Goal: Transaction & Acquisition: Purchase product/service

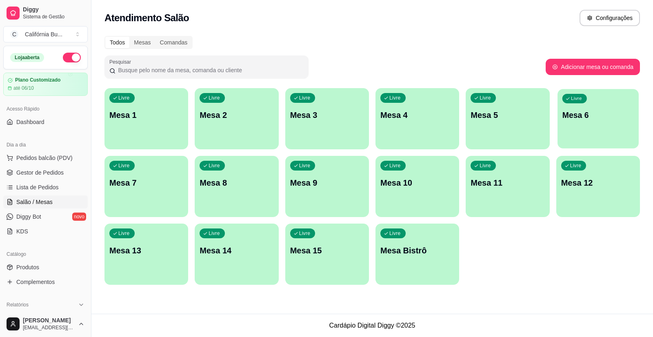
click at [600, 126] on div "Livre Mesa 6" at bounding box center [598, 114] width 81 height 50
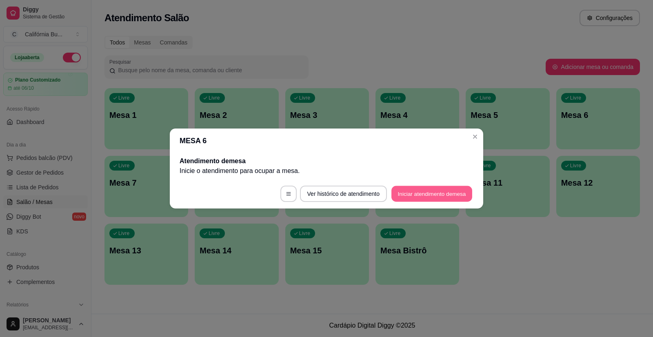
click at [428, 196] on button "Iniciar atendimento de mesa" at bounding box center [432, 194] width 81 height 16
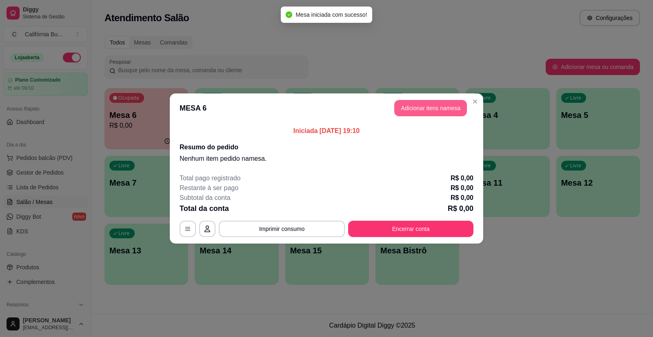
click at [429, 109] on button "Adicionar itens na mesa" at bounding box center [430, 108] width 73 height 16
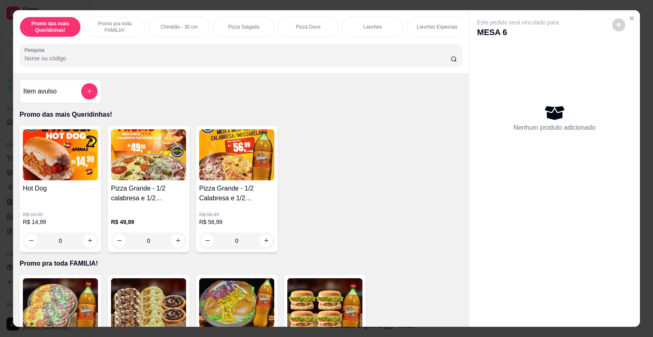
click at [176, 245] on div "0" at bounding box center [148, 241] width 75 height 16
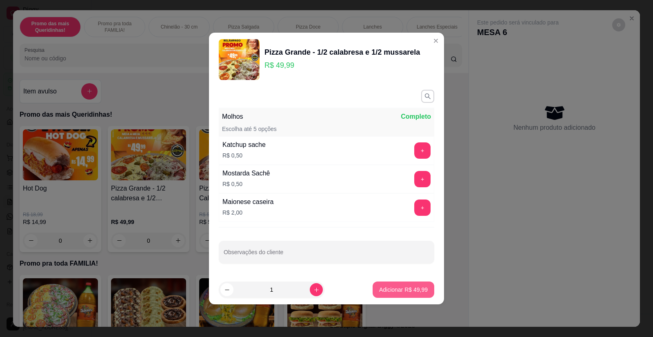
click at [394, 291] on p "Adicionar R$ 49,99" at bounding box center [403, 290] width 49 height 8
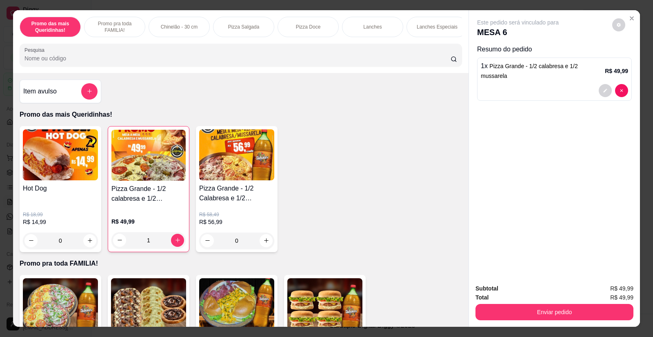
type input "1"
click at [305, 28] on p "Refrigerantes" at bounding box center [302, 27] width 29 height 7
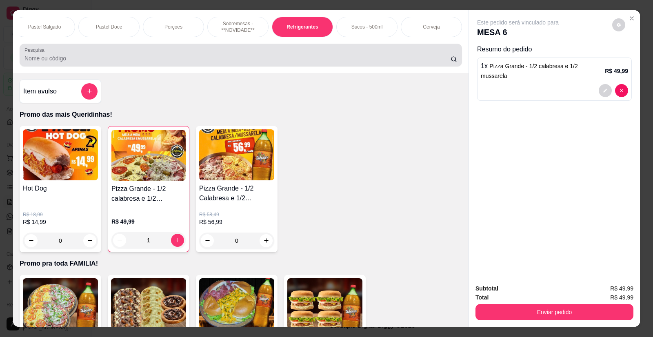
scroll to position [16, 0]
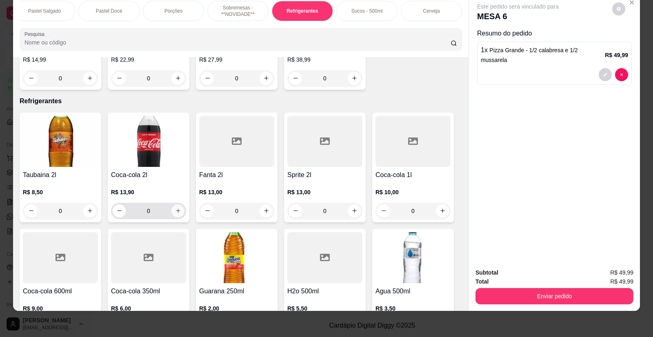
click at [175, 208] on icon "increase-product-quantity" at bounding box center [178, 211] width 6 height 6
type input "1"
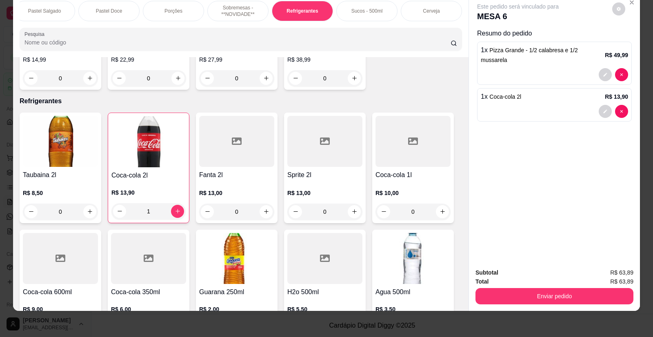
click at [430, 13] on p "Cerveja" at bounding box center [431, 11] width 17 height 7
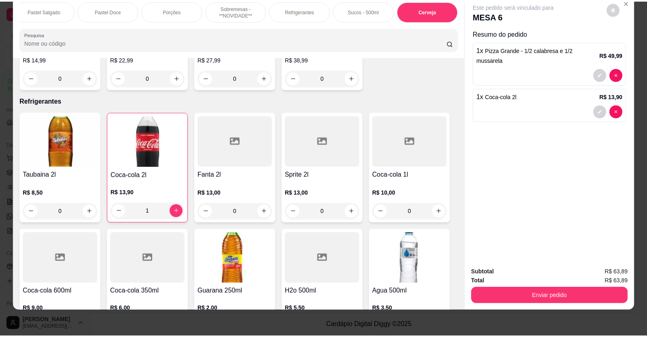
scroll to position [3347, 0]
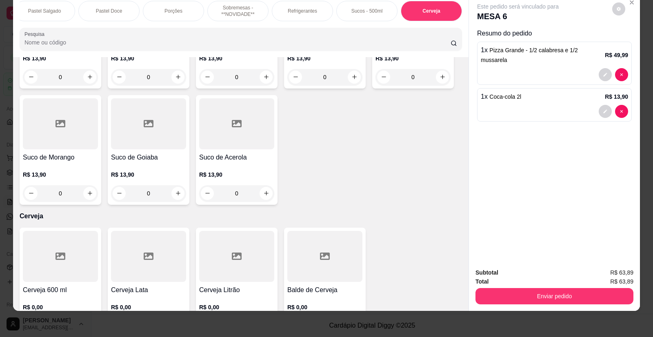
click at [249, 233] on div at bounding box center [236, 256] width 75 height 51
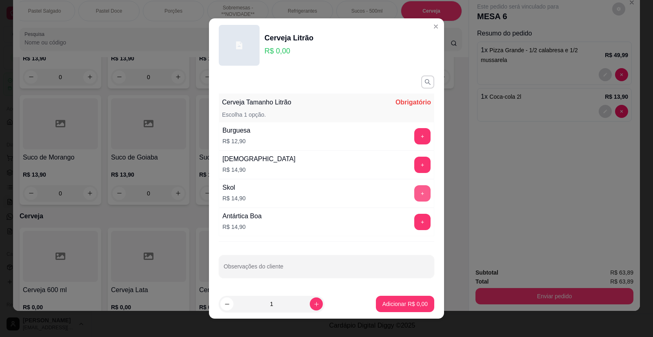
click at [415, 193] on button "+" at bounding box center [422, 193] width 16 height 16
click at [403, 302] on p "Adicionar R$ 14,90" at bounding box center [403, 304] width 49 height 8
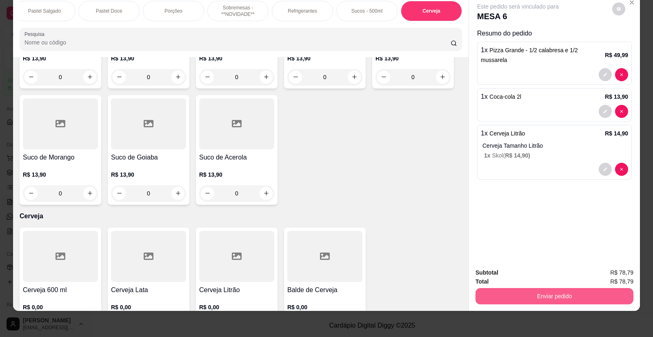
click at [541, 301] on button "Enviar pedido" at bounding box center [555, 296] width 158 height 16
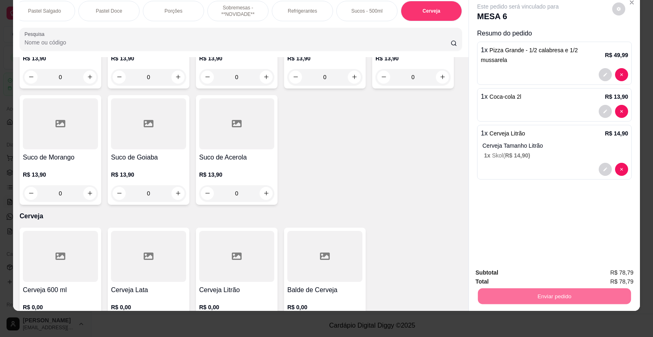
click at [608, 274] on button "Enviar pedido" at bounding box center [613, 277] width 46 height 16
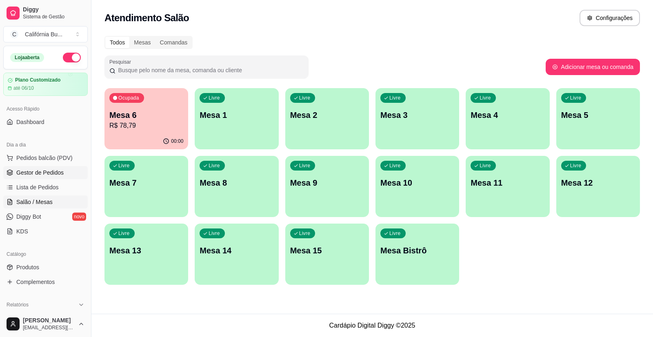
click at [47, 170] on span "Gestor de Pedidos" at bounding box center [39, 173] width 47 height 8
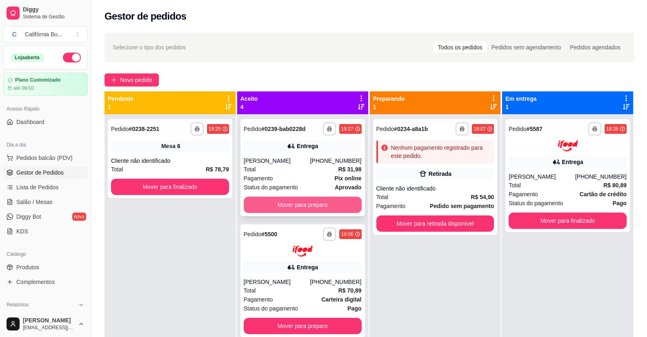
click at [294, 205] on button "Mover para preparo" at bounding box center [303, 205] width 118 height 16
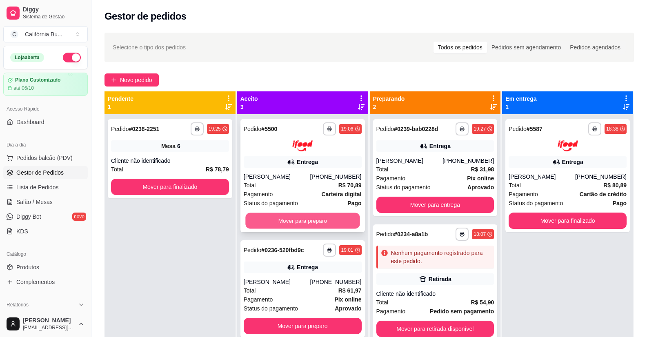
click at [311, 226] on button "Mover para preparo" at bounding box center [302, 221] width 114 height 16
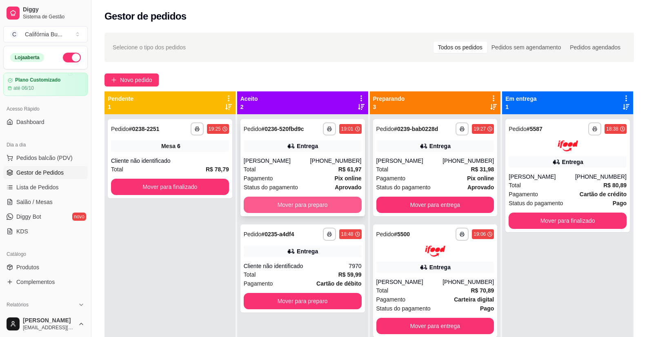
click at [307, 207] on button "Mover para preparo" at bounding box center [303, 205] width 118 height 16
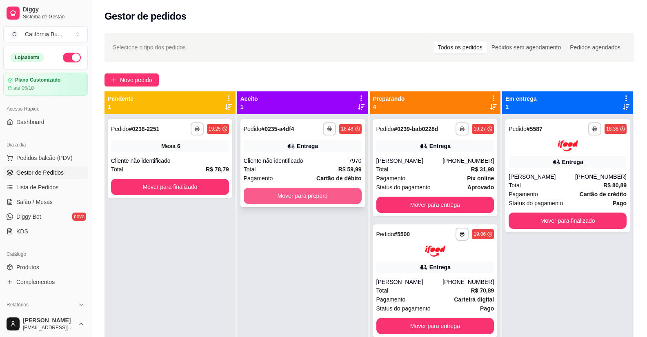
click at [321, 193] on button "Mover para preparo" at bounding box center [303, 196] width 118 height 16
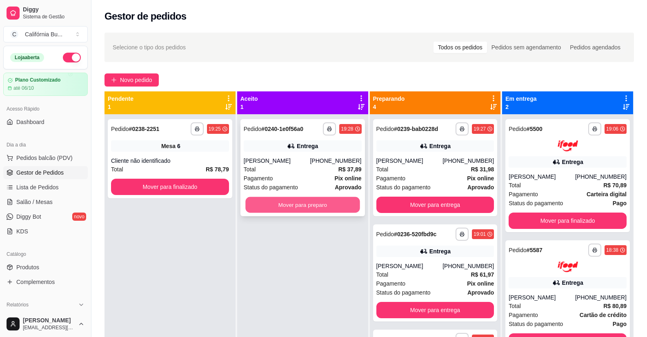
click at [316, 211] on button "Mover para preparo" at bounding box center [302, 205] width 114 height 16
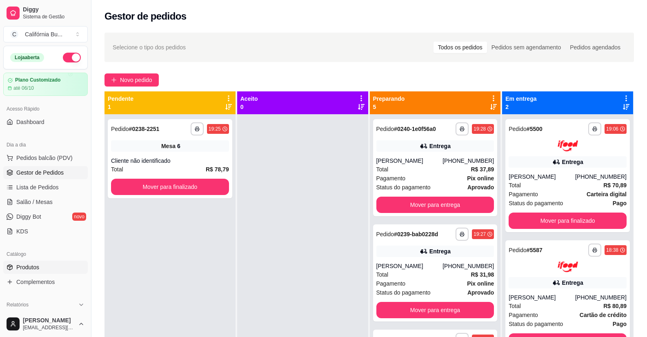
click at [31, 268] on span "Produtos" at bounding box center [27, 267] width 23 height 8
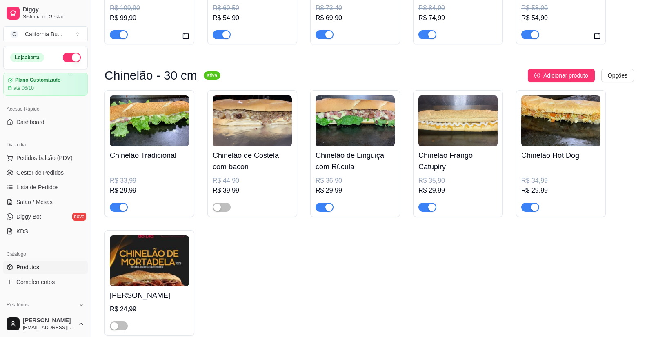
scroll to position [531, 0]
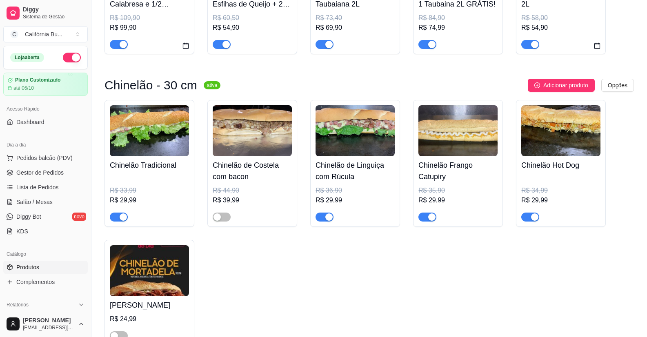
click at [119, 218] on button "button" at bounding box center [119, 217] width 18 height 9
click at [323, 221] on span "button" at bounding box center [325, 217] width 18 height 9
click at [427, 220] on span "button" at bounding box center [428, 217] width 18 height 9
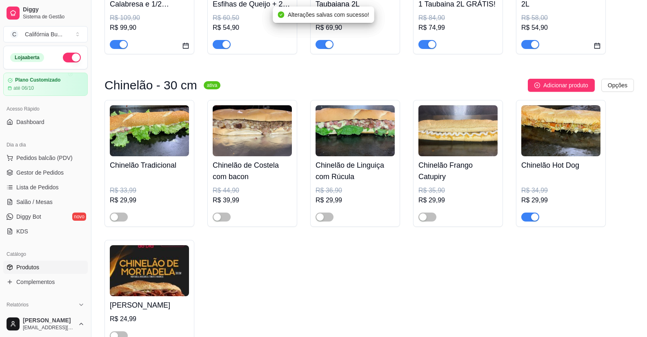
click at [534, 220] on div "button" at bounding box center [534, 217] width 7 height 7
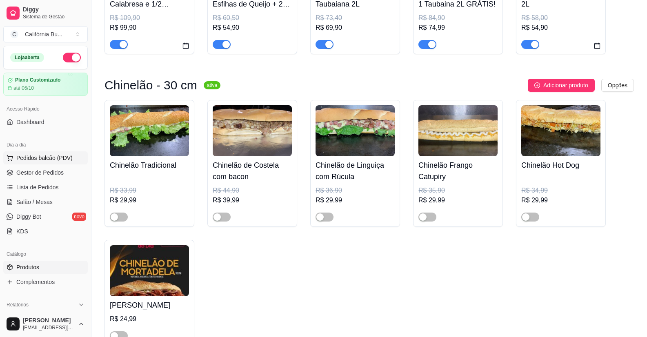
click at [50, 160] on span "Pedidos balcão (PDV)" at bounding box center [44, 158] width 56 height 8
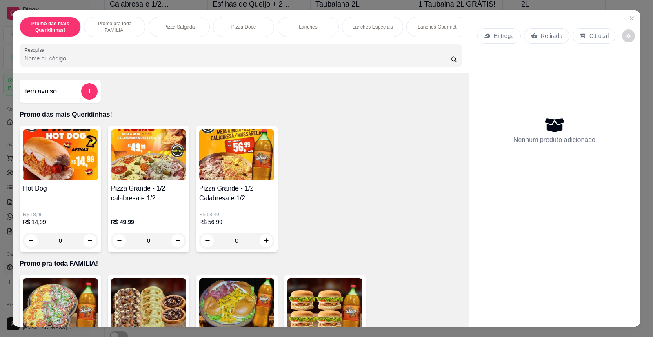
click at [175, 246] on div "0" at bounding box center [148, 241] width 75 height 16
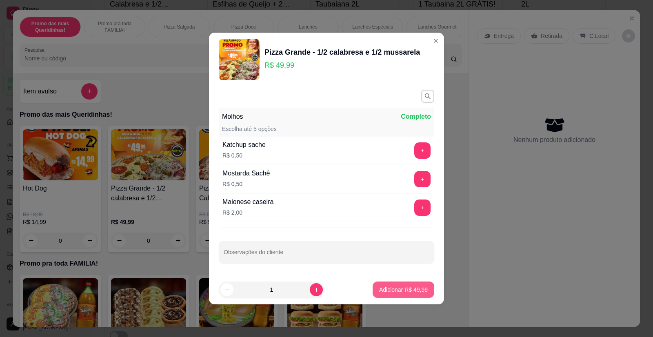
click at [390, 295] on button "Adicionar R$ 49,99" at bounding box center [404, 290] width 62 height 16
type input "1"
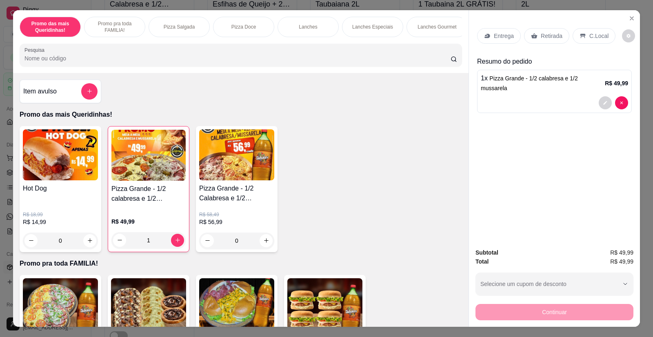
click at [500, 34] on p "Entrega" at bounding box center [504, 36] width 20 height 8
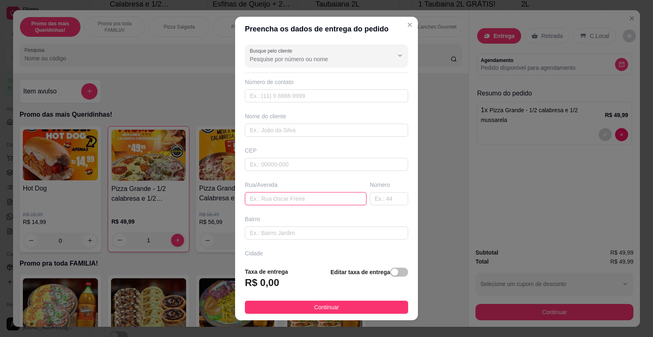
click at [270, 198] on input "text" at bounding box center [306, 198] width 122 height 13
type input "[PERSON_NAME] 1100"
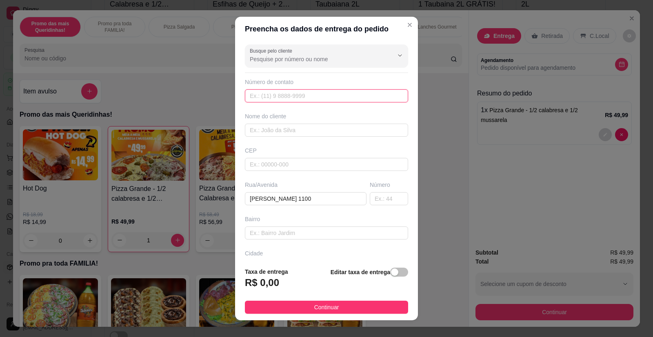
click at [277, 96] on input "text" at bounding box center [326, 95] width 163 height 13
click at [276, 132] on input "text" at bounding box center [326, 130] width 163 height 13
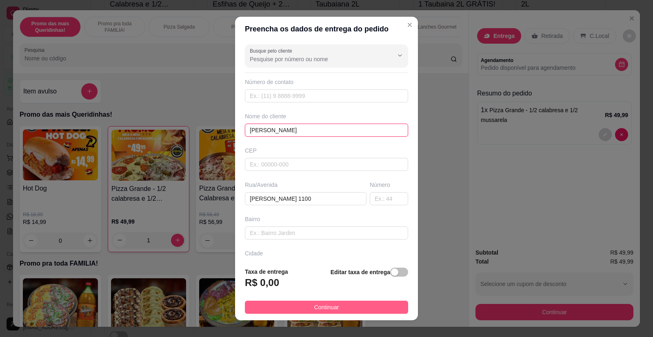
type input "[PERSON_NAME]"
click at [351, 303] on button "Continuar" at bounding box center [326, 307] width 163 height 13
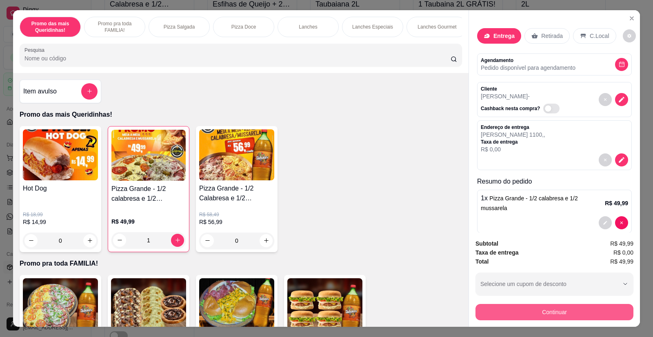
click at [543, 311] on button "Continuar" at bounding box center [555, 312] width 158 height 16
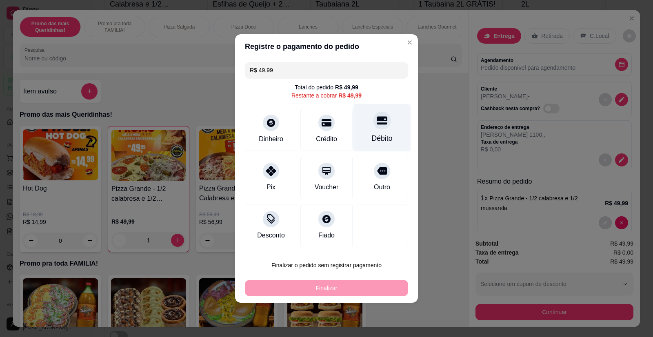
click at [384, 128] on div "Débito" at bounding box center [383, 128] width 58 height 48
type input "R$ 0,00"
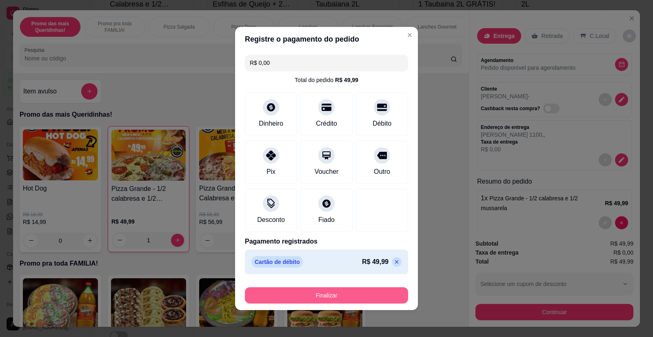
click at [317, 302] on button "Finalizar" at bounding box center [326, 295] width 163 height 16
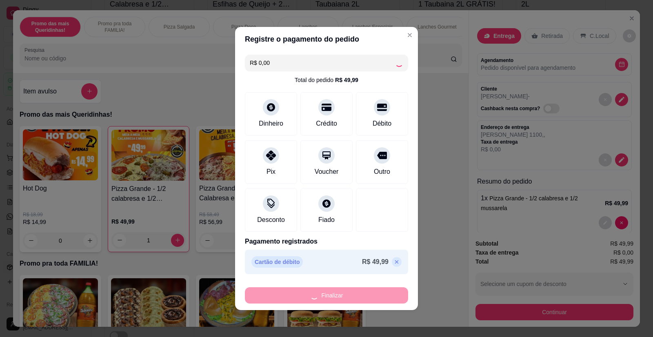
type input "0"
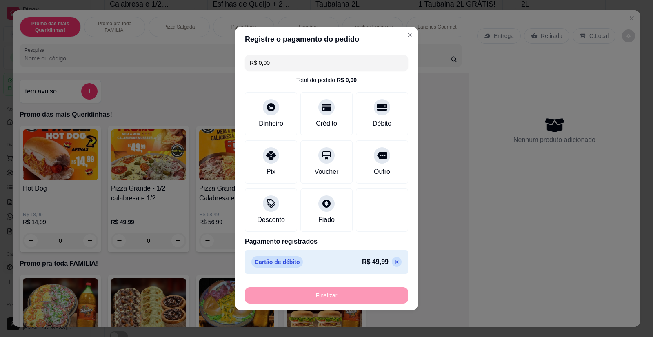
type input "-R$ 49,99"
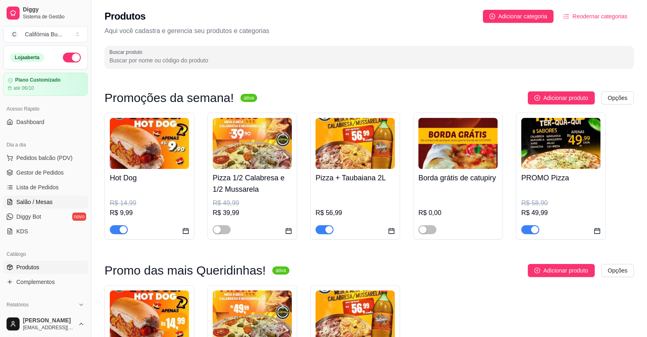
click at [40, 203] on span "Salão / Mesas" at bounding box center [34, 202] width 36 height 8
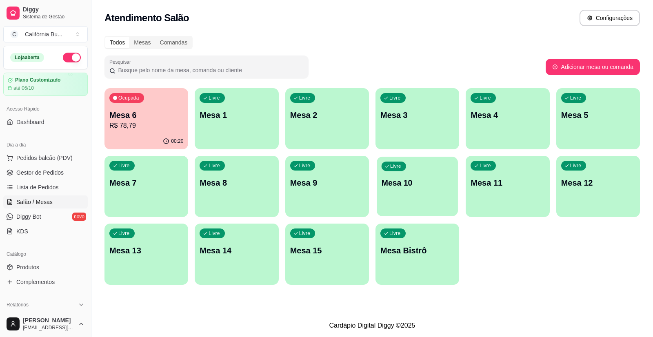
click at [403, 185] on p "Mesa 10" at bounding box center [418, 183] width 72 height 11
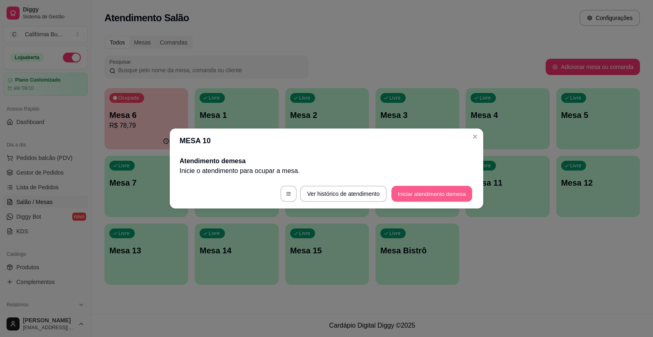
click at [436, 194] on button "Iniciar atendimento de mesa" at bounding box center [432, 194] width 81 height 16
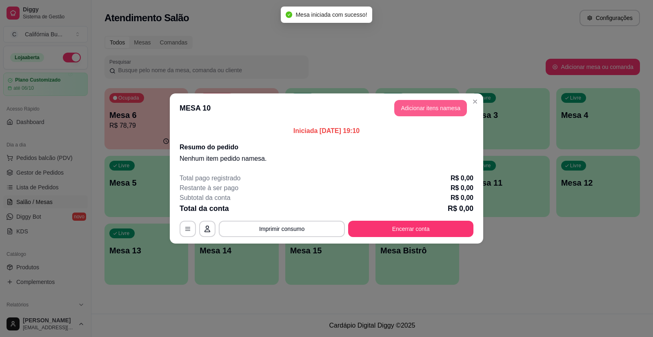
click at [424, 104] on button "Adicionar itens na mesa" at bounding box center [430, 108] width 73 height 16
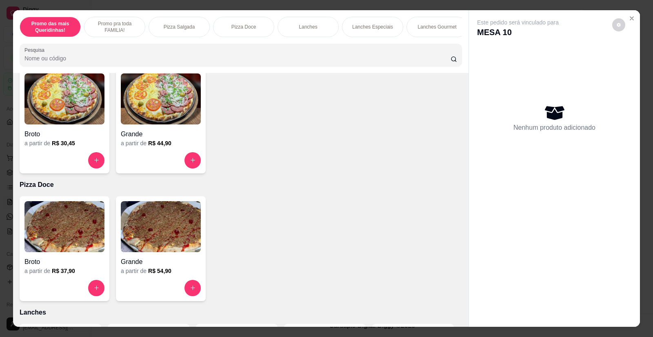
scroll to position [367, 0]
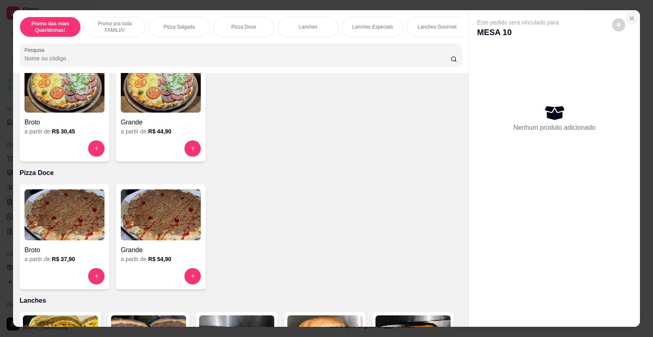
click at [630, 22] on button "Close" at bounding box center [632, 18] width 13 height 13
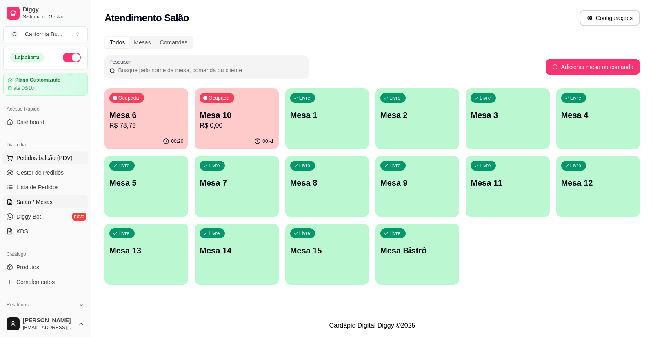
click at [48, 158] on span "Pedidos balcão (PDV)" at bounding box center [44, 158] width 56 height 8
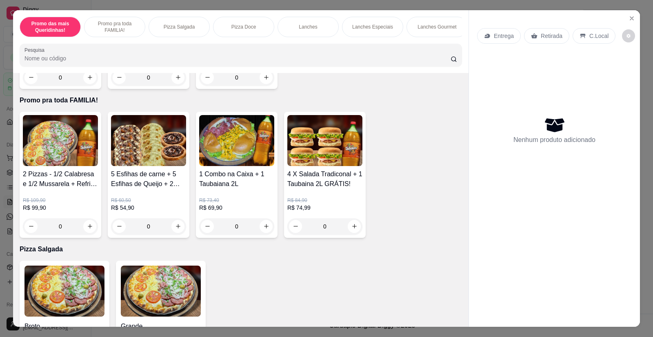
scroll to position [327, 0]
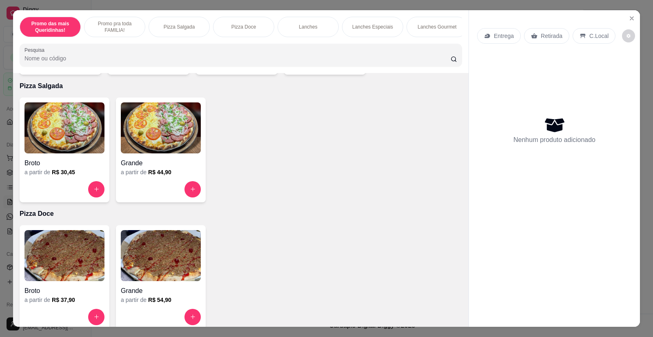
click at [149, 143] on img at bounding box center [161, 127] width 80 height 51
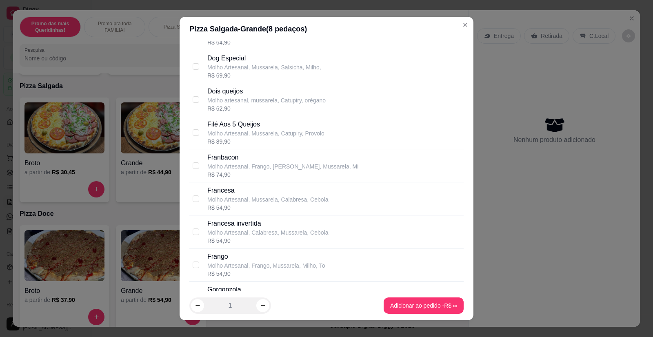
scroll to position [694, 0]
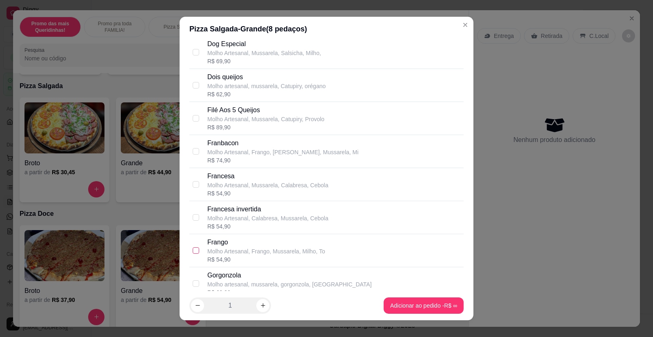
click at [193, 251] on input "checkbox" at bounding box center [196, 250] width 7 height 7
checkbox input "true"
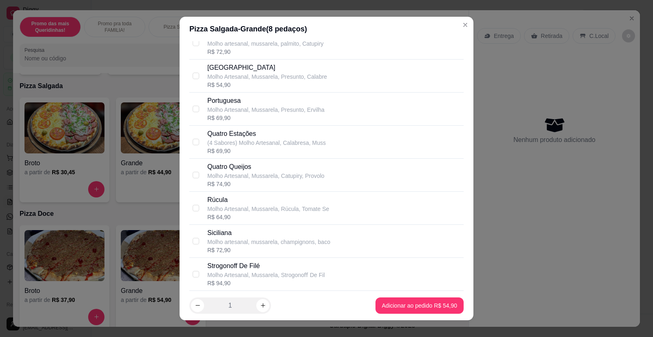
scroll to position [1225, 0]
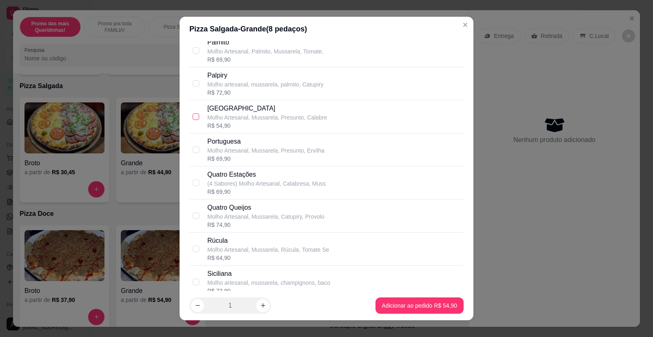
click at [193, 117] on input "checkbox" at bounding box center [196, 117] width 7 height 7
checkbox input "true"
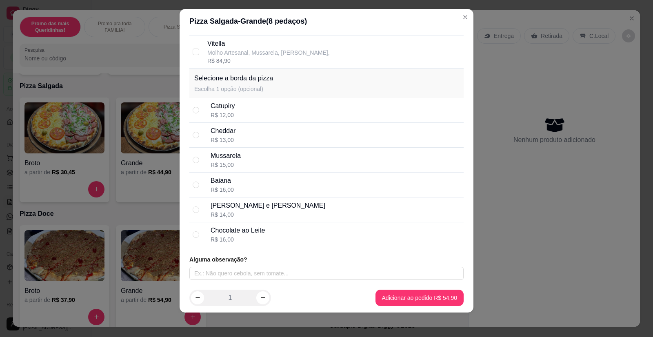
scroll to position [9, 0]
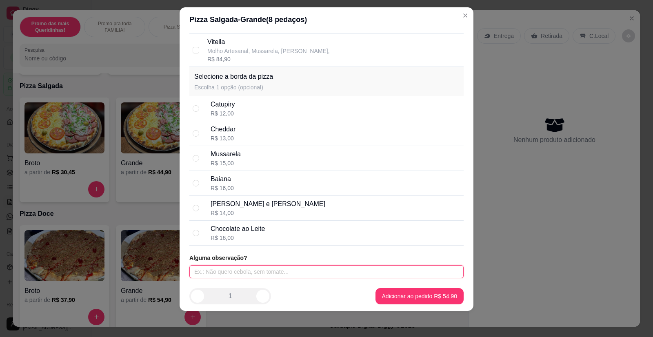
click at [244, 272] on input "text" at bounding box center [326, 271] width 274 height 13
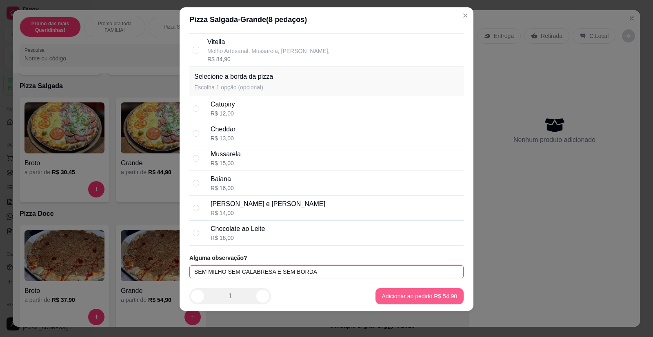
type input "SEM MILHO SEM CALABRESA E SEM BORDA"
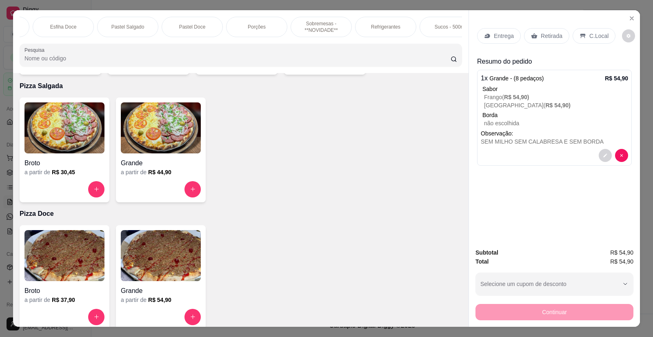
scroll to position [0, 633]
click at [257, 26] on p "Porções" at bounding box center [256, 27] width 18 height 7
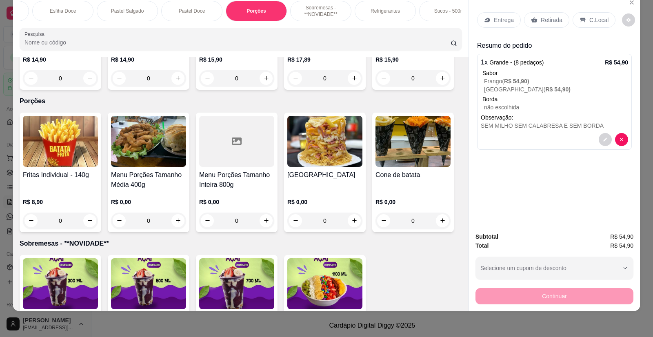
click at [158, 132] on img at bounding box center [148, 141] width 75 height 51
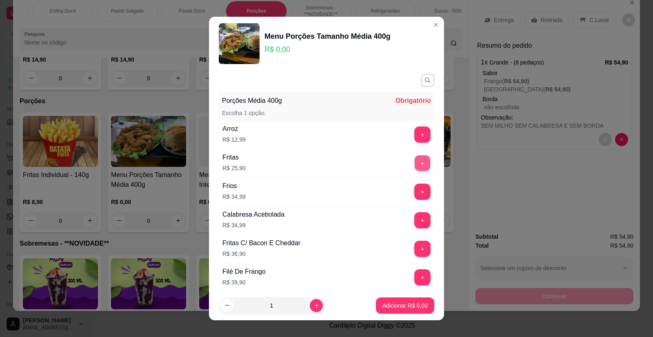
click at [415, 162] on button "+" at bounding box center [423, 164] width 16 height 16
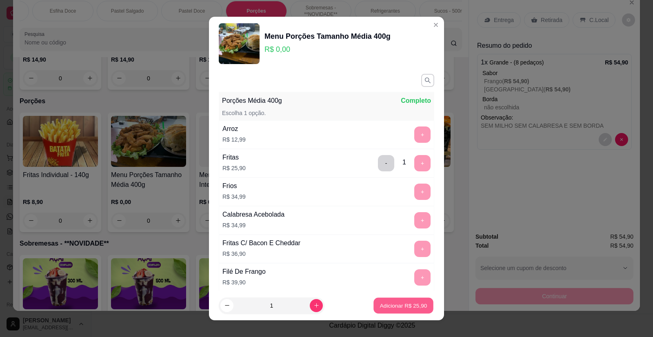
click at [402, 305] on p "Adicionar R$ 25,90" at bounding box center [403, 306] width 47 height 8
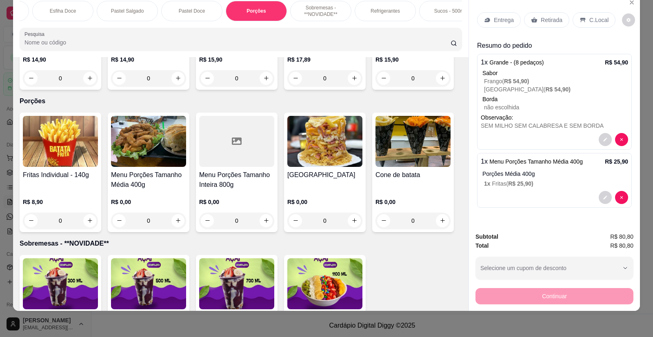
click at [550, 22] on p "Retirada" at bounding box center [552, 20] width 22 height 8
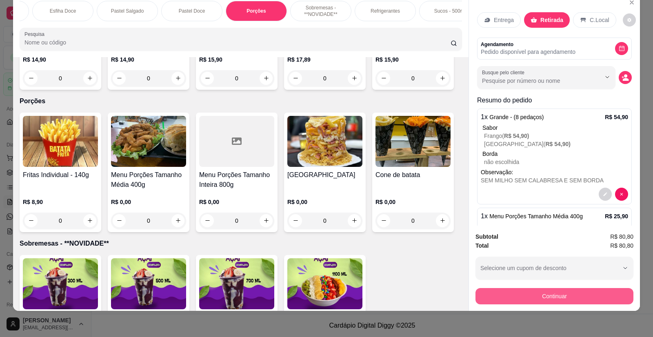
click at [570, 297] on button "Continuar" at bounding box center [555, 296] width 158 height 16
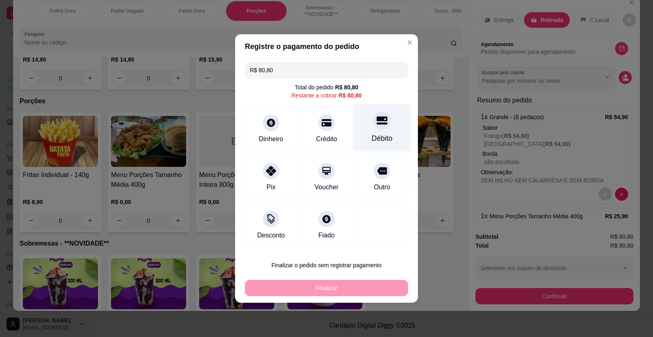
click at [375, 136] on div "Débito" at bounding box center [382, 138] width 21 height 11
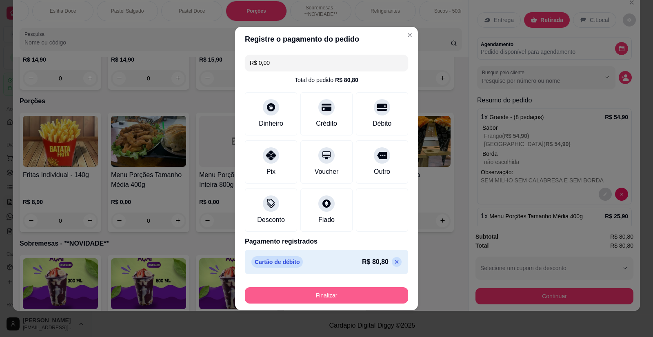
click at [339, 293] on button "Finalizar" at bounding box center [326, 295] width 163 height 16
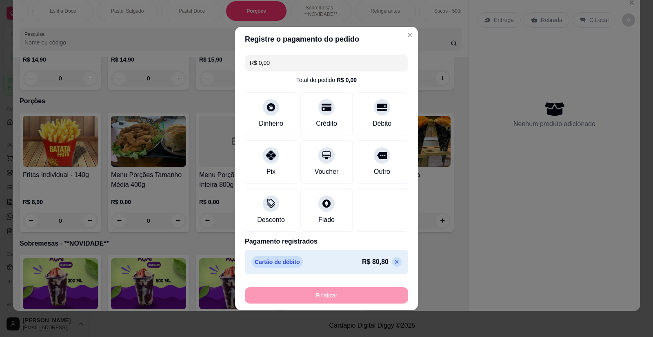
type input "-R$ 80,80"
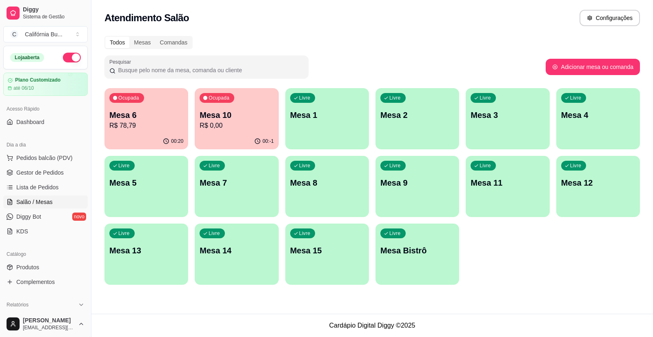
click at [236, 120] on p "Mesa 10" at bounding box center [237, 114] width 74 height 11
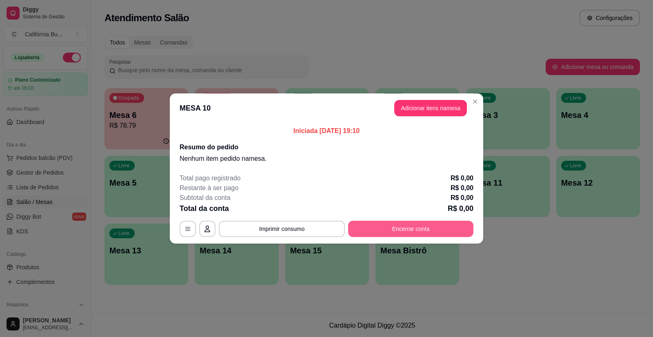
click at [419, 224] on button "Encerrar conta" at bounding box center [410, 229] width 125 height 16
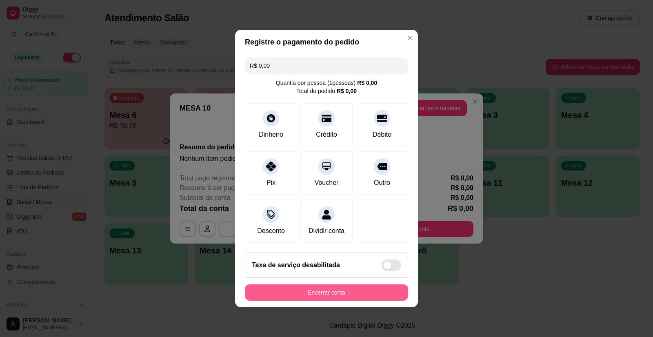
click at [352, 297] on button "Encerrar conta" at bounding box center [326, 293] width 163 height 16
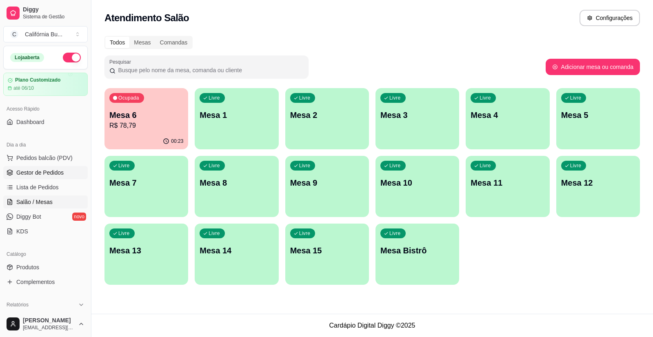
click at [35, 172] on span "Gestor de Pedidos" at bounding box center [39, 173] width 47 height 8
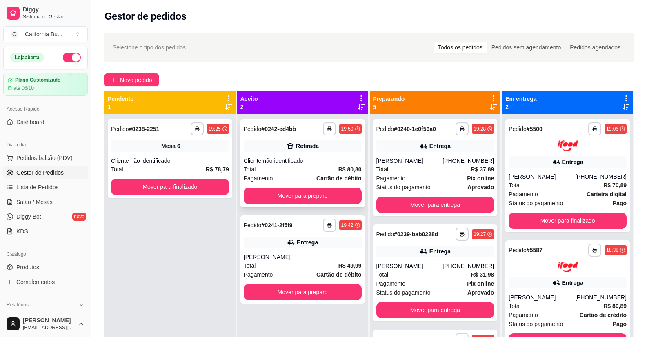
click at [319, 161] on div "Cliente não identificado" at bounding box center [303, 161] width 118 height 8
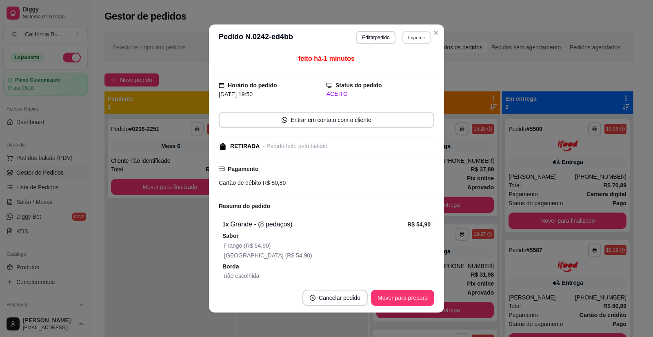
click at [415, 42] on button "Imprimir" at bounding box center [417, 37] width 28 height 13
click at [403, 62] on button "Balcão" at bounding box center [399, 66] width 59 height 13
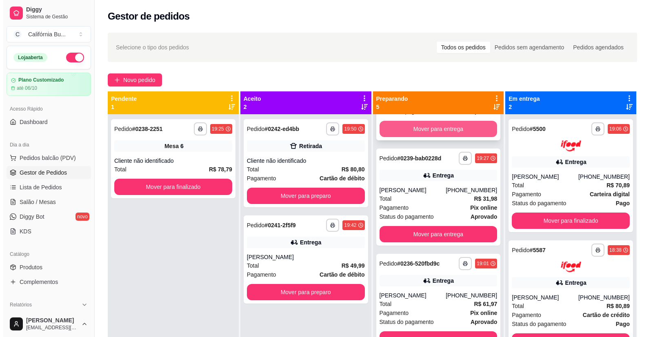
scroll to position [82, 0]
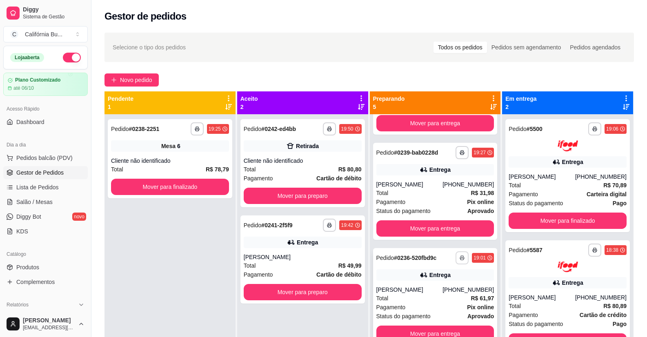
click at [456, 262] on button "button" at bounding box center [462, 258] width 13 height 13
click at [437, 285] on button "Balcão" at bounding box center [430, 286] width 59 height 13
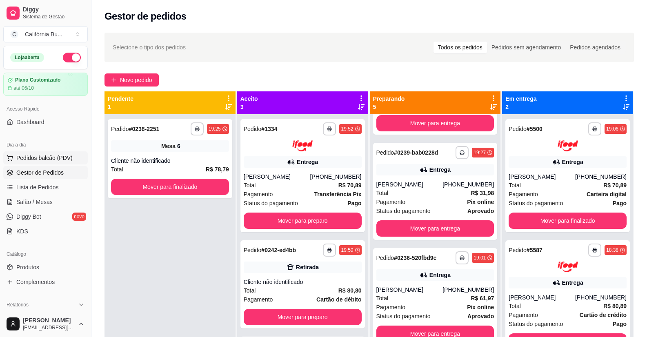
click at [48, 152] on button "Pedidos balcão (PDV)" at bounding box center [45, 157] width 85 height 13
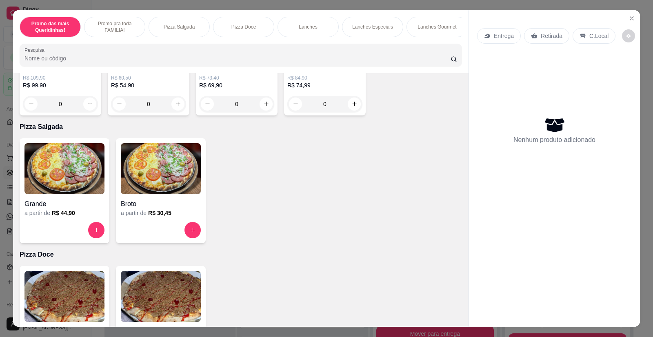
scroll to position [612, 0]
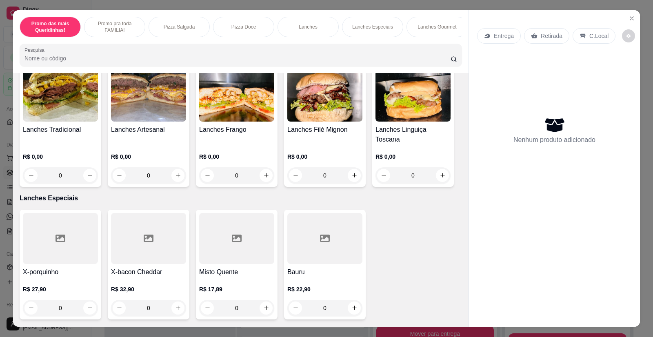
click at [53, 110] on img at bounding box center [60, 96] width 75 height 51
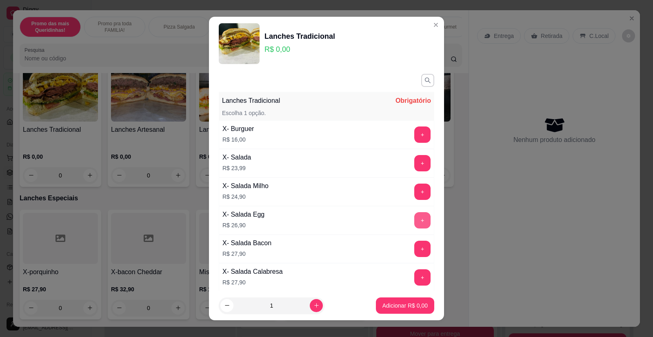
click at [414, 218] on button "+" at bounding box center [422, 220] width 16 height 16
click at [400, 303] on p "Adicionar R$ 26,90" at bounding box center [403, 306] width 49 height 8
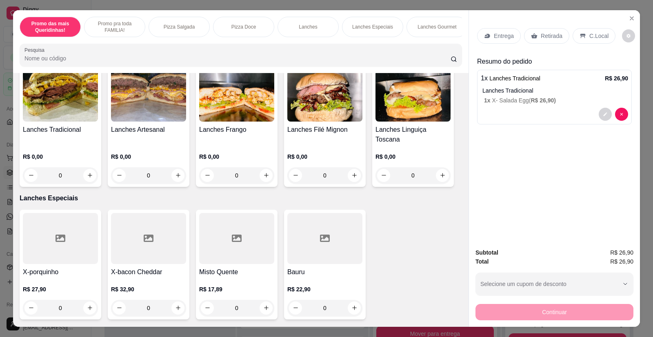
click at [498, 33] on p "Entrega" at bounding box center [504, 36] width 20 height 8
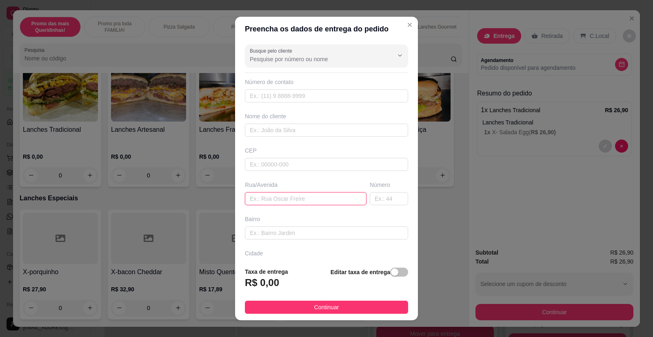
click at [271, 197] on input "text" at bounding box center [306, 198] width 122 height 13
click at [312, 198] on input "Sale" at bounding box center [306, 198] width 122 height 13
paste input "Apt 103 bloco 09"
drag, startPoint x: 310, startPoint y: 199, endPoint x: 261, endPoint y: 200, distance: 49.8
click at [261, 200] on input "Sale Apt 103 bloco 09" at bounding box center [306, 198] width 122 height 13
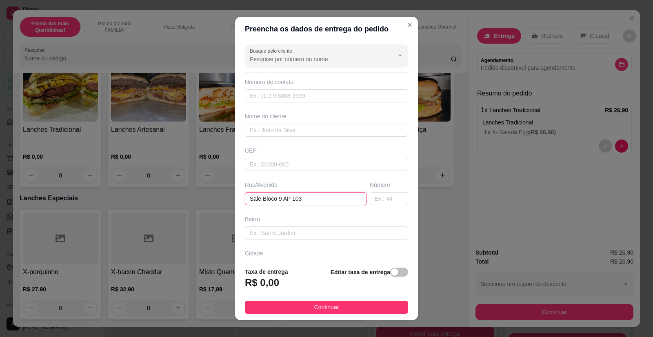
type input "Sale Bloco 9 AP 103"
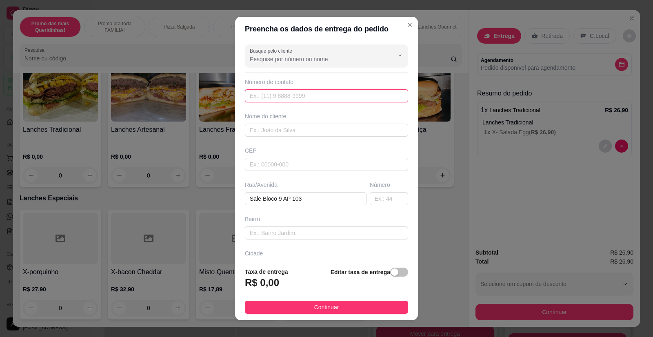
click at [299, 100] on input "text" at bounding box center [326, 95] width 163 height 13
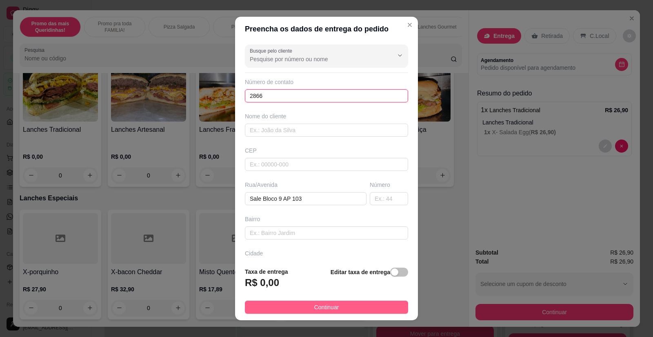
type input "2866"
click at [324, 305] on span "Continuar" at bounding box center [326, 307] width 25 height 9
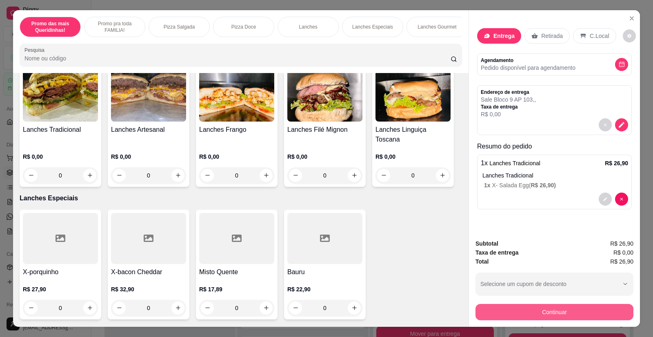
click at [526, 315] on button "Continuar" at bounding box center [555, 312] width 158 height 16
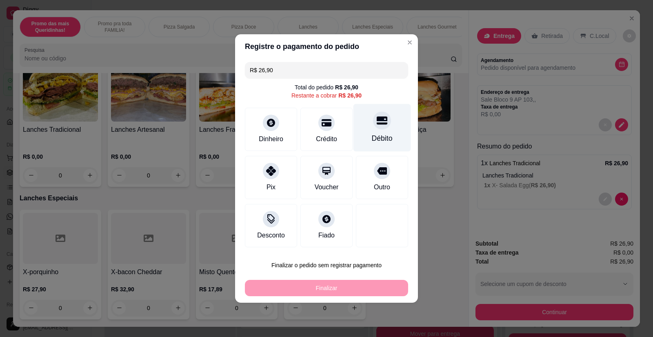
click at [379, 124] on icon at bounding box center [382, 121] width 11 height 8
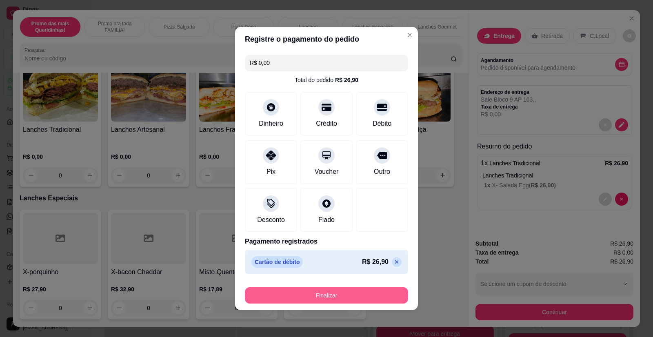
click at [312, 296] on button "Finalizar" at bounding box center [326, 295] width 163 height 16
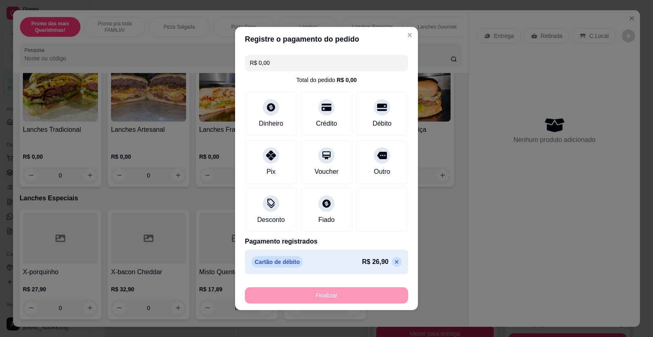
type input "-R$ 26,90"
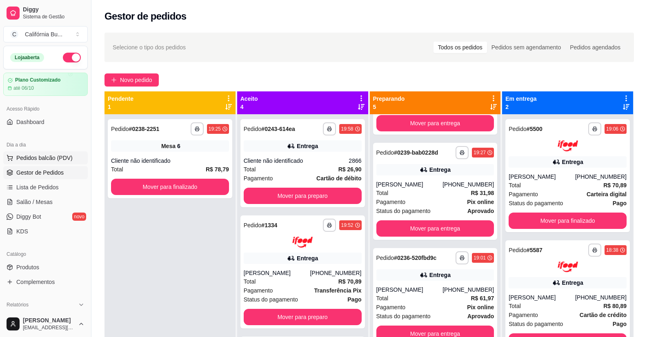
click at [43, 159] on span "Pedidos balcão (PDV)" at bounding box center [44, 158] width 56 height 8
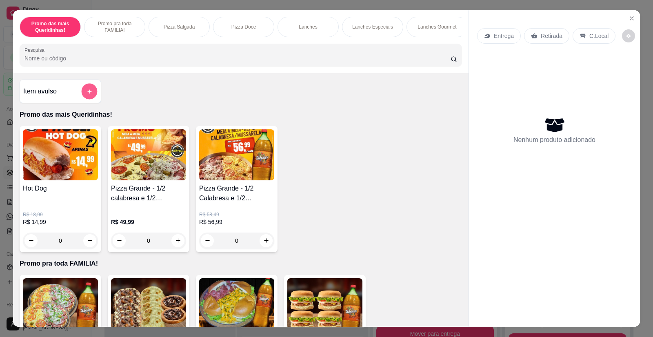
click at [88, 99] on button "add-separate-item" at bounding box center [90, 91] width 16 height 16
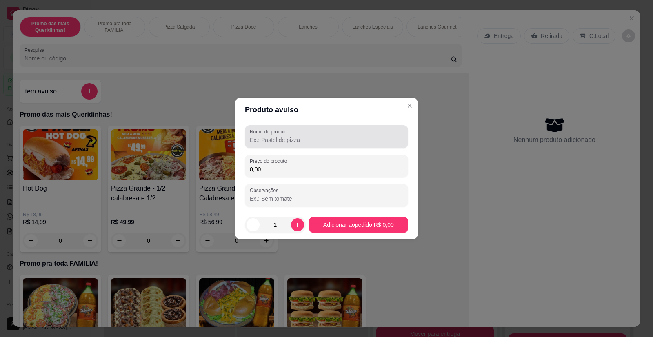
click at [287, 142] on input "Nome do produto" at bounding box center [327, 140] width 154 height 8
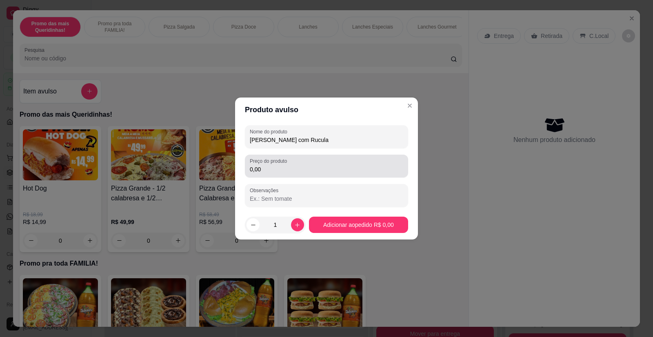
type input "[PERSON_NAME] com Rucula"
click at [278, 168] on input "0,00" at bounding box center [327, 169] width 154 height 8
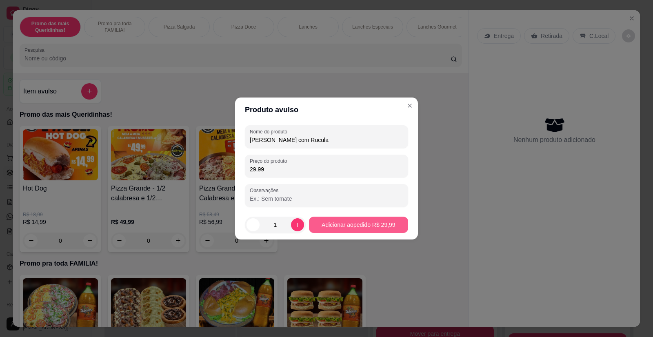
type input "29,99"
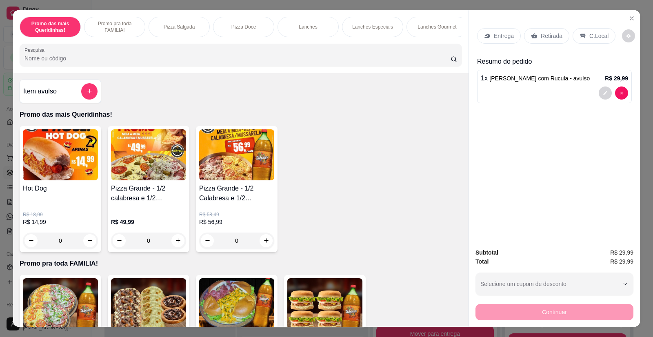
click at [504, 36] on p "Entrega" at bounding box center [504, 36] width 20 height 8
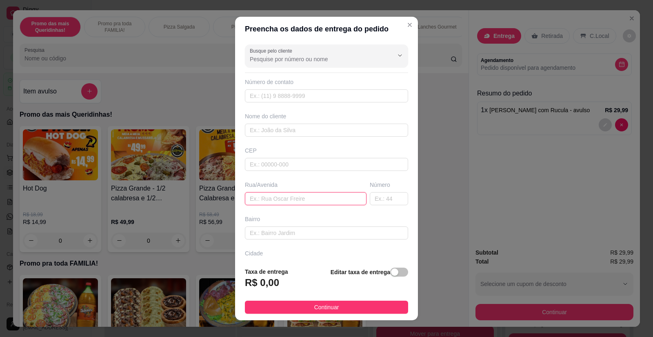
click at [265, 200] on input "text" at bounding box center [306, 198] width 122 height 13
type input "Hospital das Clinicas Entrada dos funcionarios [GEOGRAPHIC_DATA]"
click at [261, 129] on input "text" at bounding box center [326, 130] width 163 height 13
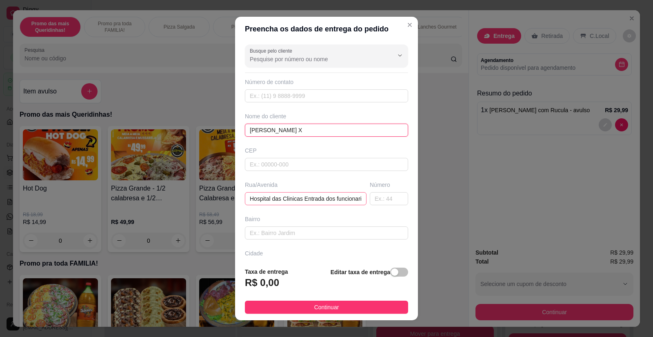
type input "[PERSON_NAME] X"
click at [348, 202] on input "Hospital das Clinicas Entrada dos funcionarios [GEOGRAPHIC_DATA]" at bounding box center [306, 198] width 122 height 13
type input "Hospital das Clinicas Entrada dos funcionarios Monte [PERSON_NAME] 1060 RAIO X"
click at [287, 125] on input "[PERSON_NAME] X" at bounding box center [326, 130] width 163 height 13
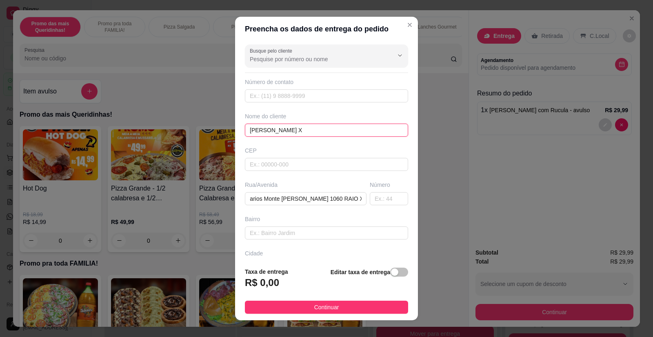
scroll to position [0, 0]
type input "[PERSON_NAME]"
click at [305, 98] on input "text" at bounding box center [326, 95] width 163 height 13
type input "5216"
click at [397, 275] on span "button" at bounding box center [399, 272] width 18 height 9
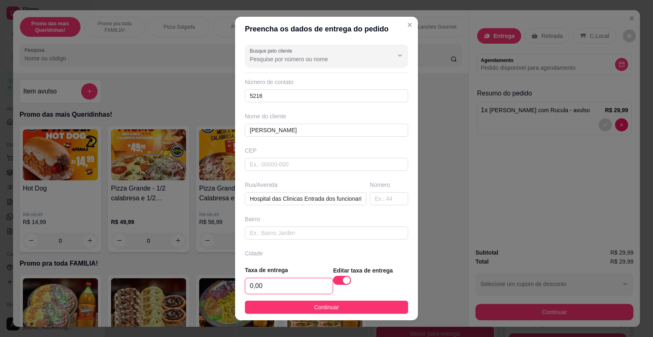
click at [286, 288] on input "0,00" at bounding box center [288, 286] width 87 height 16
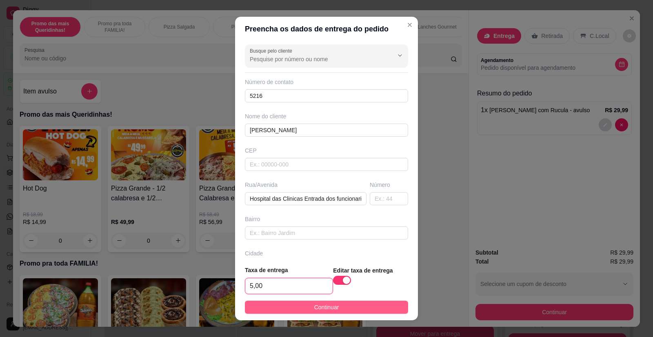
type input "5,00"
click at [323, 307] on span "Continuar" at bounding box center [326, 307] width 25 height 9
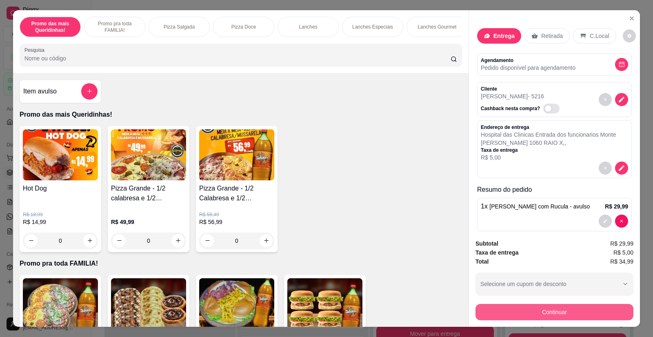
click at [523, 313] on button "Continuar" at bounding box center [555, 312] width 158 height 16
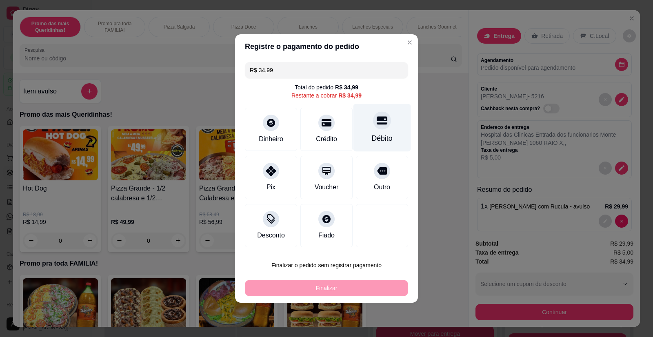
click at [379, 127] on div at bounding box center [382, 120] width 18 height 18
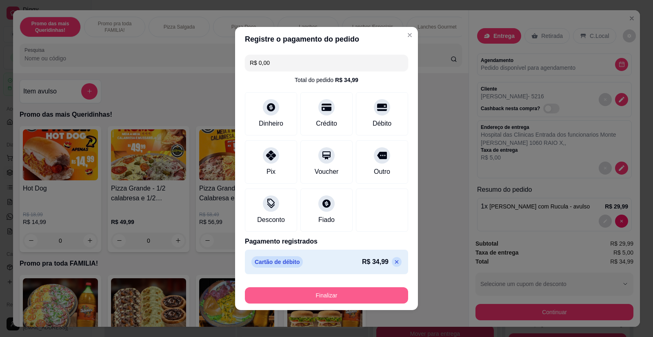
click at [339, 295] on button "Finalizar" at bounding box center [326, 295] width 163 height 16
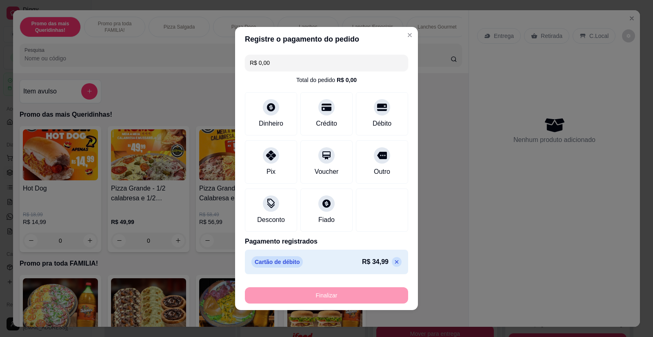
type input "-R$ 34,99"
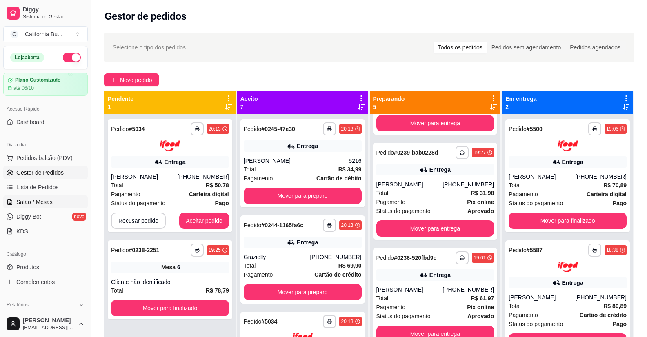
click at [38, 199] on span "Salão / Mesas" at bounding box center [34, 202] width 36 height 8
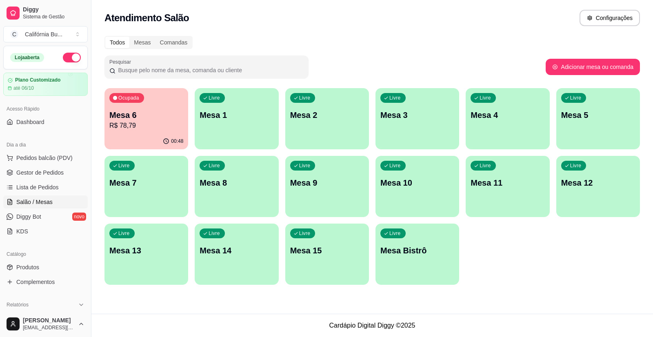
click at [314, 118] on p "Mesa 2" at bounding box center [327, 114] width 74 height 11
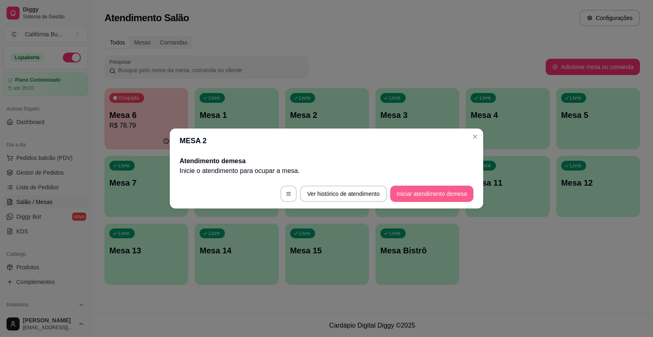
click at [419, 192] on button "Iniciar atendimento de mesa" at bounding box center [431, 194] width 83 height 16
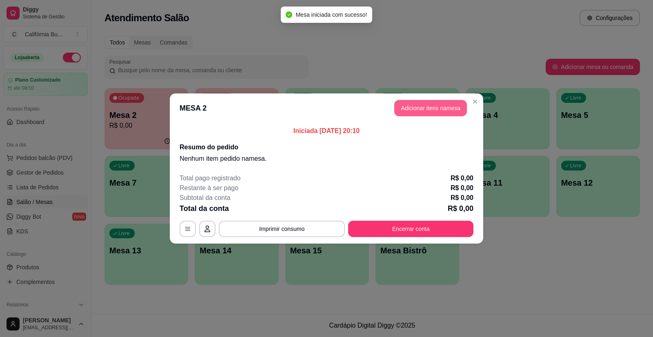
click at [413, 112] on button "Adicionar itens na mesa" at bounding box center [430, 108] width 73 height 16
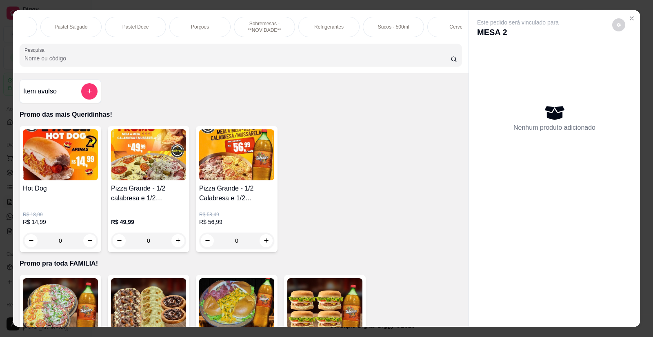
scroll to position [0, 715]
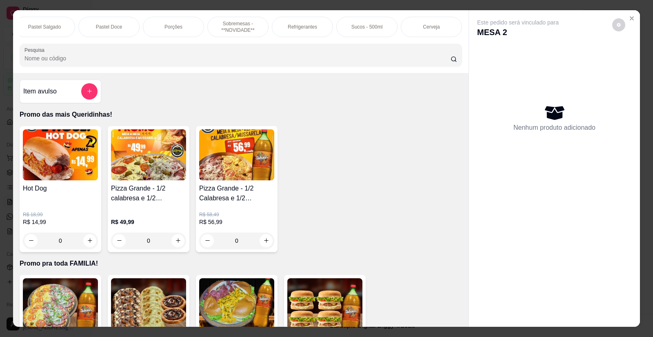
click at [370, 24] on p "Sucos - 500ml" at bounding box center [367, 27] width 31 height 7
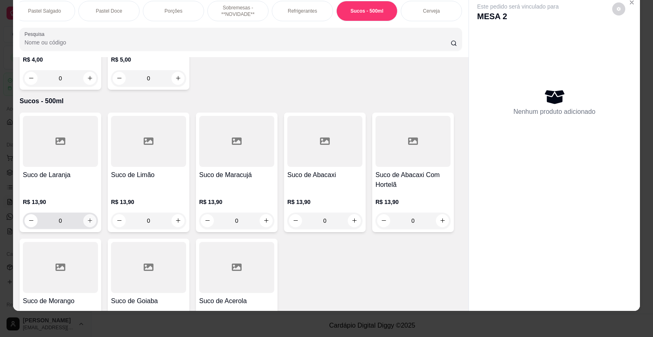
click at [87, 218] on icon "increase-product-quantity" at bounding box center [90, 221] width 6 height 6
type input "1"
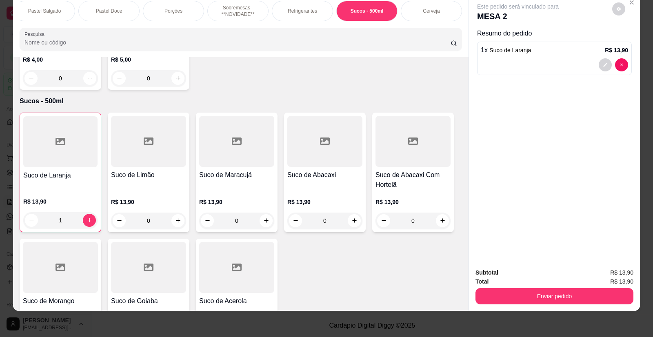
click at [54, 12] on p "Pastel Salgado" at bounding box center [44, 11] width 33 height 7
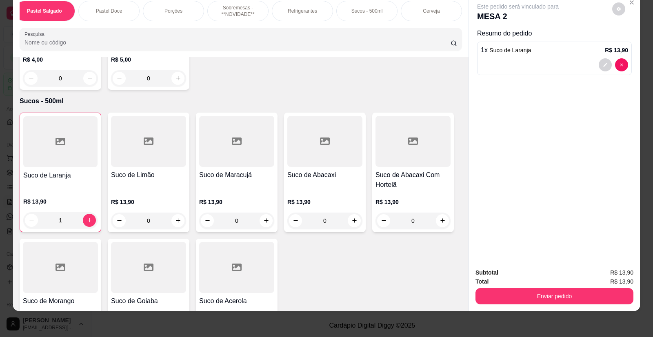
scroll to position [1888, 0]
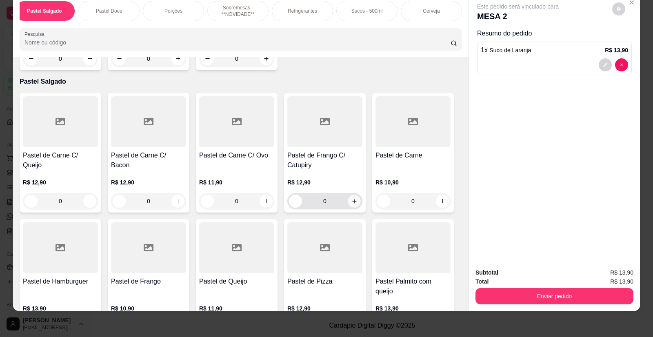
click at [352, 198] on icon "increase-product-quantity" at bounding box center [355, 201] width 6 height 6
type input "1"
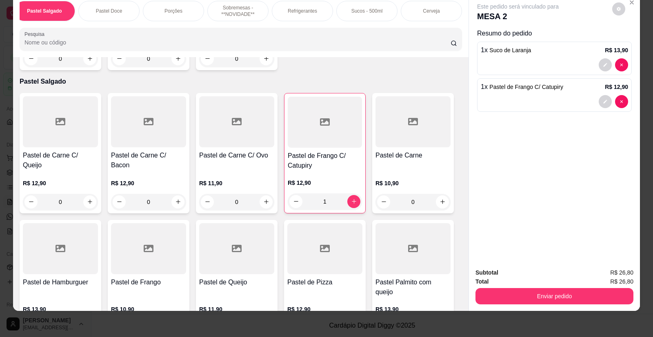
scroll to position [1602, 0]
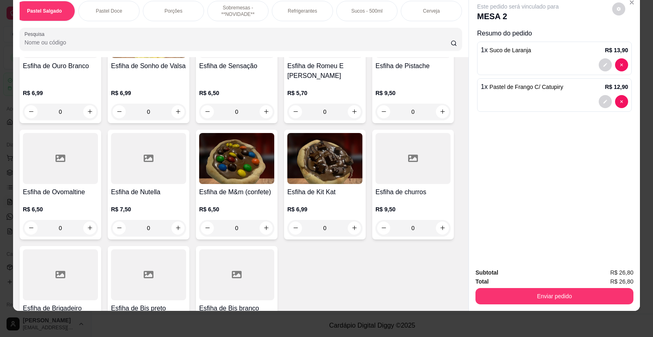
click at [459, 29] on div "Promo das mais Queridinhas! Promo pra toda FAMILIA! Pizza Salgada Pizza Doce La…" at bounding box center [241, 25] width 456 height 63
click at [297, 9] on p "Refrigerantes" at bounding box center [302, 11] width 29 height 7
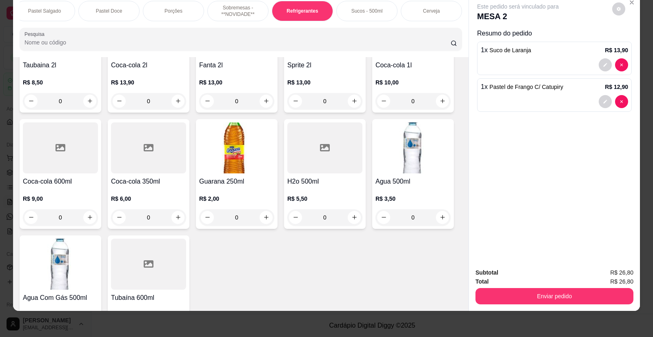
scroll to position [2811, 0]
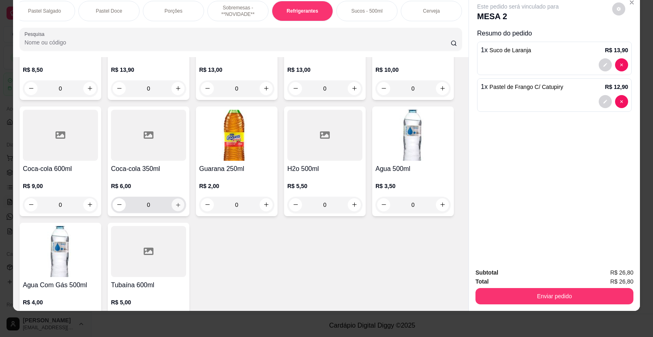
click at [175, 202] on icon "increase-product-quantity" at bounding box center [178, 205] width 6 height 6
type input "1"
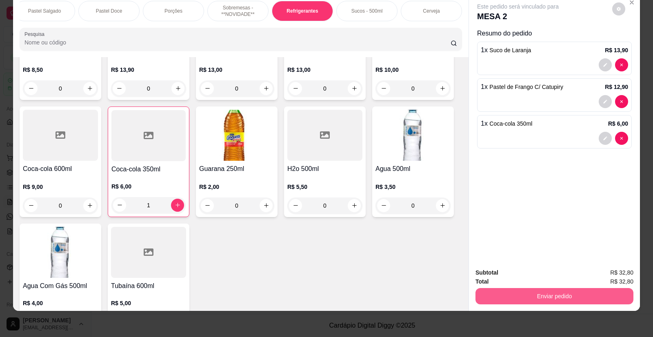
click at [539, 296] on button "Enviar pedido" at bounding box center [555, 296] width 158 height 16
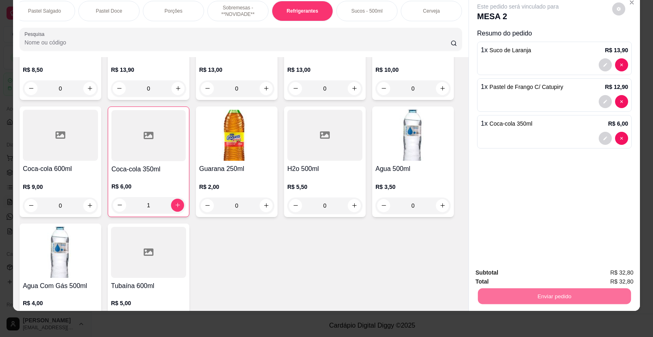
click at [609, 274] on button "Enviar pedido" at bounding box center [613, 277] width 46 height 16
click at [510, 296] on div "Enviar pedido" at bounding box center [555, 295] width 158 height 18
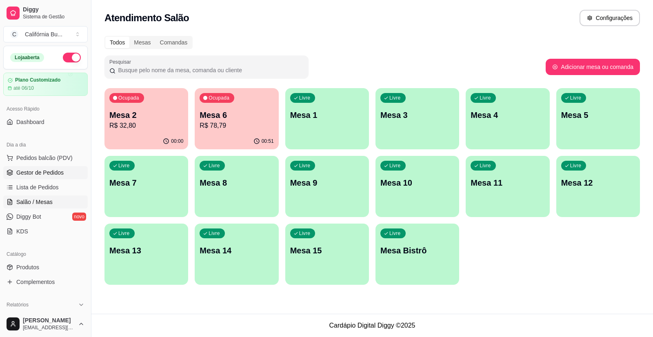
click at [55, 174] on span "Gestor de Pedidos" at bounding box center [39, 173] width 47 height 8
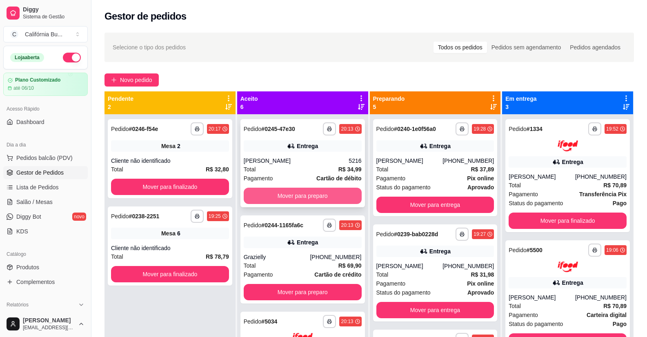
click at [327, 193] on button "Mover para preparo" at bounding box center [303, 196] width 118 height 16
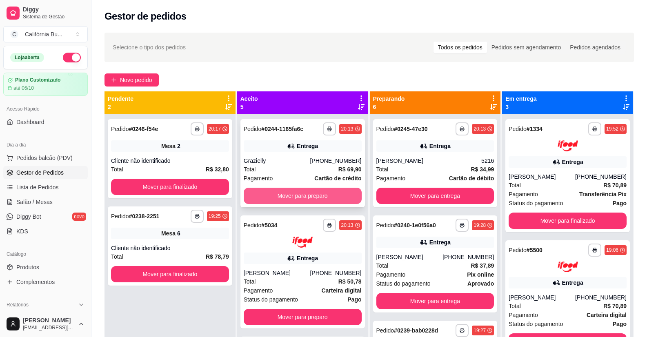
click at [327, 194] on button "Mover para preparo" at bounding box center [303, 196] width 118 height 16
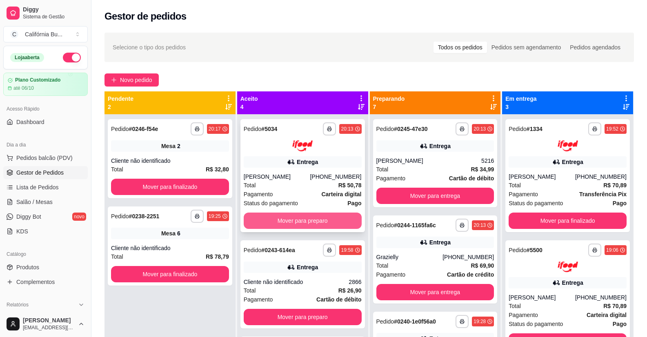
click at [312, 221] on button "Mover para preparo" at bounding box center [303, 221] width 118 height 16
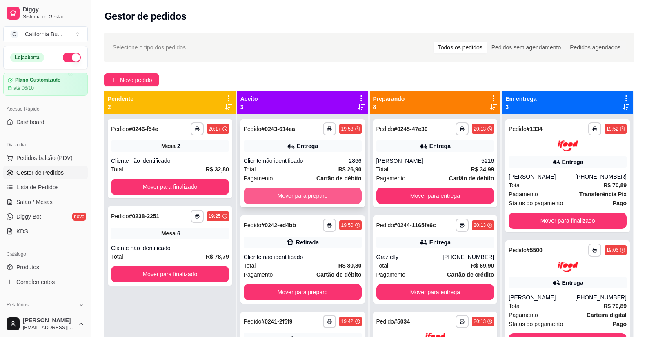
click at [312, 199] on button "Mover para preparo" at bounding box center [303, 196] width 118 height 16
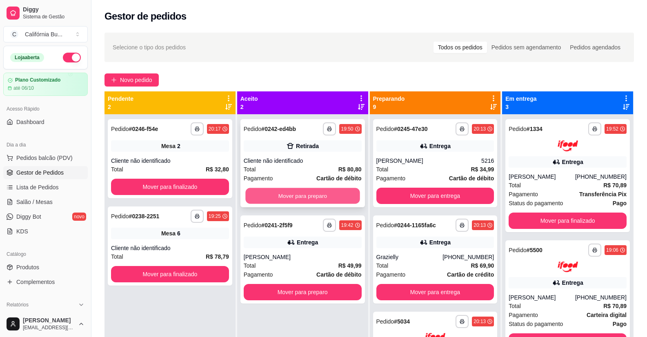
click at [307, 198] on button "Mover para preparo" at bounding box center [302, 196] width 114 height 16
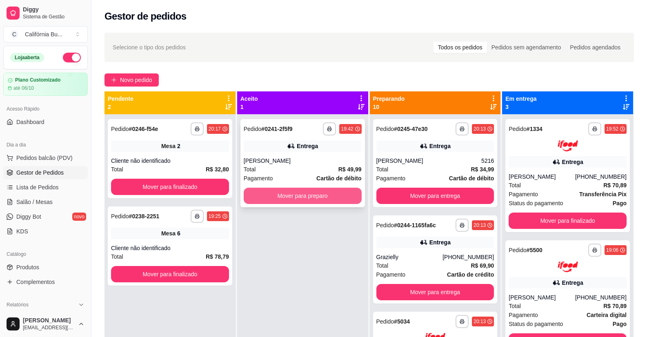
click at [309, 198] on button "Mover para preparo" at bounding box center [303, 196] width 118 height 16
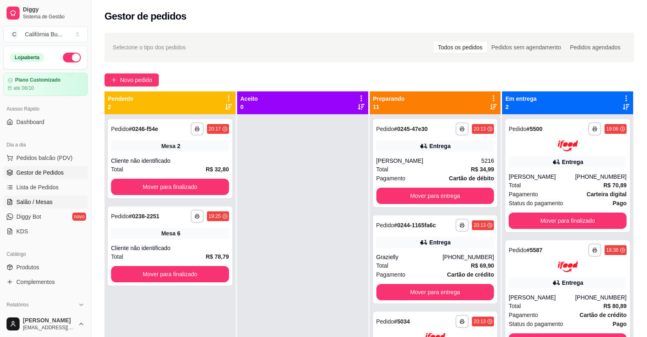
click at [36, 203] on span "Salão / Mesas" at bounding box center [34, 202] width 36 height 8
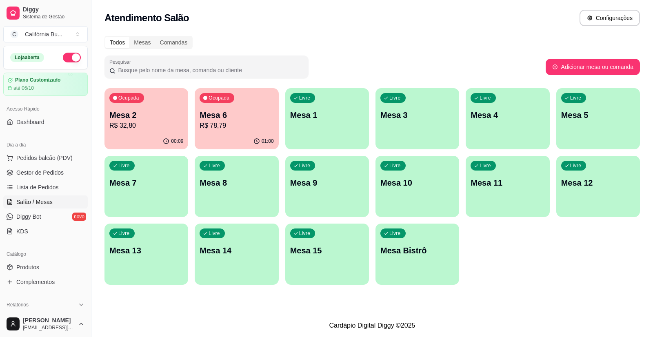
click at [329, 129] on div "Livre Mesa 1" at bounding box center [327, 113] width 84 height 51
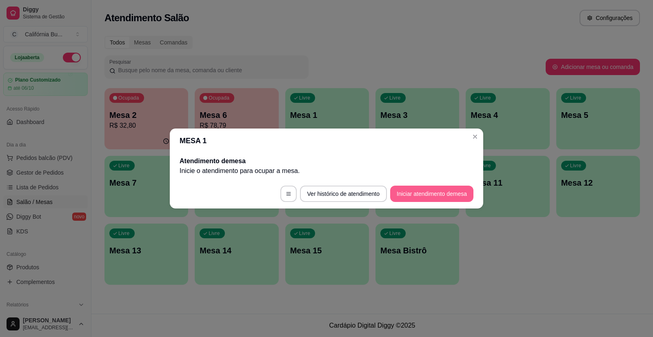
click at [441, 195] on button "Iniciar atendimento de mesa" at bounding box center [431, 194] width 83 height 16
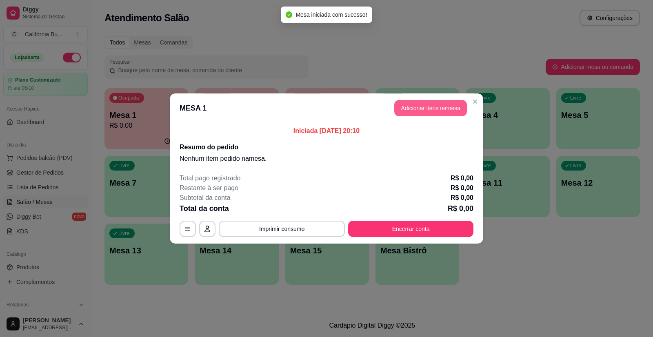
click at [448, 105] on button "Adicionar itens na mesa" at bounding box center [430, 108] width 73 height 16
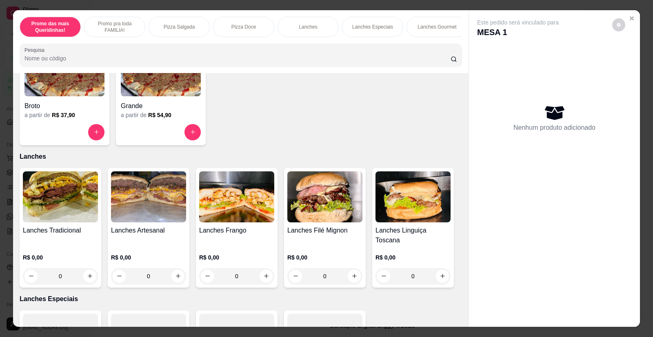
scroll to position [531, 0]
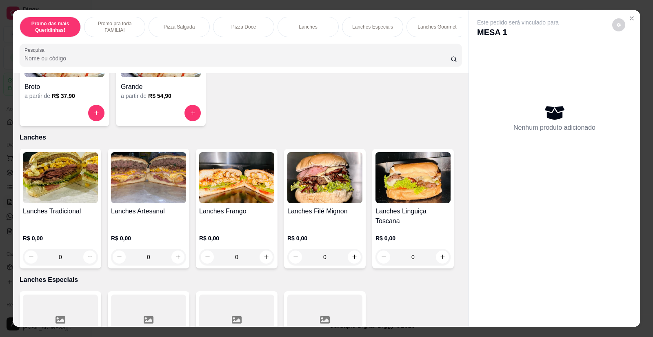
click at [72, 190] on img at bounding box center [60, 177] width 75 height 51
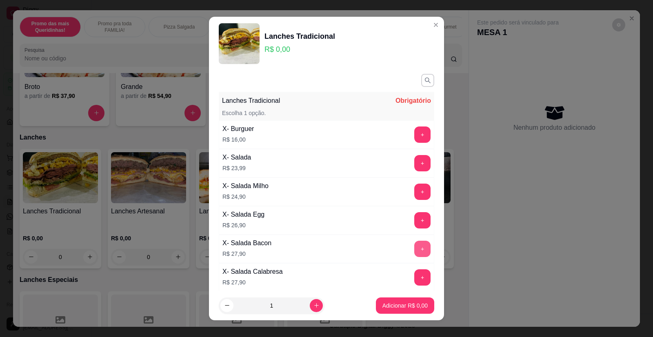
click at [414, 247] on button "+" at bounding box center [422, 249] width 16 height 16
click at [407, 305] on p "Adicionar R$ 27,90" at bounding box center [403, 306] width 49 height 8
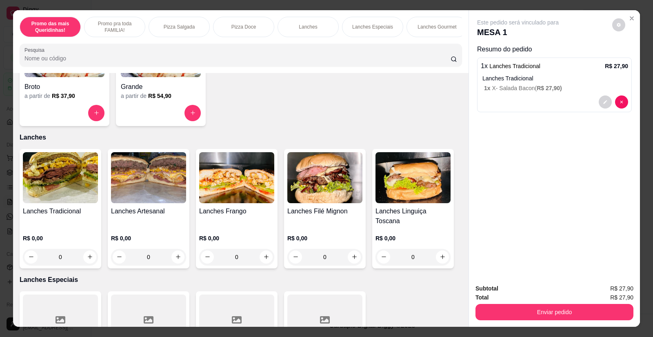
click at [140, 183] on img at bounding box center [148, 177] width 75 height 51
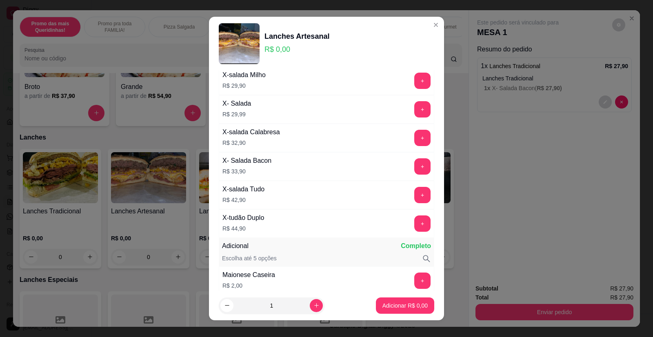
scroll to position [122, 0]
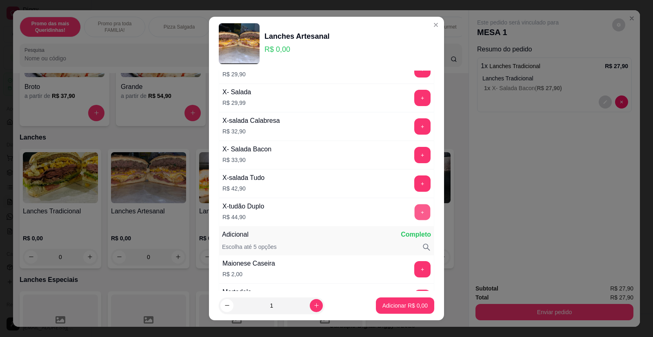
click at [415, 212] on button "+" at bounding box center [423, 213] width 16 height 16
click at [388, 307] on p "Adicionar R$ 44,90" at bounding box center [403, 306] width 47 height 8
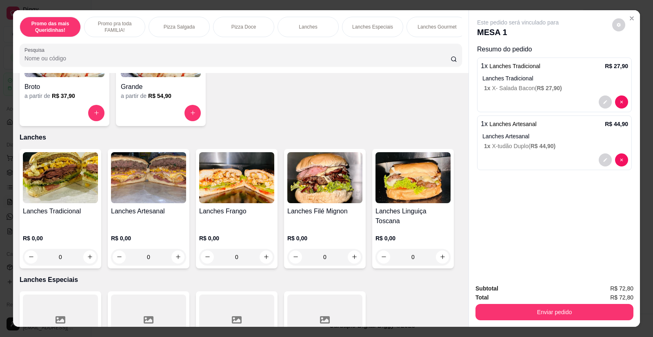
scroll to position [367, 0]
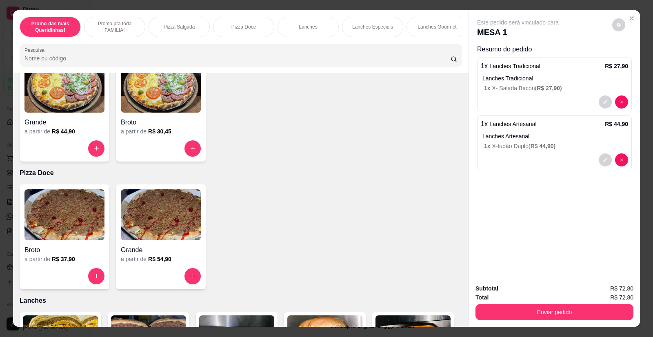
click at [456, 44] on div "Promo das mais Queridinhas! Promo pra toda FAMILIA! Pizza Salgada Pizza Doce La…" at bounding box center [241, 41] width 456 height 63
click at [304, 31] on div "Refrigerantes" at bounding box center [302, 27] width 61 height 20
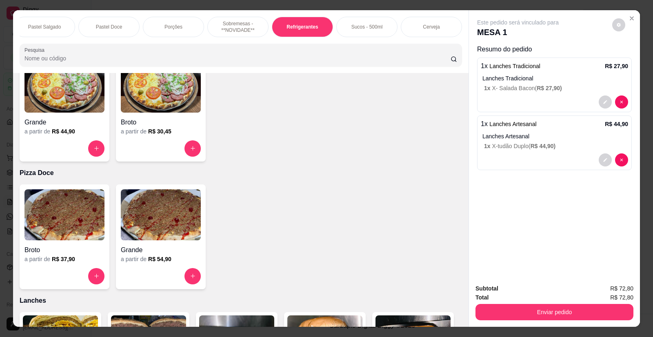
scroll to position [16, 0]
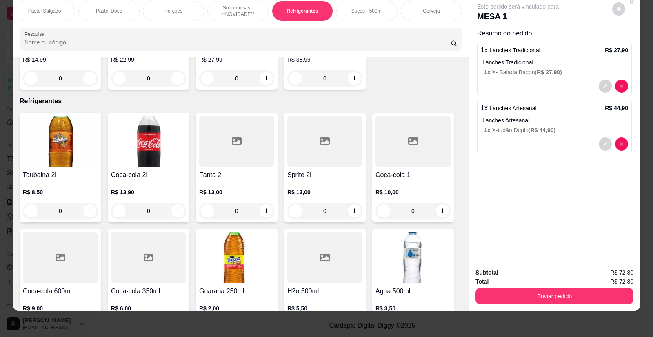
click at [87, 324] on icon "increase-product-quantity" at bounding box center [90, 327] width 6 height 6
type input "1"
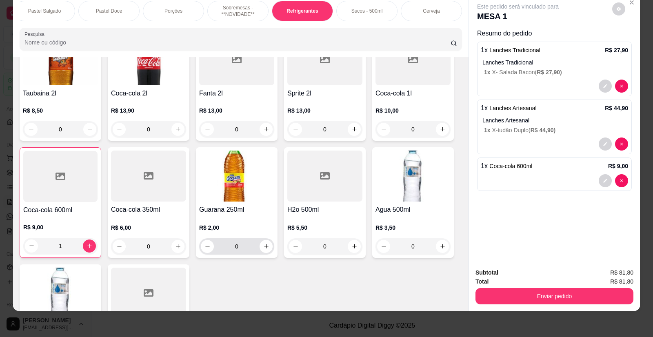
scroll to position [2810, 0]
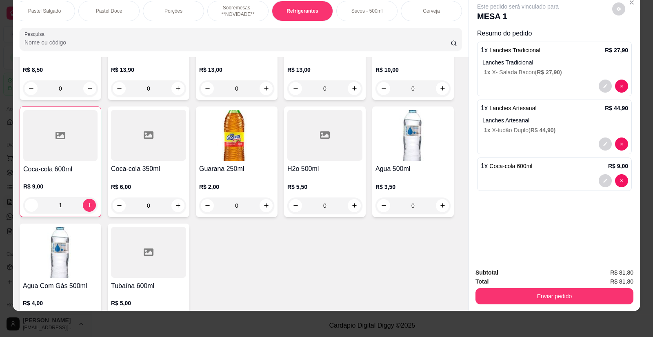
click at [87, 319] on icon "increase-product-quantity" at bounding box center [90, 322] width 6 height 6
type input "1"
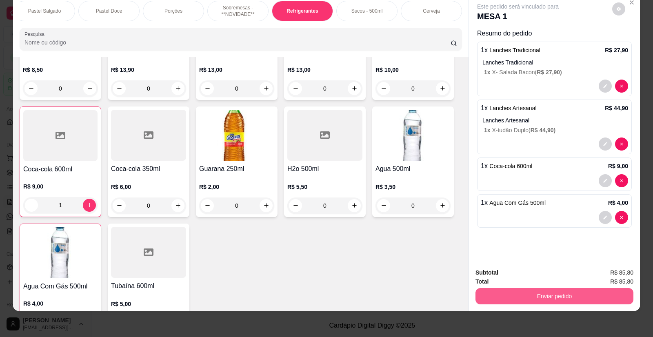
click at [530, 298] on button "Enviar pedido" at bounding box center [555, 296] width 158 height 16
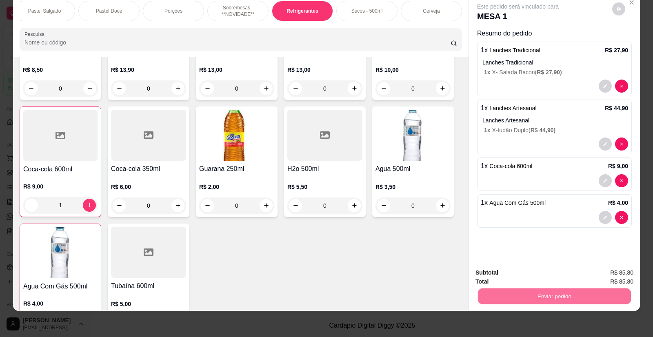
click at [614, 273] on button "Enviar pedido" at bounding box center [613, 277] width 46 height 16
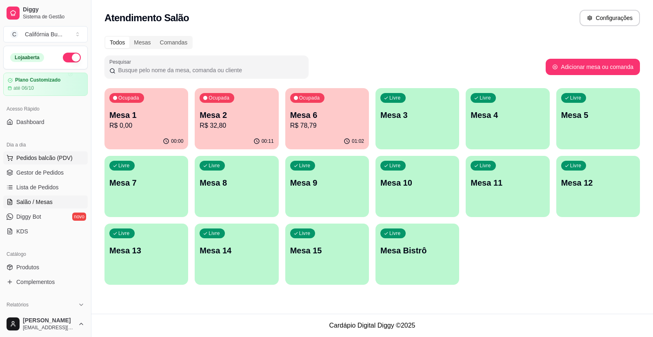
click at [62, 161] on span "Pedidos balcão (PDV)" at bounding box center [44, 158] width 56 height 8
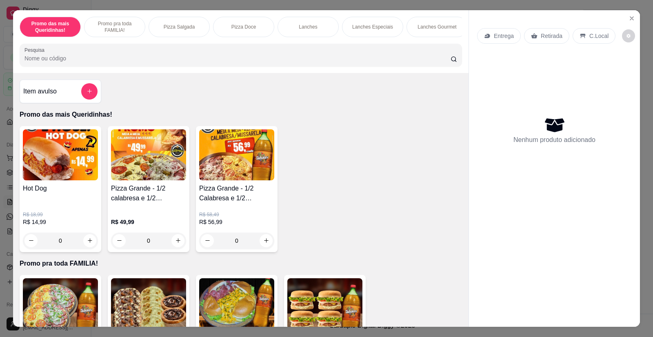
click at [178, 248] on div "0" at bounding box center [148, 241] width 75 height 16
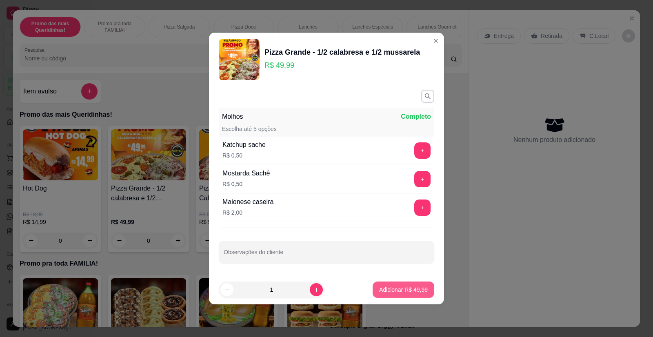
click at [399, 288] on p "Adicionar R$ 49,99" at bounding box center [403, 290] width 49 height 8
type input "1"
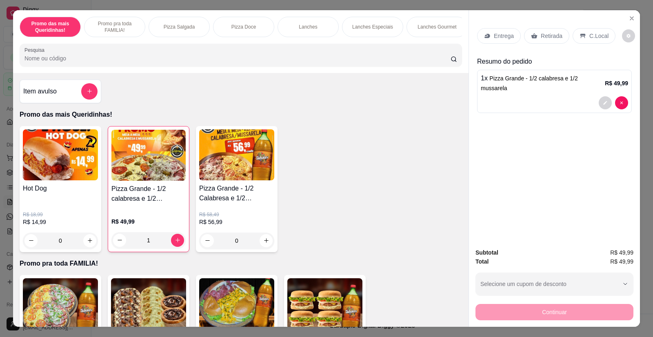
click at [503, 36] on p "Entrega" at bounding box center [504, 36] width 20 height 8
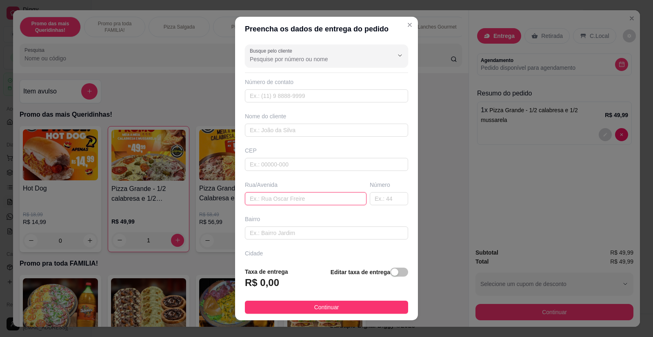
click at [267, 200] on input "text" at bounding box center [306, 198] width 122 height 13
type input "[PERSON_NAME] 110"
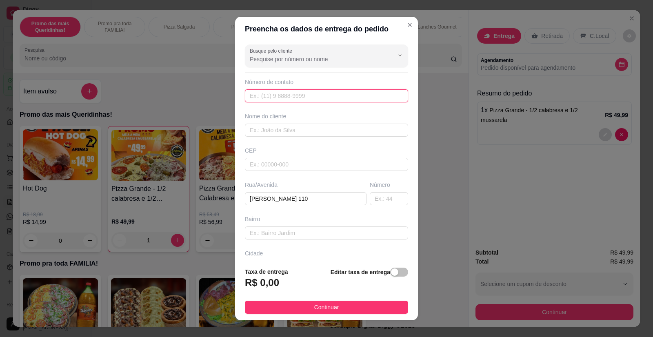
click at [268, 102] on input "text" at bounding box center [326, 95] width 163 height 13
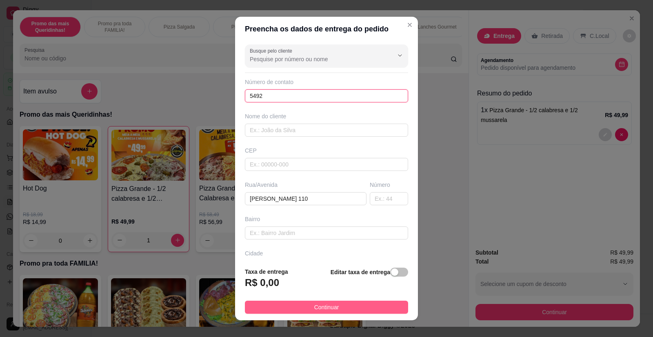
type input "5492"
click at [314, 304] on span "Continuar" at bounding box center [326, 307] width 25 height 9
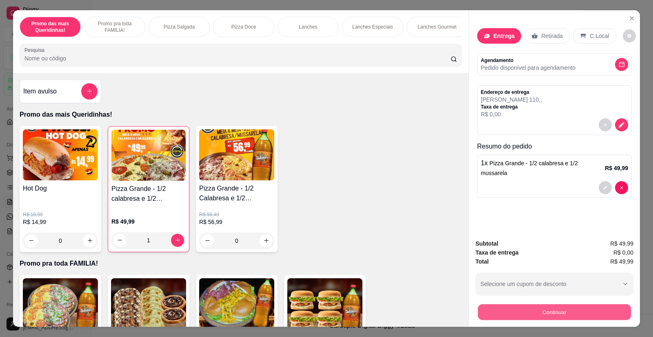
click at [533, 314] on button "Continuar" at bounding box center [554, 313] width 153 height 16
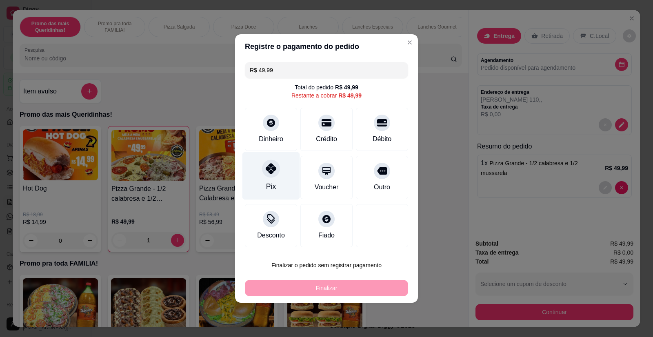
click at [270, 178] on div "Pix" at bounding box center [272, 176] width 58 height 48
type input "R$ 0,00"
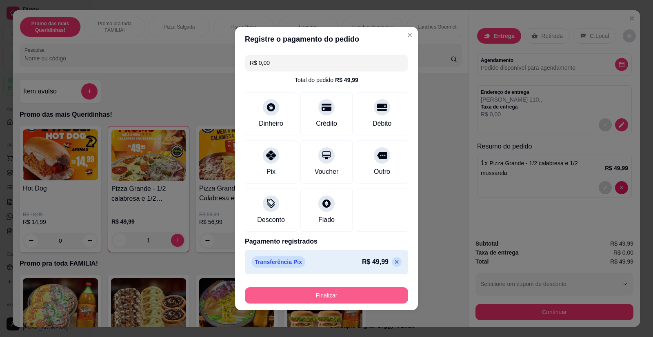
click at [324, 294] on button "Finalizar" at bounding box center [326, 295] width 163 height 16
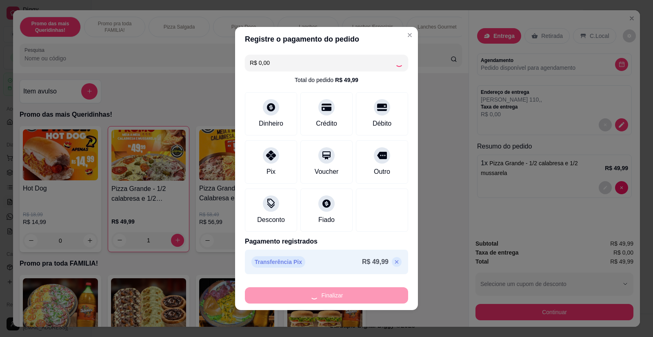
type input "0"
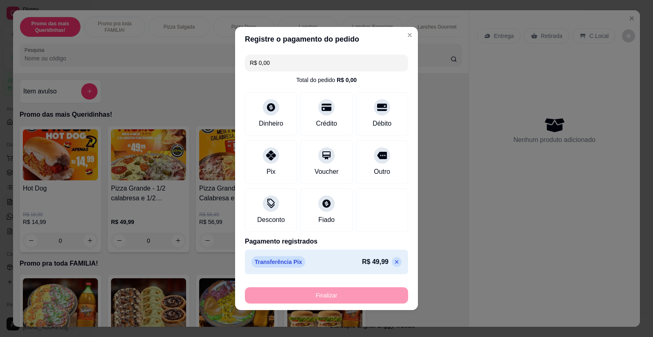
type input "-R$ 49,99"
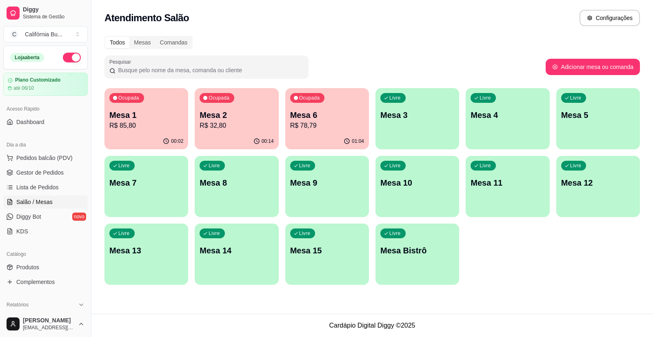
click at [313, 124] on p "R$ 78,79" at bounding box center [327, 126] width 74 height 10
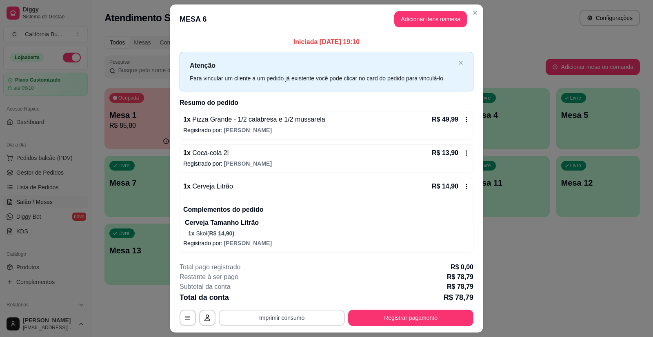
click at [275, 321] on button "Imprimir consumo" at bounding box center [282, 318] width 126 height 16
click at [287, 287] on button "Balcão" at bounding box center [281, 282] width 57 height 13
click at [406, 317] on button "Registrar pagamento" at bounding box center [410, 318] width 125 height 16
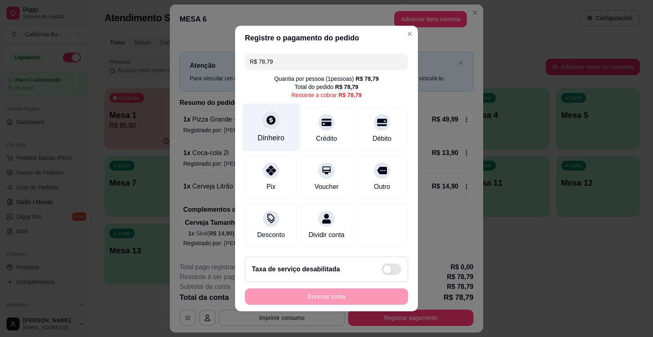
click at [270, 126] on div "Dinheiro" at bounding box center [272, 128] width 58 height 48
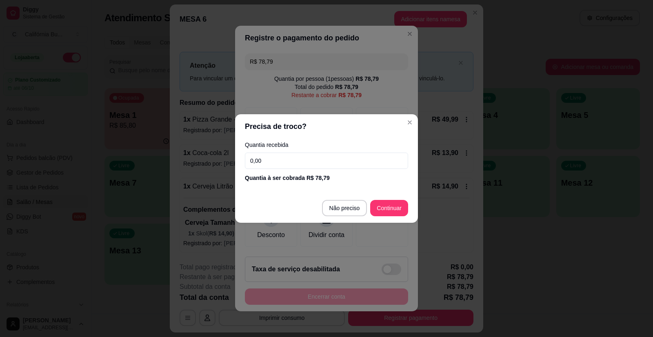
click at [280, 163] on input "0,00" at bounding box center [326, 161] width 163 height 16
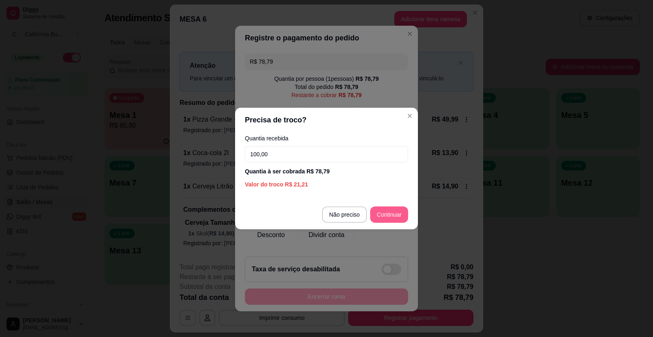
type input "100,00"
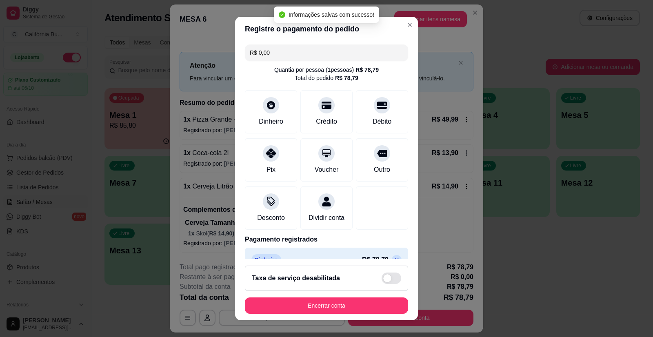
type input "R$ 0,00"
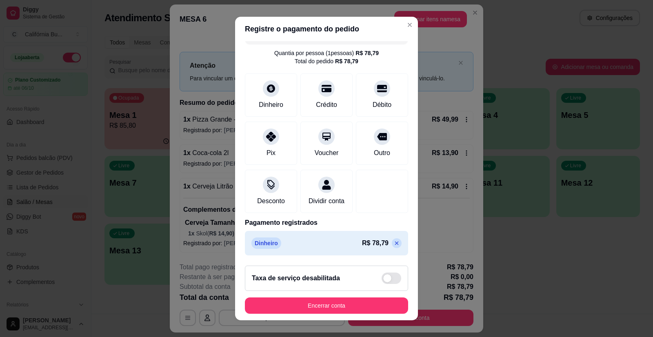
scroll to position [26, 0]
click at [263, 99] on div "Dinheiro" at bounding box center [271, 104] width 27 height 11
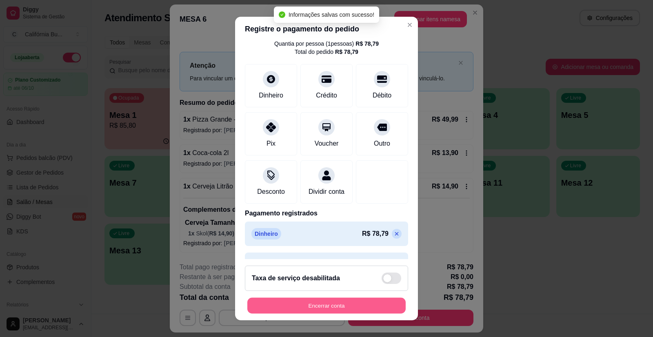
click at [341, 313] on button "Encerrar conta" at bounding box center [326, 306] width 158 height 16
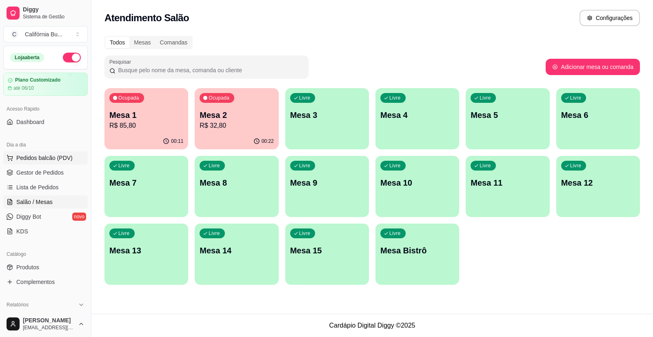
click at [59, 159] on span "Pedidos balcão (PDV)" at bounding box center [44, 158] width 56 height 8
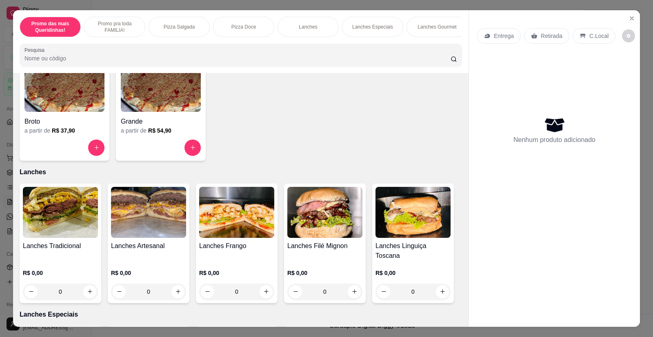
scroll to position [572, 0]
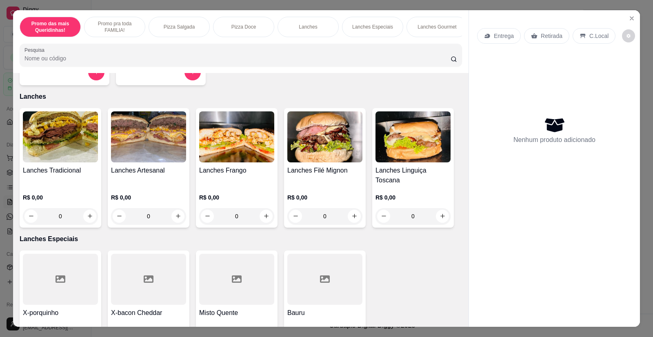
click at [151, 144] on img at bounding box center [148, 136] width 75 height 51
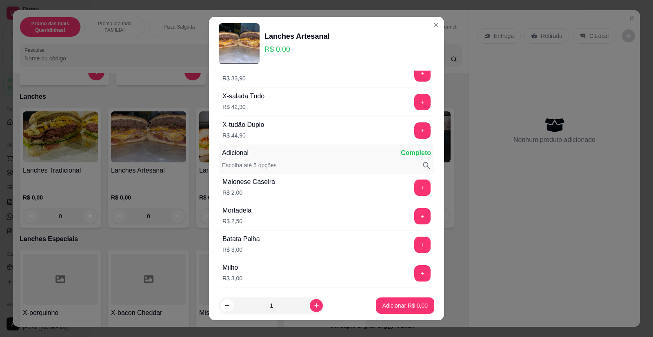
scroll to position [122, 0]
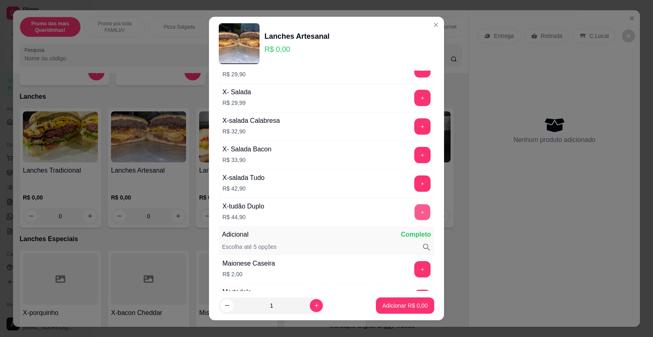
click at [415, 216] on button "+" at bounding box center [423, 213] width 16 height 16
click at [406, 305] on p "Adicionar R$ 44,90" at bounding box center [403, 306] width 49 height 8
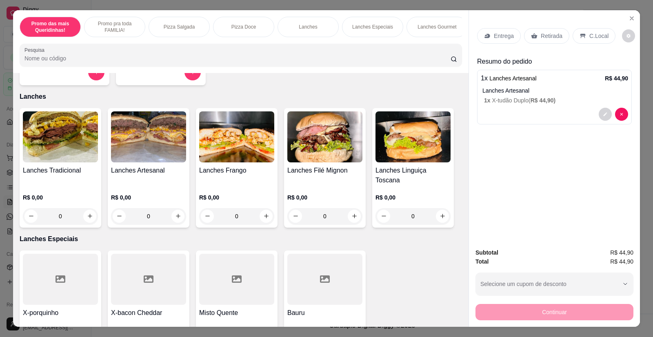
click at [548, 34] on p "Retirada" at bounding box center [552, 36] width 22 height 8
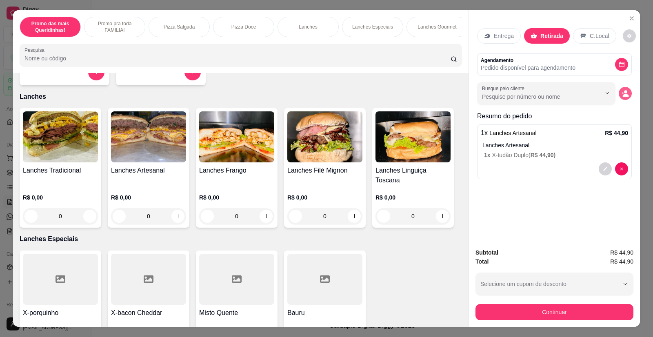
click at [628, 91] on button "decrease-product-quantity" at bounding box center [625, 93] width 13 height 13
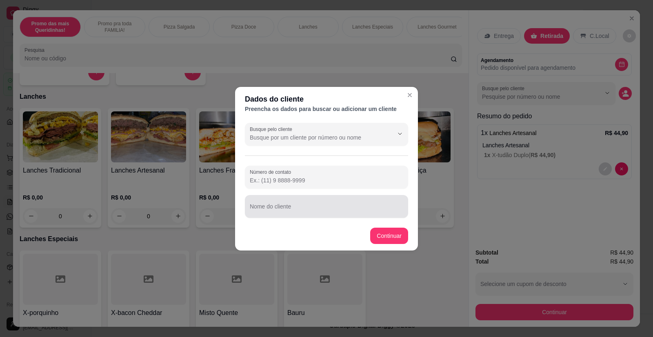
click at [300, 213] on input "Nome do cliente" at bounding box center [327, 210] width 154 height 8
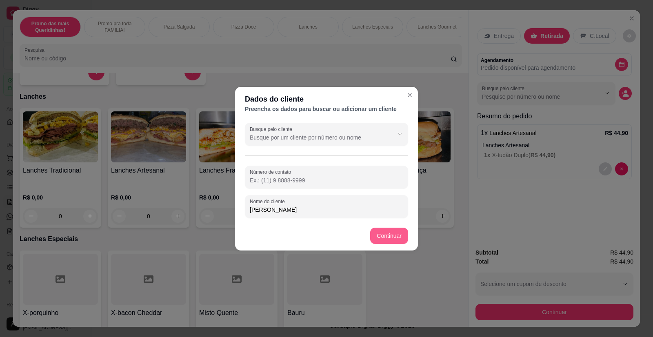
type input "[PERSON_NAME]"
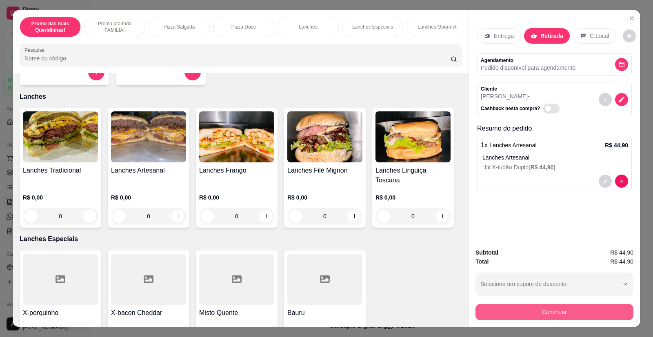
click at [530, 310] on button "Continuar" at bounding box center [555, 312] width 158 height 16
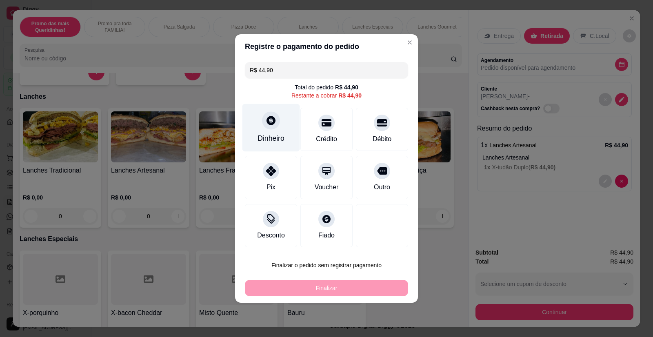
click at [269, 127] on div at bounding box center [271, 120] width 18 height 18
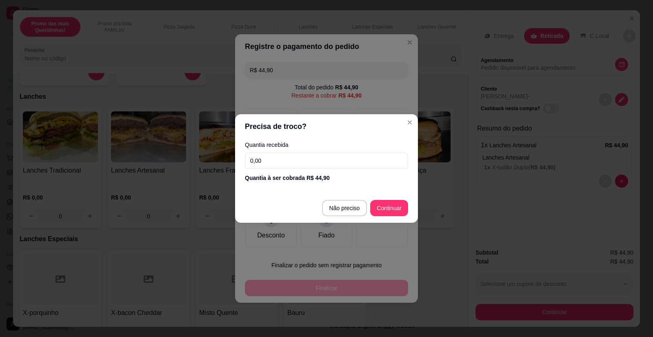
click at [283, 164] on input "0,00" at bounding box center [326, 161] width 163 height 16
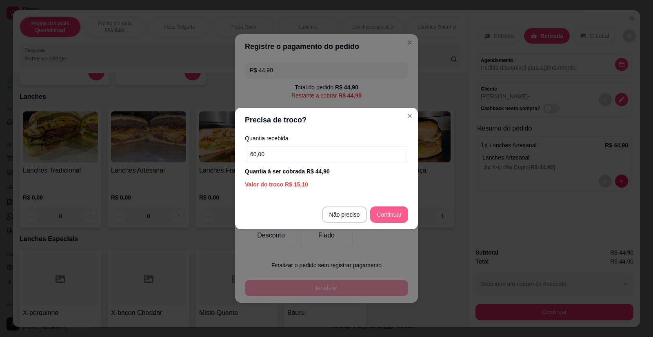
type input "60,00"
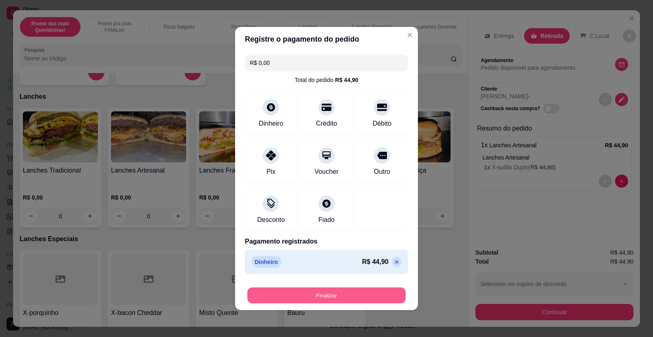
click at [345, 291] on button "Finalizar" at bounding box center [326, 296] width 158 height 16
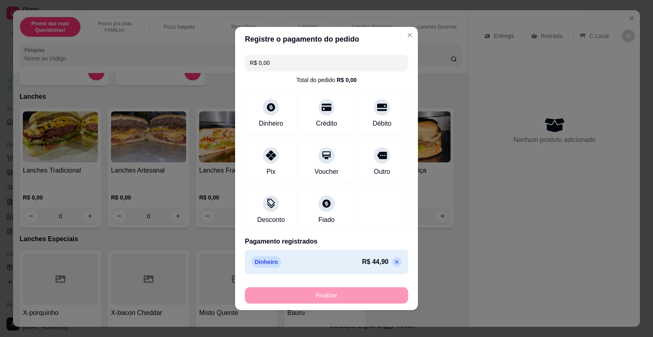
type input "-R$ 44,90"
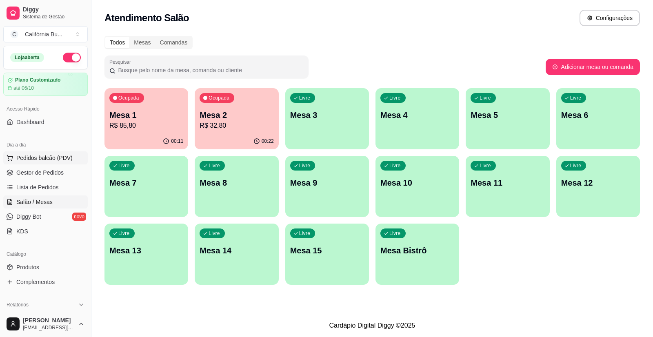
click at [67, 162] on span "Pedidos balcão (PDV)" at bounding box center [44, 158] width 56 height 8
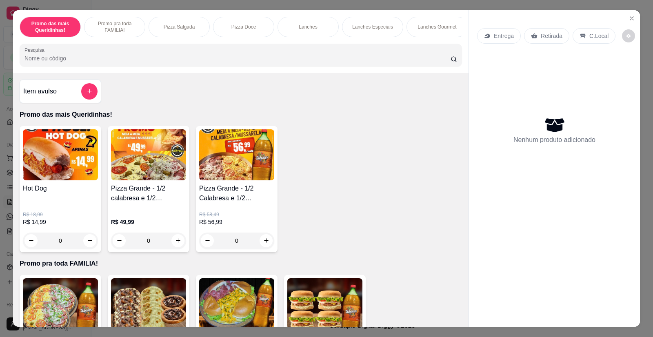
click at [174, 246] on div "0" at bounding box center [148, 241] width 75 height 16
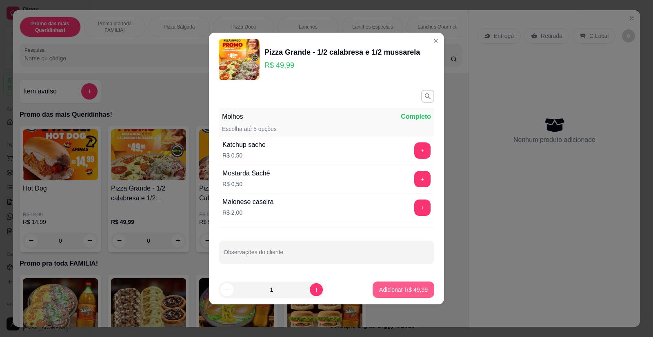
click at [423, 285] on button "Adicionar R$ 49,99" at bounding box center [404, 290] width 62 height 16
type input "1"
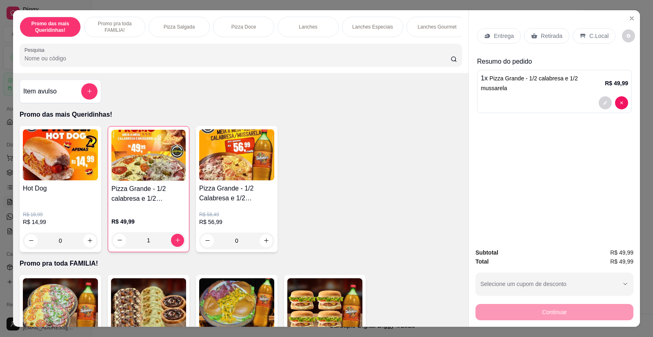
click at [543, 40] on div "Retirada" at bounding box center [546, 36] width 45 height 16
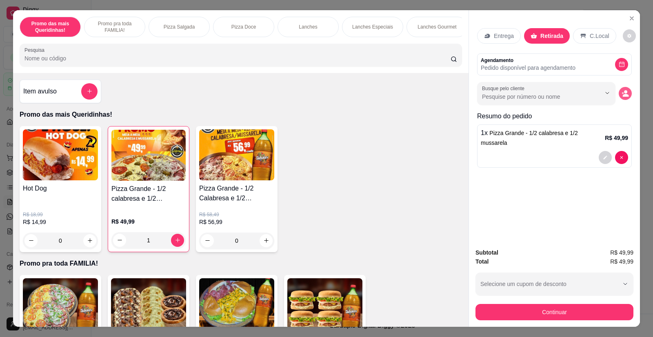
click at [623, 96] on icon "decrease-product-quantity" at bounding box center [626, 95] width 6 height 3
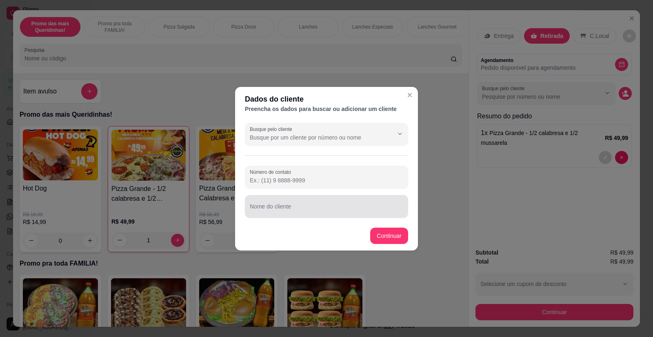
click at [284, 214] on div at bounding box center [327, 206] width 154 height 16
type input "[PERSON_NAME]"
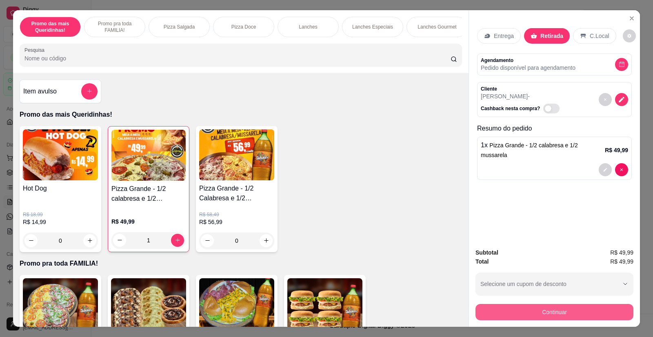
click at [529, 310] on button "Continuar" at bounding box center [555, 312] width 158 height 16
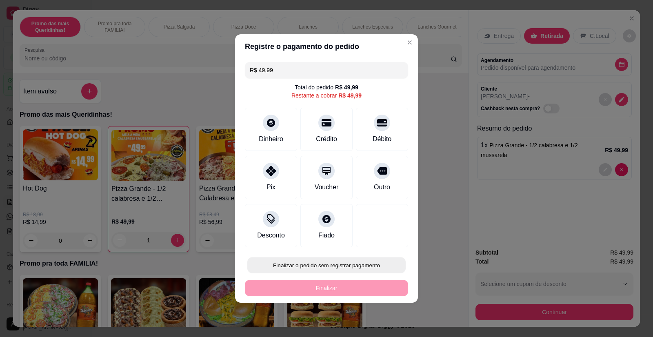
click at [350, 267] on button "Finalizar o pedido sem registrar pagamento" at bounding box center [326, 266] width 158 height 16
click at [382, 241] on button "Confirmar" at bounding box center [376, 242] width 30 height 13
type input "0"
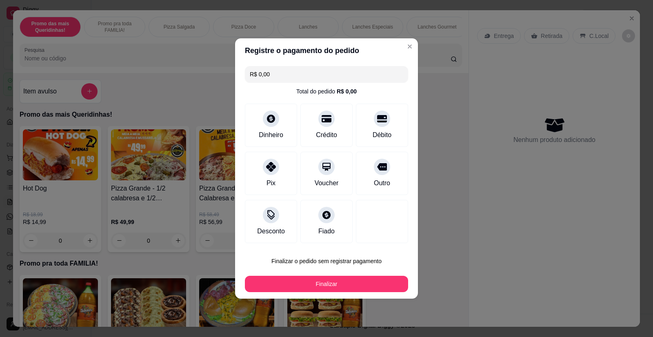
type input "R$ 0,00"
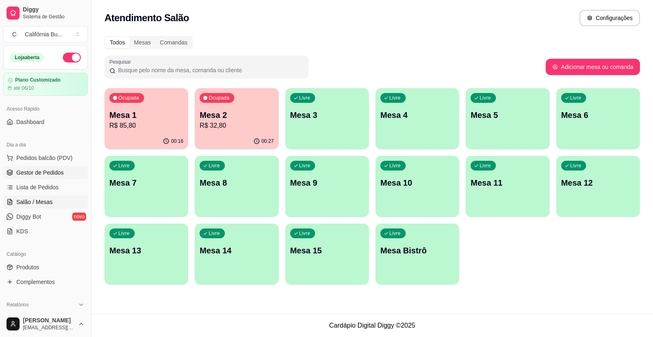
click at [40, 169] on span "Gestor de Pedidos" at bounding box center [39, 173] width 47 height 8
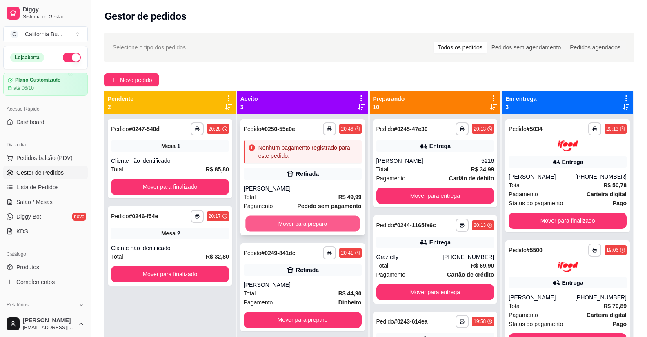
click at [314, 225] on button "Mover para preparo" at bounding box center [302, 224] width 114 height 16
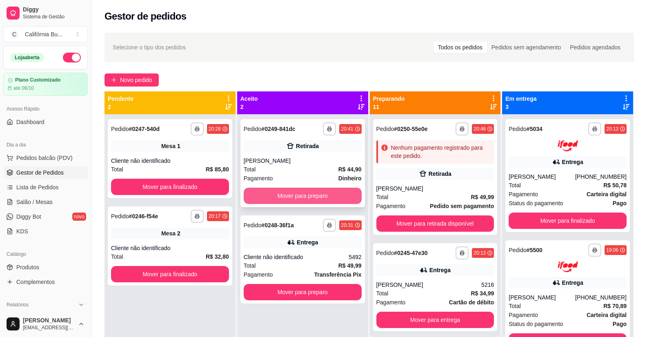
click at [318, 194] on button "Mover para preparo" at bounding box center [303, 196] width 118 height 16
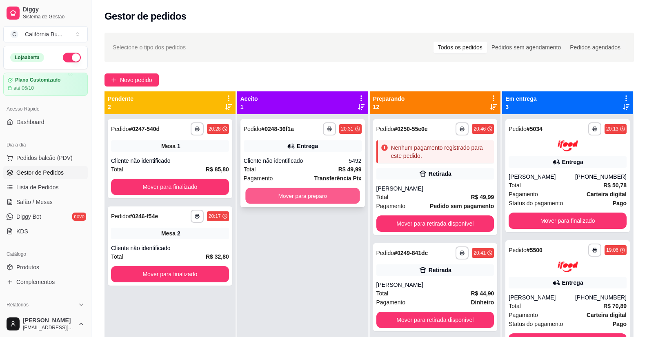
click at [323, 194] on button "Mover para preparo" at bounding box center [302, 196] width 114 height 16
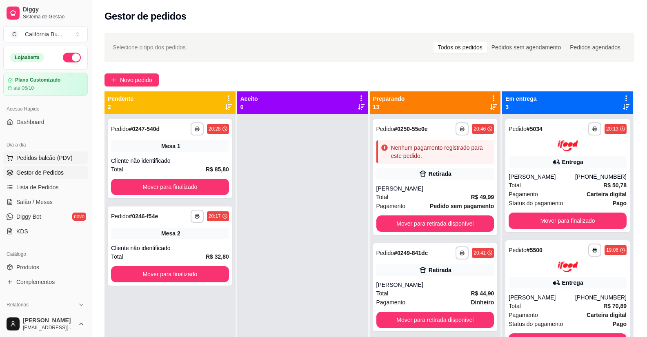
click at [43, 155] on span "Pedidos balcão (PDV)" at bounding box center [44, 158] width 56 height 8
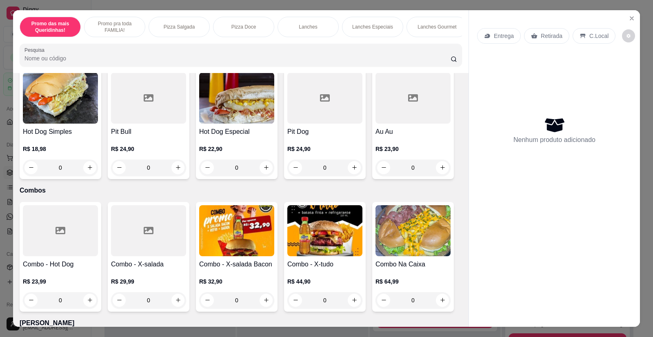
scroll to position [1021, 0]
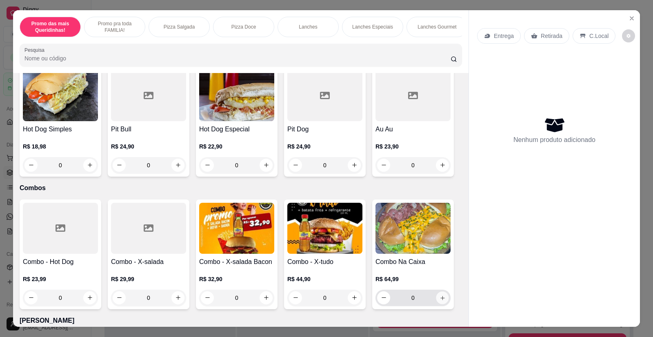
click at [440, 295] on icon "increase-product-quantity" at bounding box center [443, 298] width 6 height 6
type input "1"
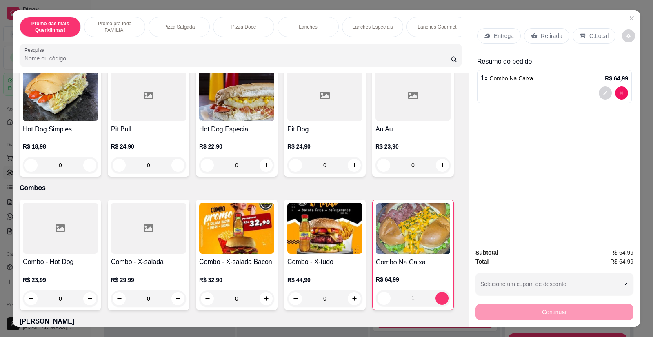
click at [548, 35] on p "Retirada" at bounding box center [552, 36] width 22 height 8
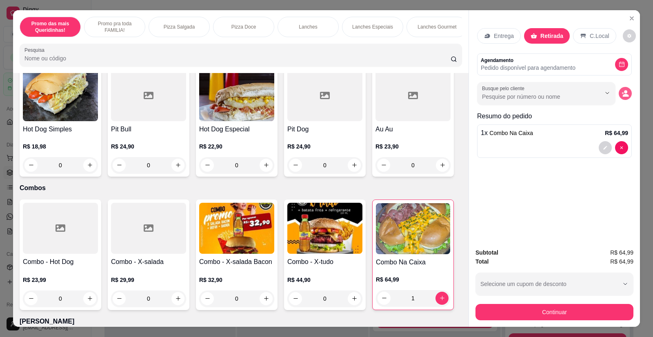
click at [628, 93] on button "decrease-product-quantity" at bounding box center [625, 93] width 13 height 13
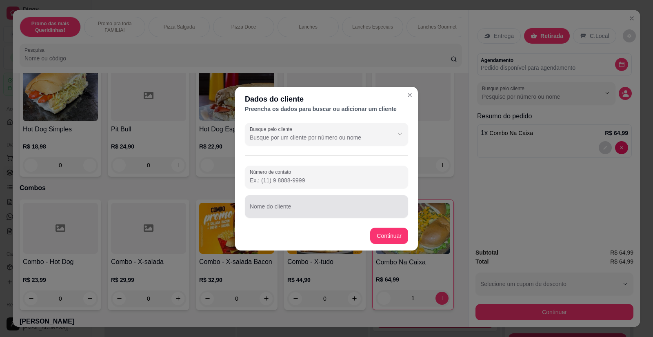
click at [333, 203] on div at bounding box center [327, 206] width 154 height 16
type input "[PERSON_NAME]"
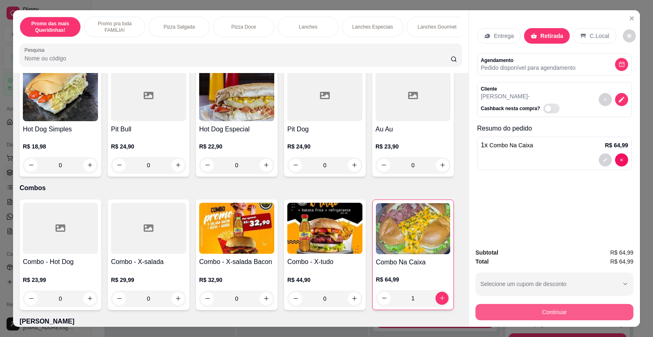
click at [539, 310] on button "Continuar" at bounding box center [555, 312] width 158 height 16
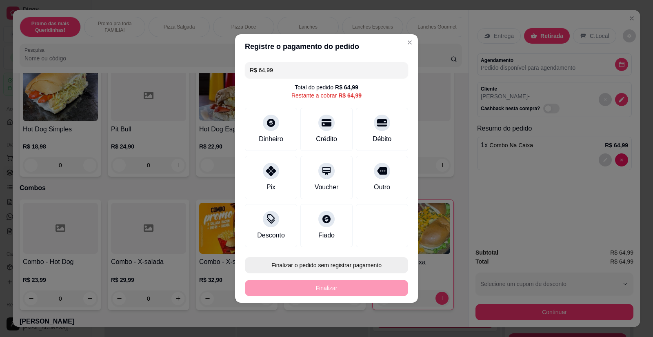
click at [342, 263] on button "Finalizar o pedido sem registrar pagamento" at bounding box center [326, 265] width 163 height 16
click at [383, 241] on button "Confirmar" at bounding box center [377, 242] width 29 height 12
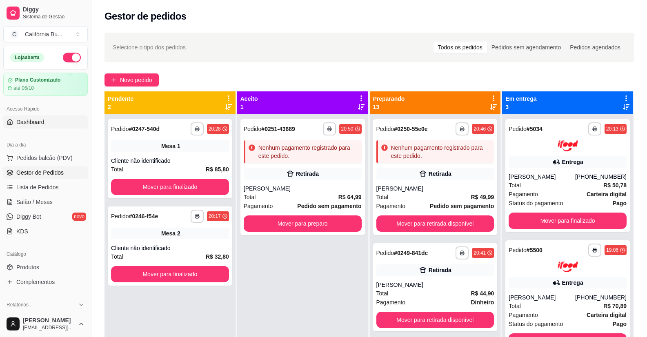
click at [50, 122] on link "Dashboard" at bounding box center [45, 122] width 85 height 13
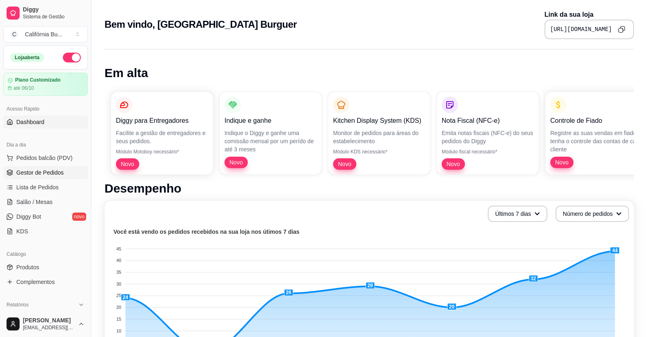
click at [44, 175] on span "Gestor de Pedidos" at bounding box center [39, 173] width 47 height 8
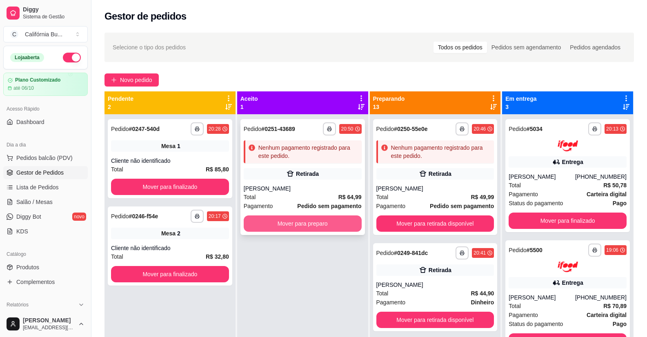
click at [315, 225] on button "Mover para preparo" at bounding box center [303, 224] width 118 height 16
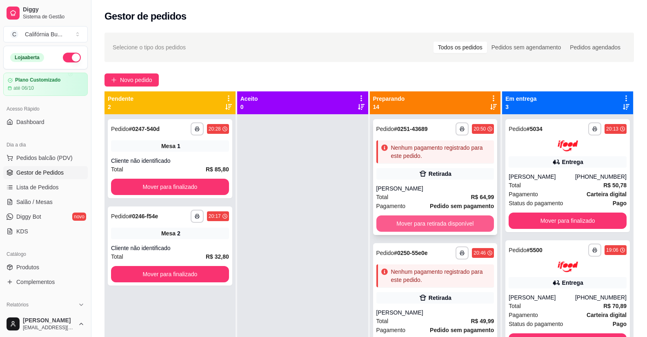
click at [423, 225] on button "Mover para retirada disponível" at bounding box center [435, 224] width 118 height 16
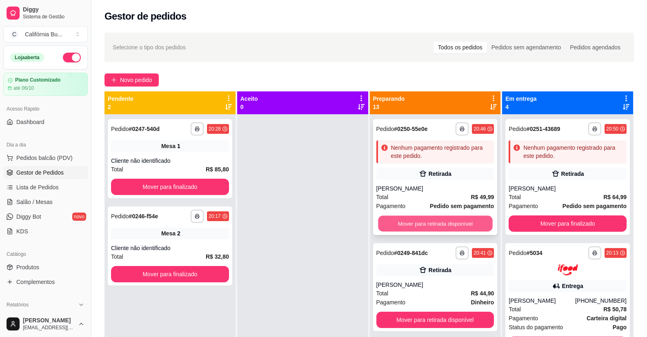
click at [416, 225] on button "Mover para retirada disponível" at bounding box center [435, 224] width 114 height 16
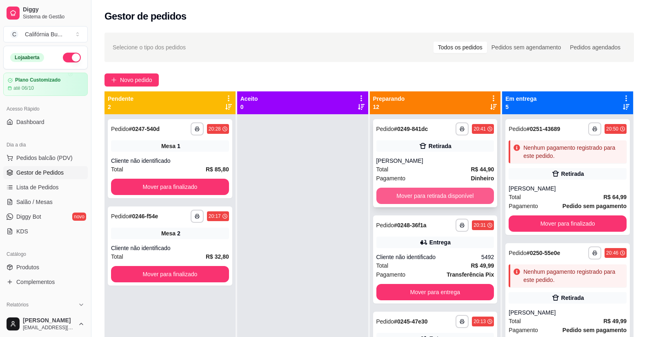
click at [410, 196] on button "Mover para retirada disponível" at bounding box center [435, 196] width 118 height 16
click at [424, 192] on button "Mover para entrega" at bounding box center [435, 196] width 114 height 16
click at [434, 196] on button "Mover para entrega" at bounding box center [435, 196] width 118 height 16
click at [434, 196] on button "Mover para entrega" at bounding box center [435, 196] width 114 height 16
click at [434, 196] on button "Mover para entrega" at bounding box center [435, 196] width 118 height 16
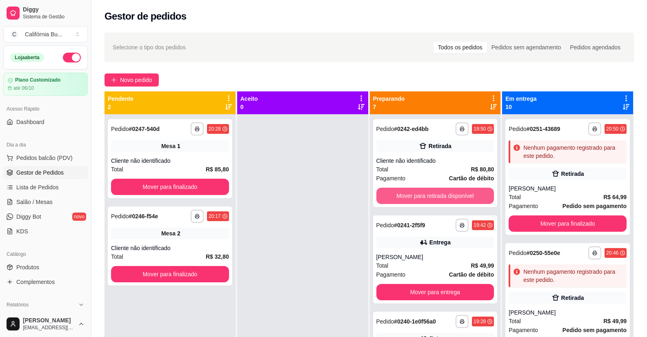
click at [434, 196] on button "Mover para retirada disponível" at bounding box center [435, 196] width 118 height 16
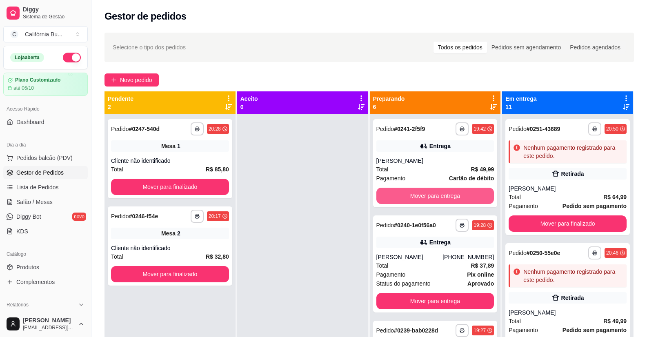
click at [434, 196] on button "Mover para entrega" at bounding box center [435, 196] width 118 height 16
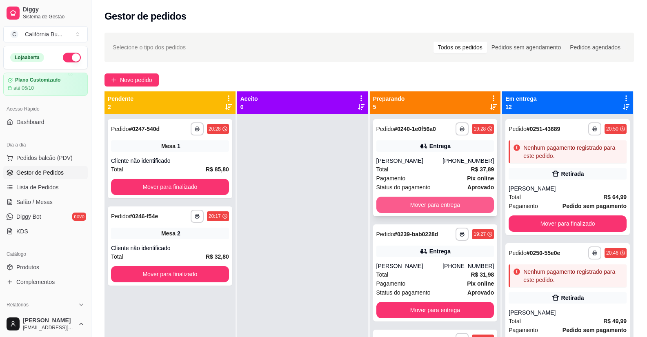
click at [437, 205] on button "Mover para entrega" at bounding box center [435, 205] width 118 height 16
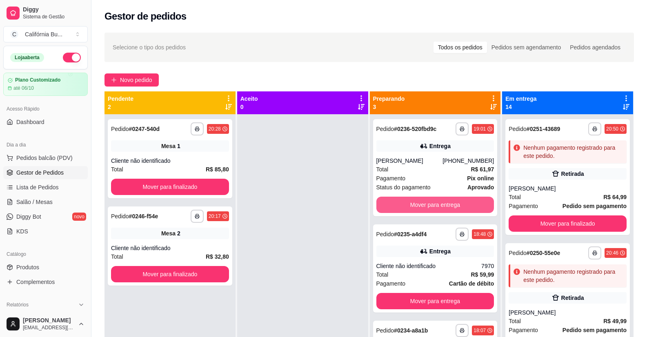
click at [437, 205] on button "Mover para entrega" at bounding box center [435, 205] width 118 height 16
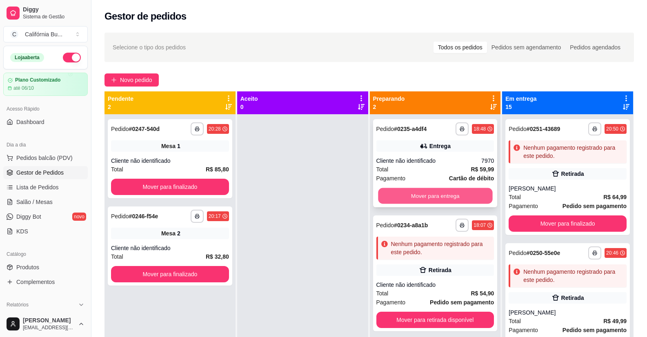
click at [433, 195] on button "Mover para entrega" at bounding box center [435, 196] width 114 height 16
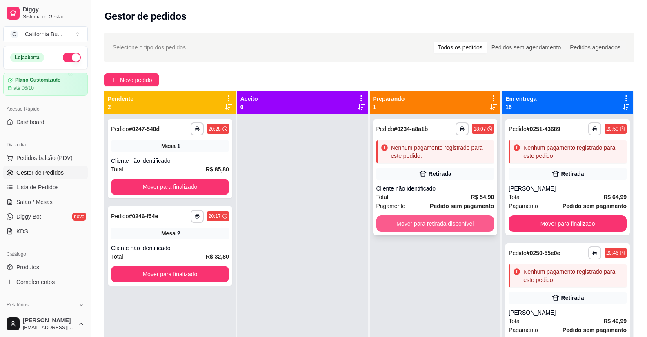
click at [445, 228] on button "Mover para retirada disponível" at bounding box center [435, 224] width 118 height 16
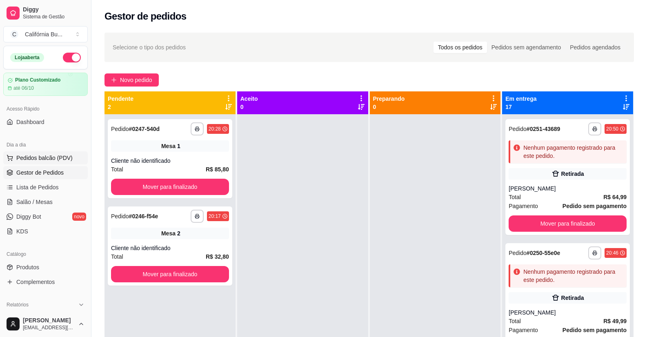
click at [58, 156] on span "Pedidos balcão (PDV)" at bounding box center [44, 158] width 56 height 8
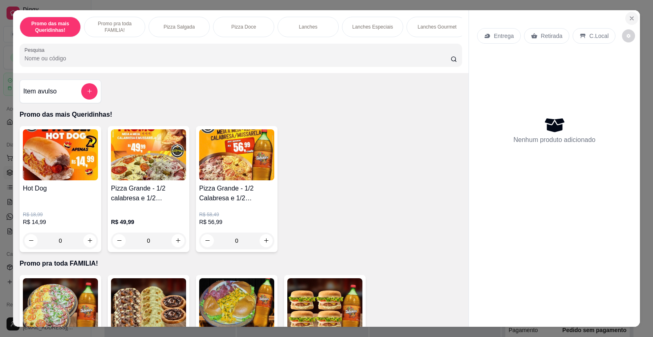
click at [630, 18] on icon "Close" at bounding box center [632, 18] width 7 height 7
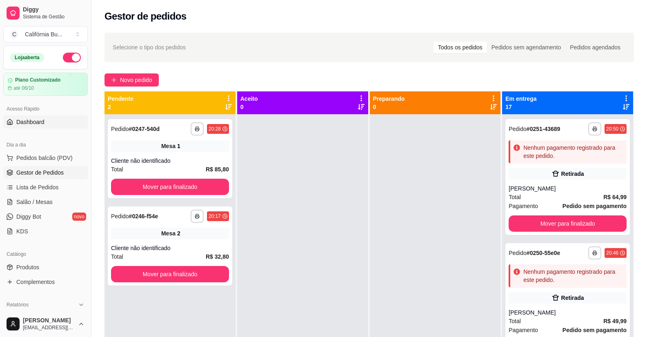
click at [30, 122] on span "Dashboard" at bounding box center [30, 122] width 28 height 8
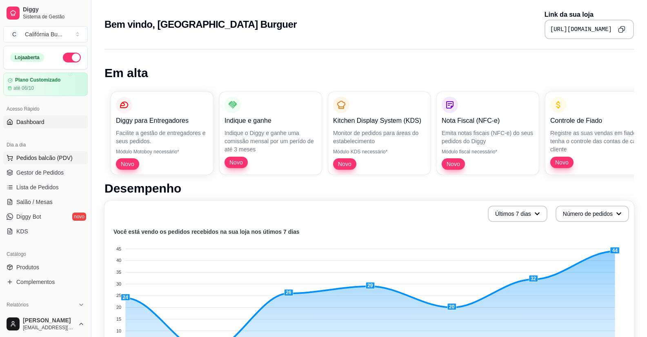
click at [22, 159] on span "Pedidos balcão (PDV)" at bounding box center [44, 158] width 56 height 8
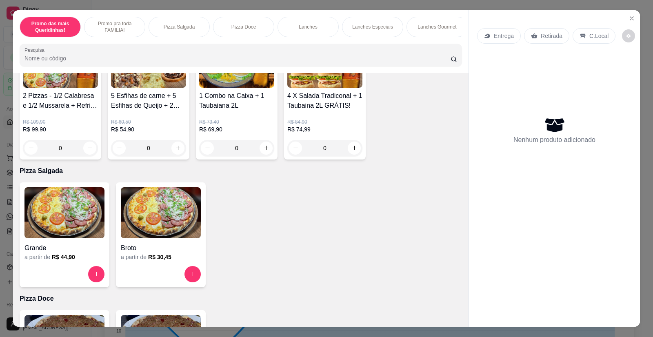
scroll to position [286, 0]
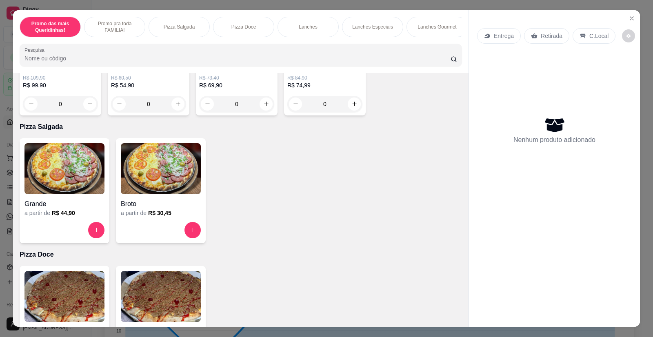
click at [73, 203] on div "Grande" at bounding box center [64, 201] width 80 height 15
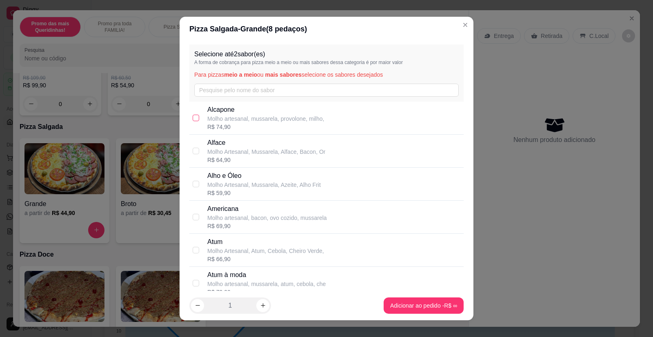
click at [193, 115] on input "checkbox" at bounding box center [196, 118] width 7 height 7
checkbox input "true"
click at [193, 216] on input "checkbox" at bounding box center [196, 217] width 7 height 7
checkbox input "true"
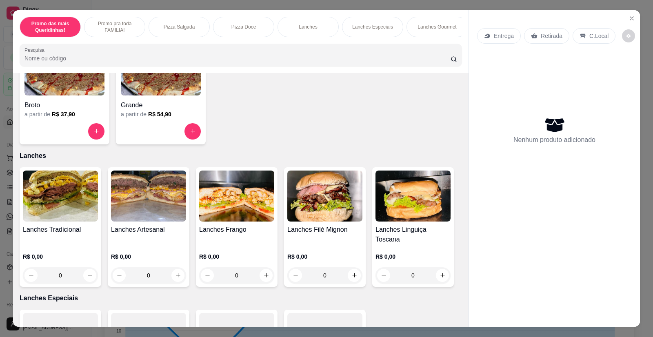
scroll to position [531, 0]
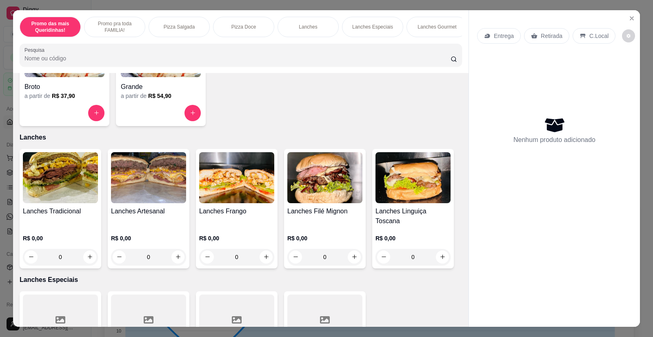
click at [158, 214] on h4 "Lanches Artesanal" at bounding box center [148, 212] width 75 height 10
click at [76, 176] on img at bounding box center [60, 177] width 75 height 51
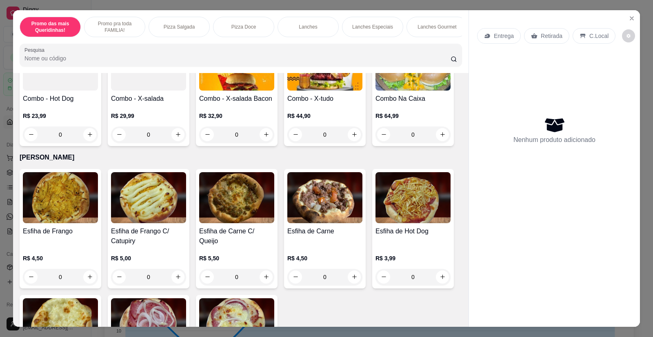
scroll to position [1102, 0]
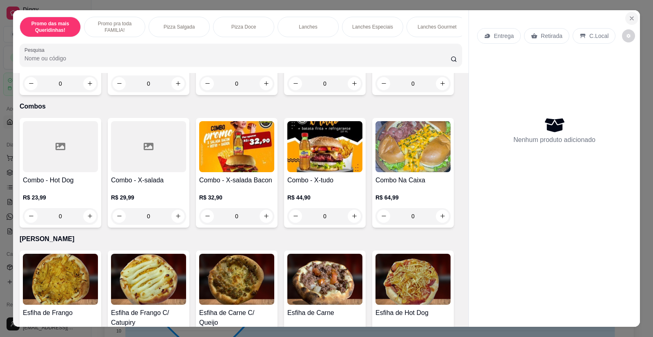
click at [629, 17] on icon "Close" at bounding box center [632, 18] width 7 height 7
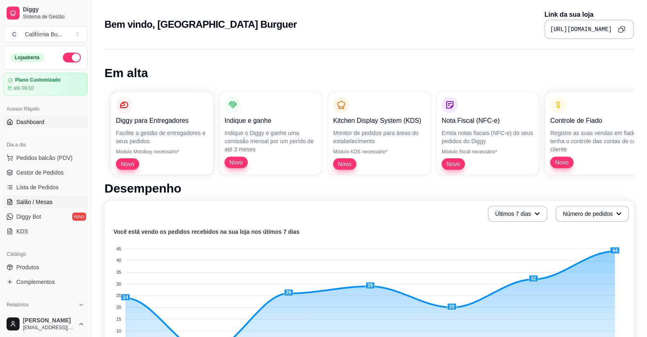
click at [58, 205] on link "Salão / Mesas" at bounding box center [45, 202] width 85 height 13
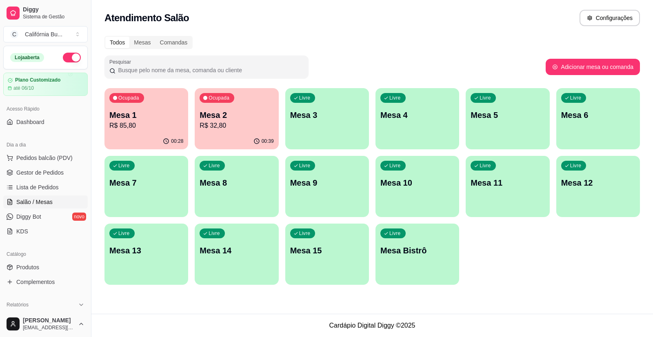
click at [232, 110] on p "Mesa 2" at bounding box center [237, 114] width 74 height 11
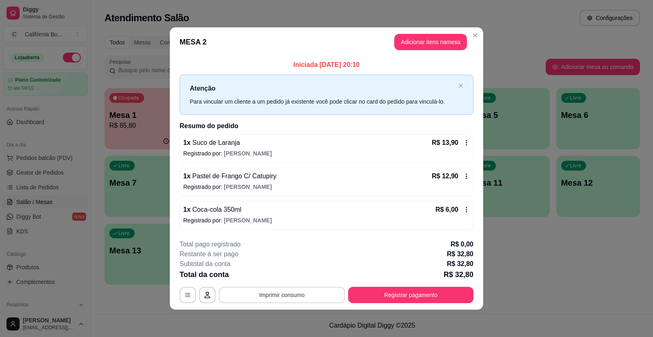
click at [296, 295] on button "Imprimir consumo" at bounding box center [282, 295] width 126 height 16
click at [283, 259] on button "Balcão" at bounding box center [284, 260] width 57 height 13
click at [395, 296] on button "Registrar pagamento" at bounding box center [410, 295] width 125 height 16
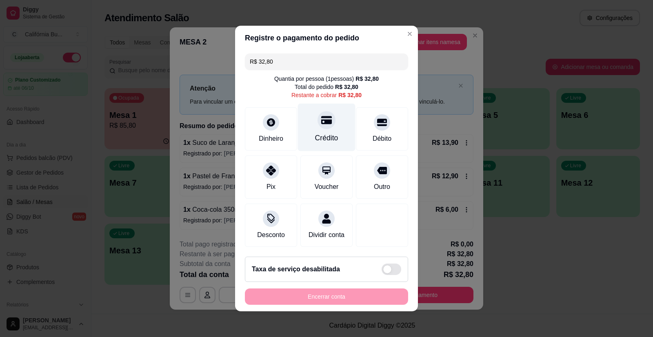
click at [332, 135] on div "Crédito" at bounding box center [326, 138] width 23 height 11
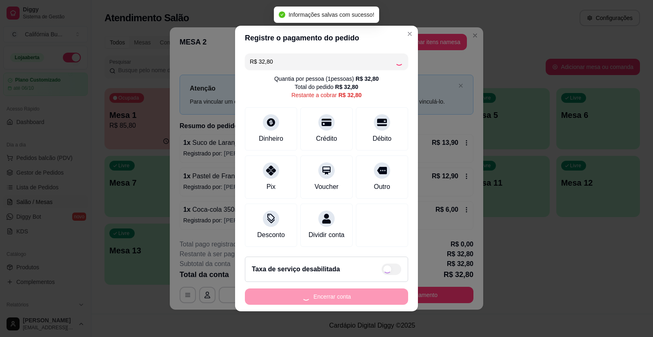
type input "R$ 0,00"
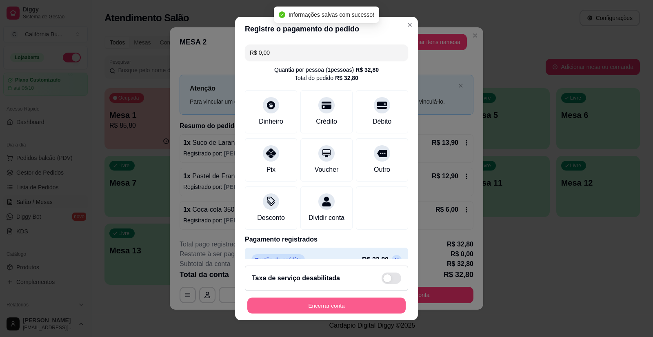
click at [366, 309] on button "Encerrar conta" at bounding box center [326, 306] width 158 height 16
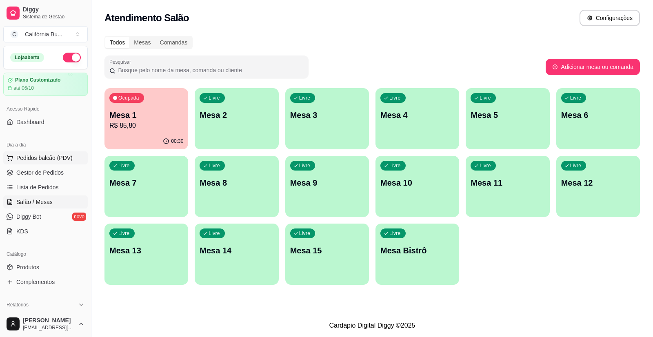
click at [39, 160] on span "Pedidos balcão (PDV)" at bounding box center [44, 158] width 56 height 8
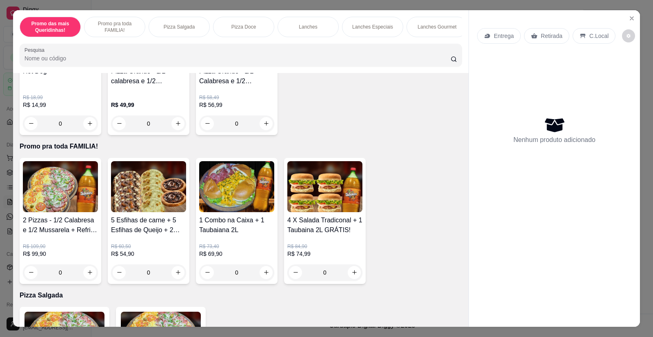
scroll to position [41, 0]
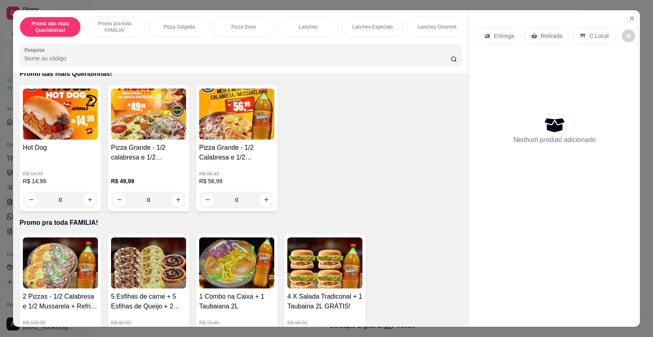
click at [119, 155] on h4 "Pizza Grande - 1/2 calabresa e 1/2 mussarela" at bounding box center [148, 153] width 75 height 20
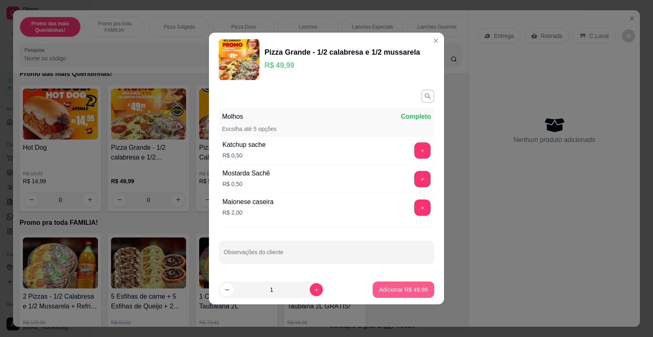
click at [385, 288] on p "Adicionar R$ 49,99" at bounding box center [403, 290] width 49 height 8
type input "1"
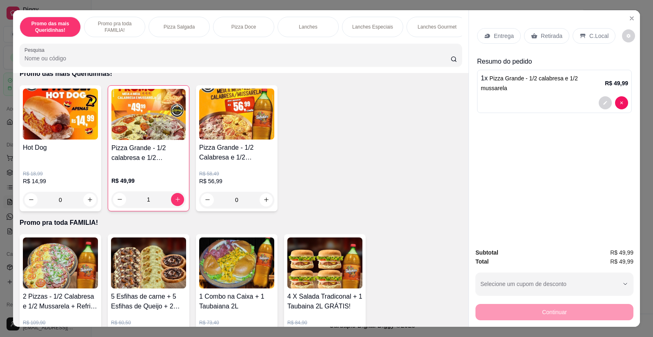
click at [496, 33] on p "Entrega" at bounding box center [504, 36] width 20 height 8
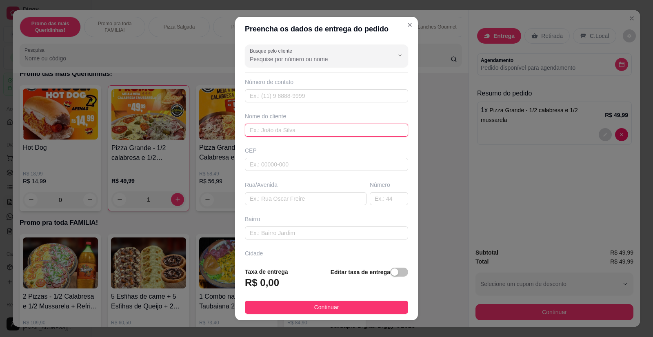
drag, startPoint x: 495, startPoint y: 34, endPoint x: 289, endPoint y: 130, distance: 227.3
click at [289, 130] on input "text" at bounding box center [326, 130] width 163 height 13
type input "[PERSON_NAME]"
click at [290, 200] on input "text" at bounding box center [306, 198] width 122 height 13
type input "amicli dalmont"
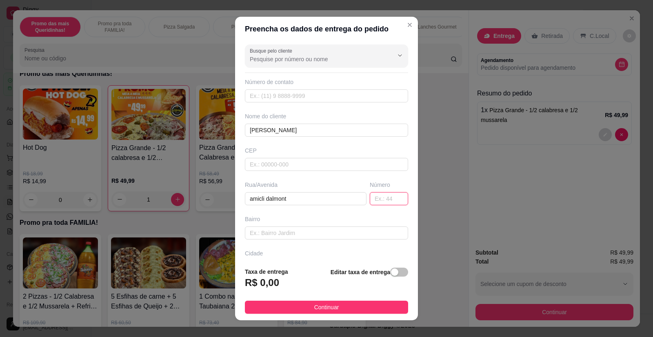
click at [379, 203] on input "text" at bounding box center [389, 198] width 38 height 13
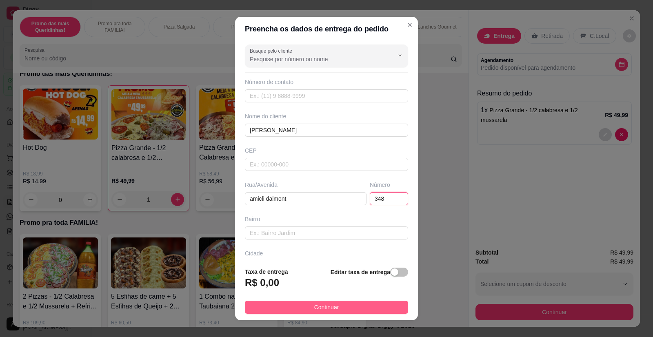
type input "348"
click at [348, 306] on button "Continuar" at bounding box center [326, 307] width 163 height 13
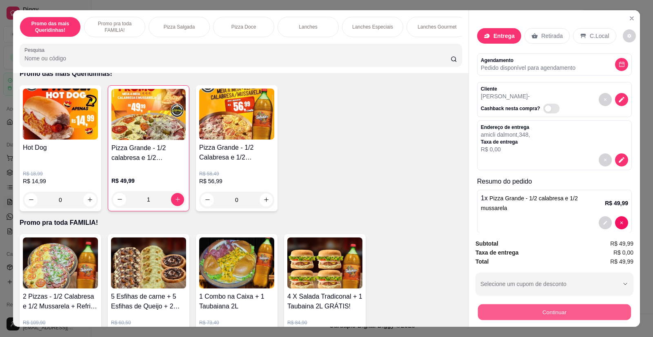
click at [529, 314] on button "Continuar" at bounding box center [554, 313] width 153 height 16
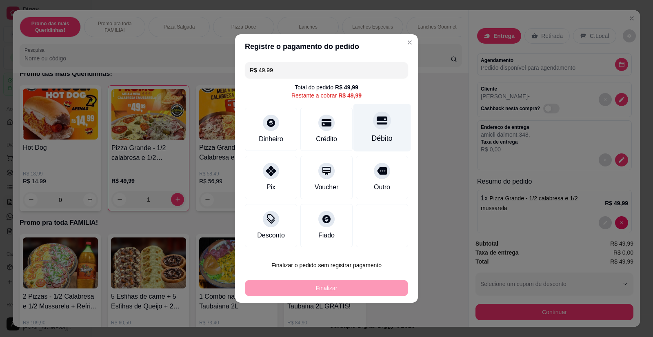
click at [381, 133] on div "Débito" at bounding box center [383, 128] width 58 height 48
type input "R$ 0,00"
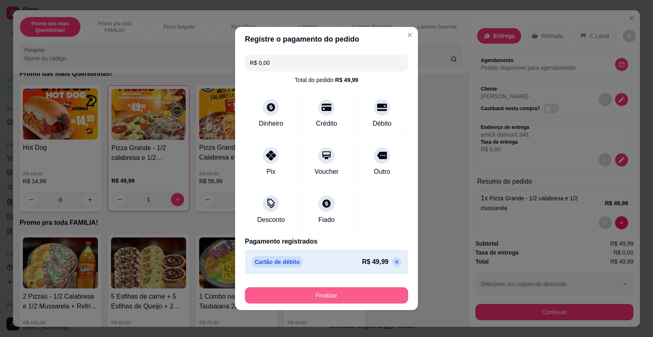
click at [350, 298] on button "Finalizar" at bounding box center [326, 295] width 163 height 16
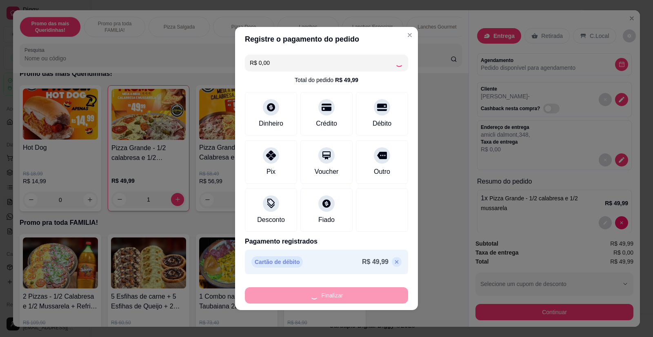
type input "0"
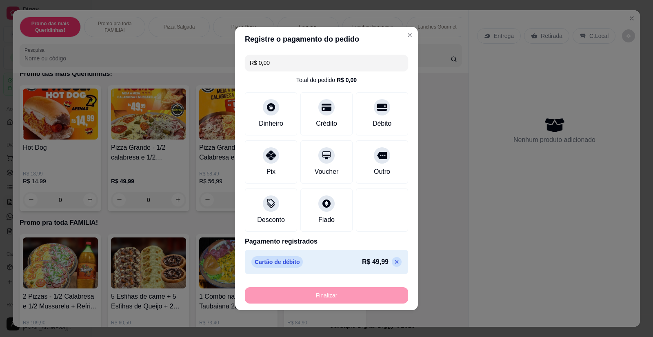
type input "-R$ 49,99"
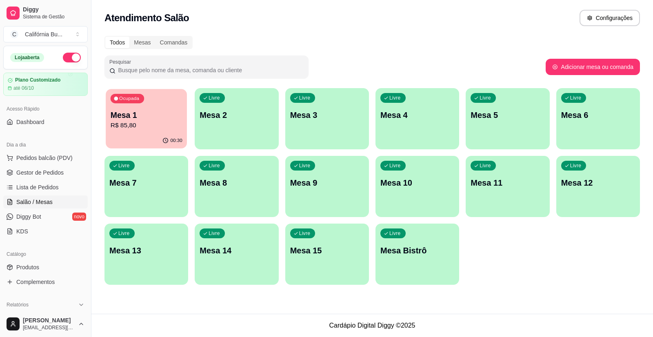
click at [143, 111] on p "Mesa 1" at bounding box center [147, 115] width 72 height 11
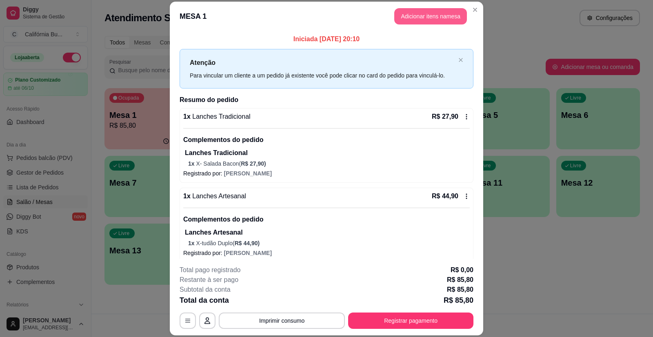
click at [413, 13] on button "Adicionar itens na mesa" at bounding box center [430, 16] width 73 height 16
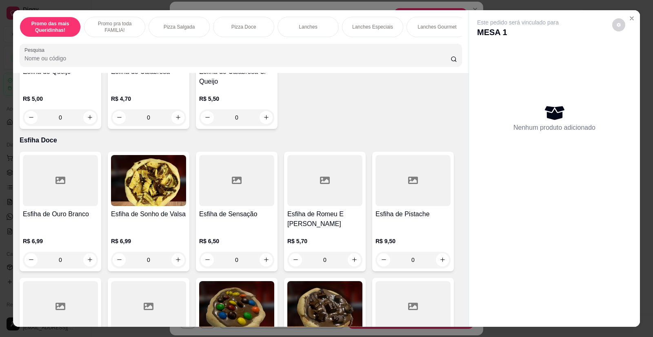
scroll to position [1592, 0]
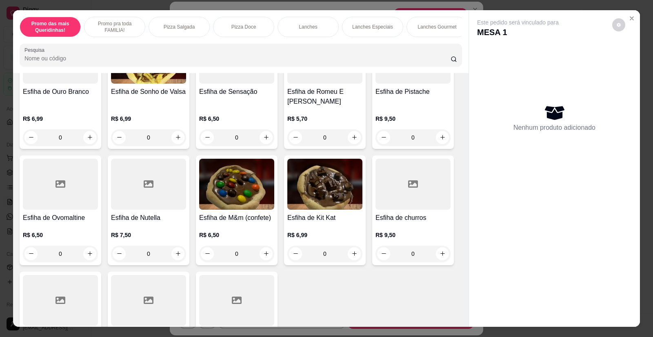
click at [162, 223] on div "R$ 7,50 0" at bounding box center [148, 242] width 75 height 39
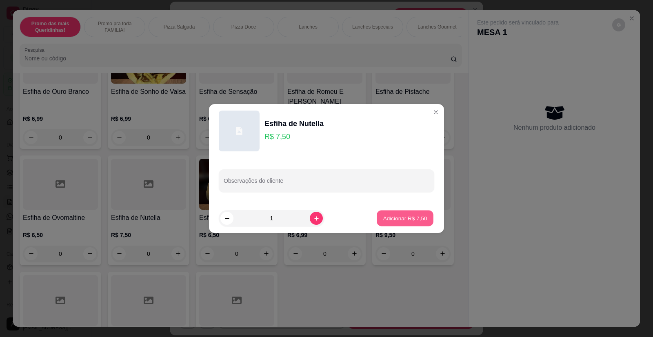
click at [384, 219] on p "Adicionar R$ 7,50" at bounding box center [405, 218] width 44 height 8
type input "1"
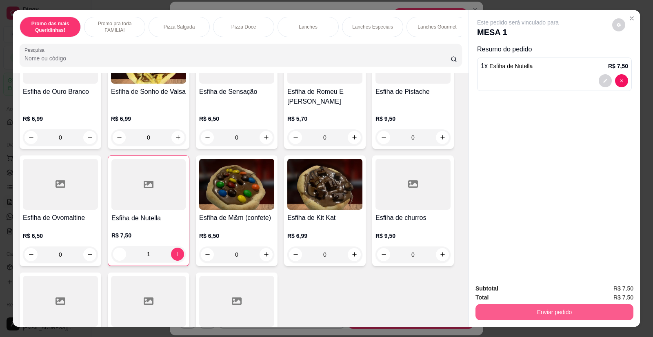
click at [483, 306] on button "Enviar pedido" at bounding box center [555, 312] width 158 height 16
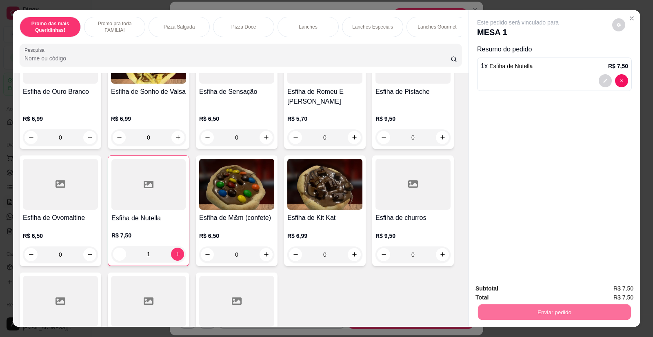
click at [604, 288] on button "Enviar pedido" at bounding box center [612, 292] width 45 height 15
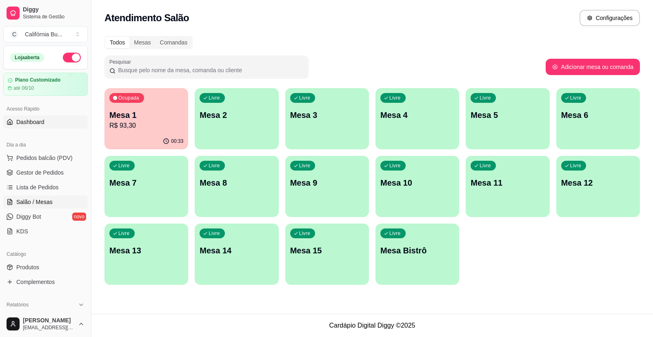
click at [35, 124] on span "Dashboard" at bounding box center [30, 122] width 28 height 8
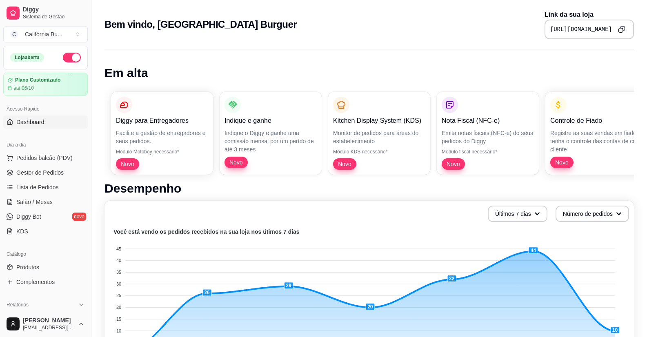
click at [621, 29] on icon "Copy to clipboard" at bounding box center [621, 29] width 7 height 7
click at [47, 160] on span "Pedidos balcão (PDV)" at bounding box center [44, 158] width 56 height 8
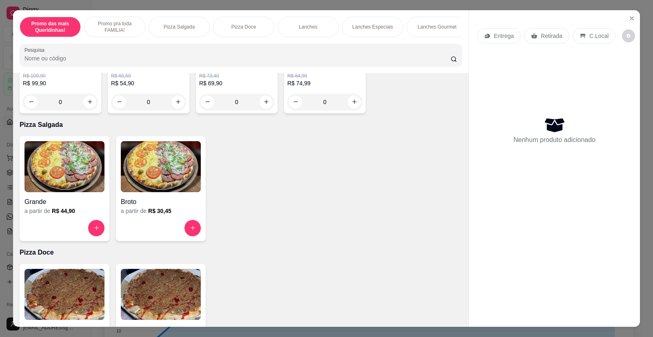
scroll to position [286, 0]
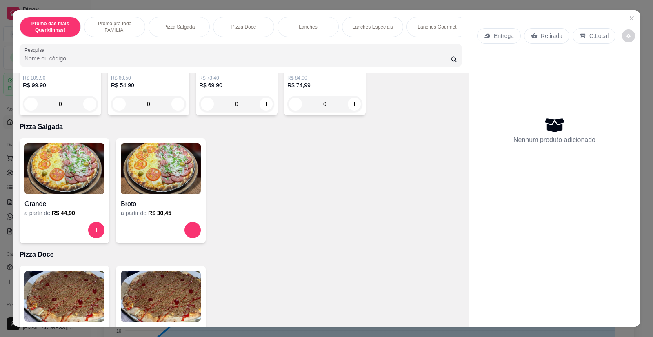
click at [72, 180] on img at bounding box center [64, 168] width 80 height 51
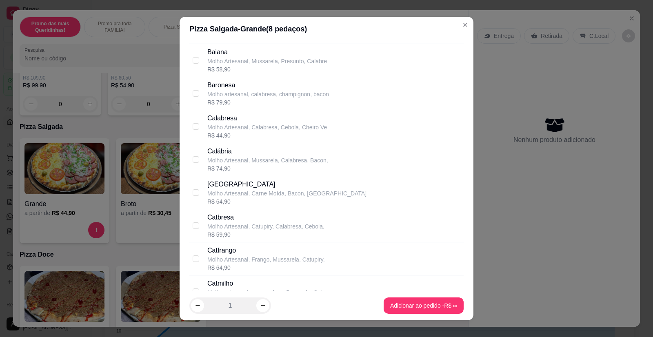
scroll to position [367, 0]
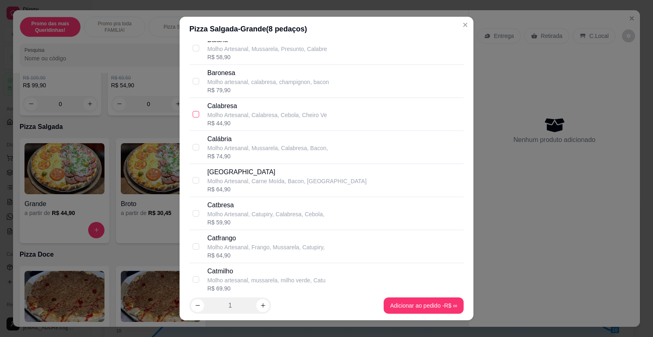
click at [193, 114] on input "checkbox" at bounding box center [196, 114] width 7 height 7
checkbox input "true"
click at [261, 305] on icon "increase-product-quantity" at bounding box center [263, 306] width 6 height 6
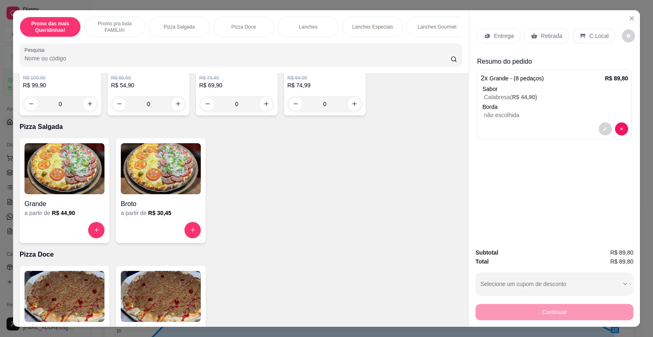
click at [82, 168] on img at bounding box center [64, 168] width 80 height 51
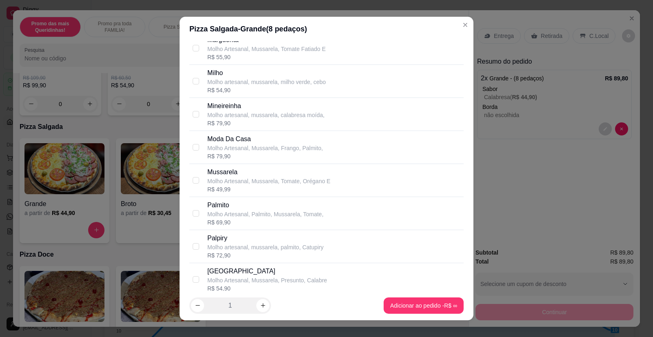
scroll to position [1062, 0]
click at [193, 179] on input "checkbox" at bounding box center [196, 181] width 7 height 7
checkbox input "true"
click at [256, 306] on button "increase-product-quantity" at bounding box center [262, 305] width 13 height 13
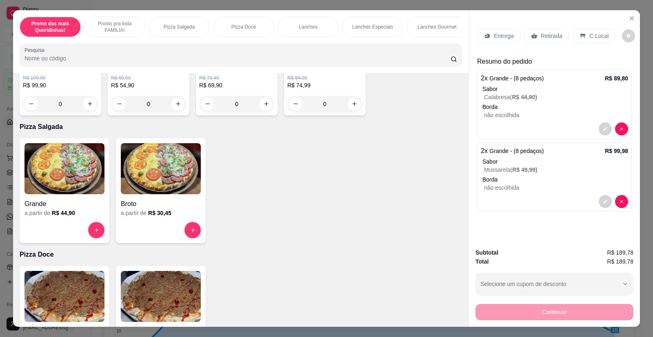
click at [501, 35] on p "Entrega" at bounding box center [504, 36] width 20 height 8
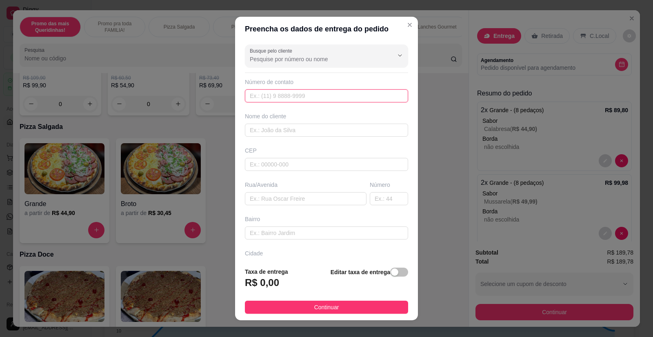
click at [285, 97] on input "text" at bounding box center [326, 95] width 163 height 13
type input "6038"
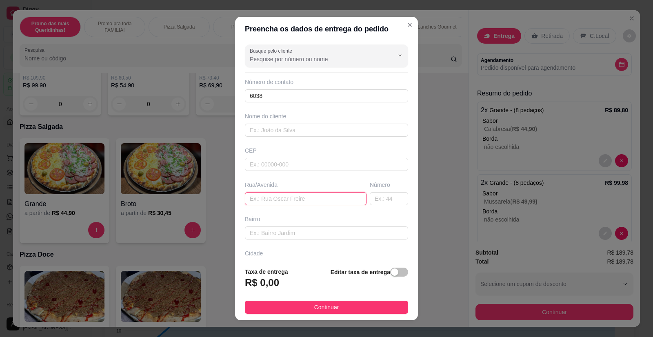
paste input "[STREET_ADDRESS][PERSON_NAME]"
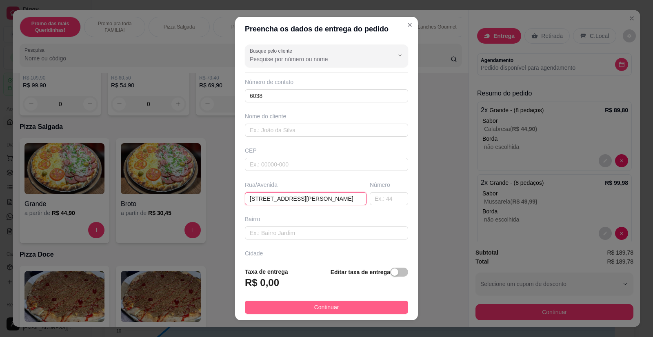
type input "[STREET_ADDRESS][PERSON_NAME]"
click at [322, 304] on span "Continuar" at bounding box center [326, 307] width 25 height 9
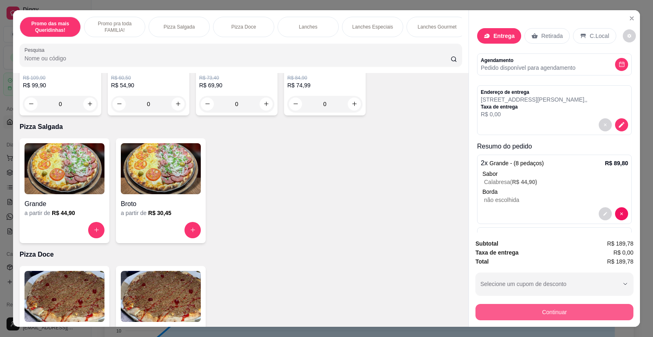
click at [500, 309] on button "Continuar" at bounding box center [555, 312] width 158 height 16
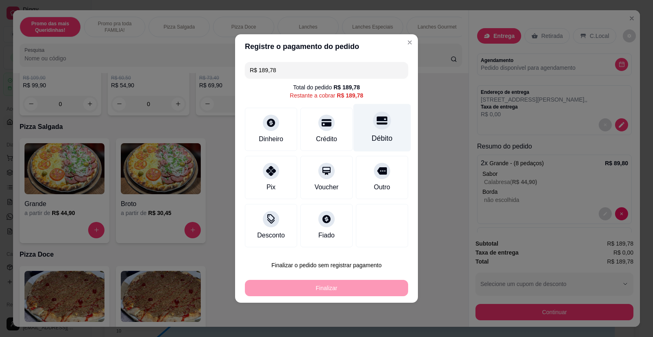
click at [377, 123] on icon at bounding box center [382, 121] width 11 height 8
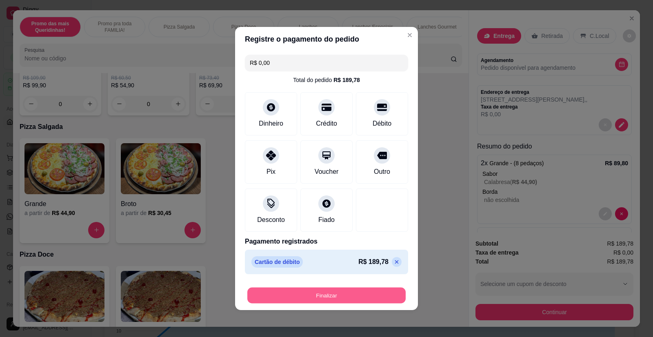
click at [333, 294] on button "Finalizar" at bounding box center [326, 296] width 158 height 16
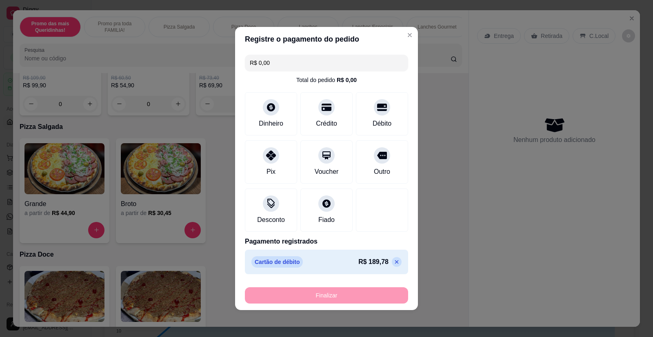
type input "-R$ 189,78"
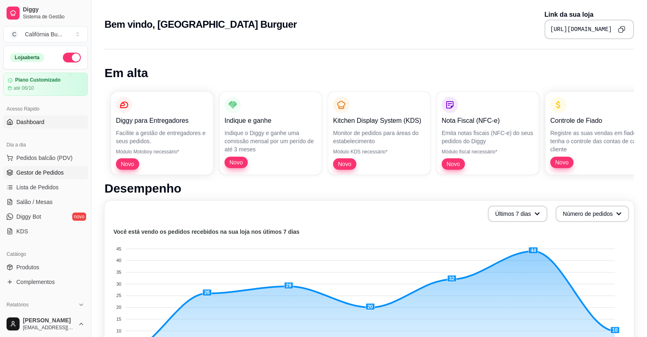
click at [40, 171] on span "Gestor de Pedidos" at bounding box center [39, 173] width 47 height 8
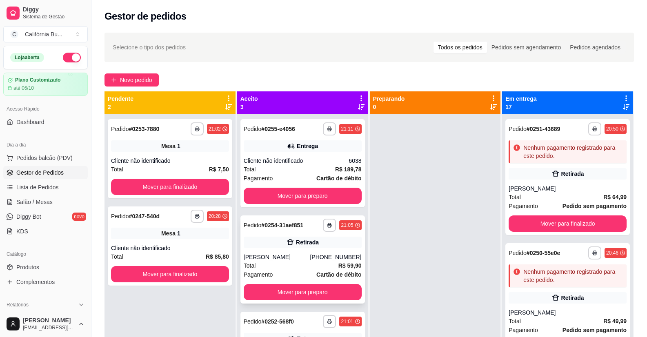
click at [276, 253] on div "**********" at bounding box center [303, 260] width 125 height 88
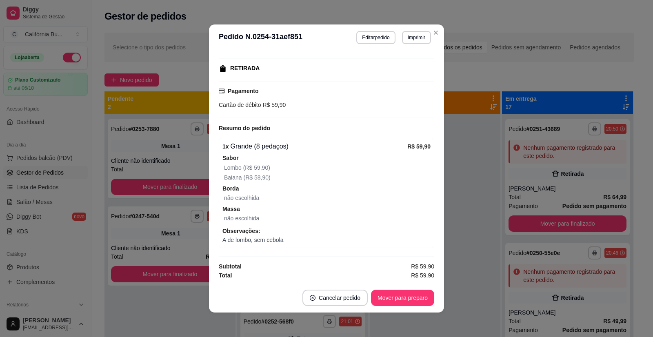
scroll to position [2, 0]
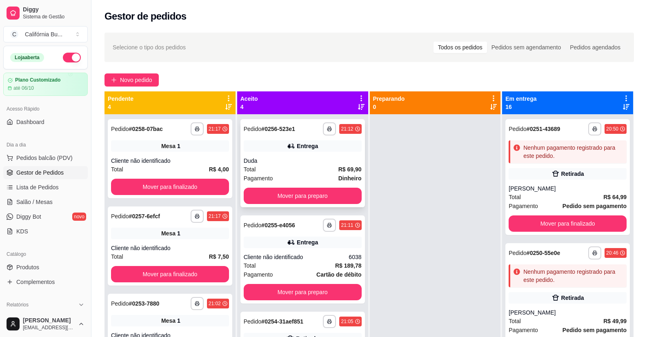
click at [298, 168] on div "Total R$ 69,90" at bounding box center [303, 169] width 118 height 9
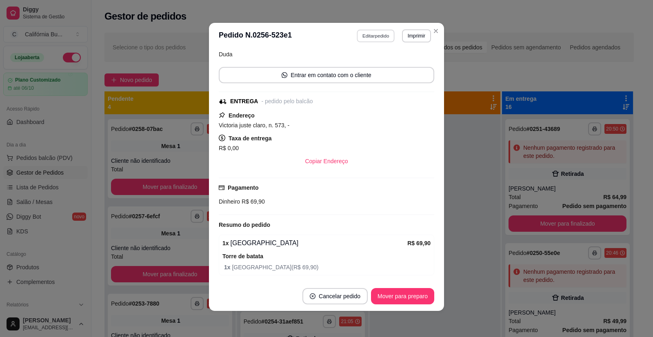
click at [370, 37] on button "Editar pedido" at bounding box center [376, 35] width 38 height 13
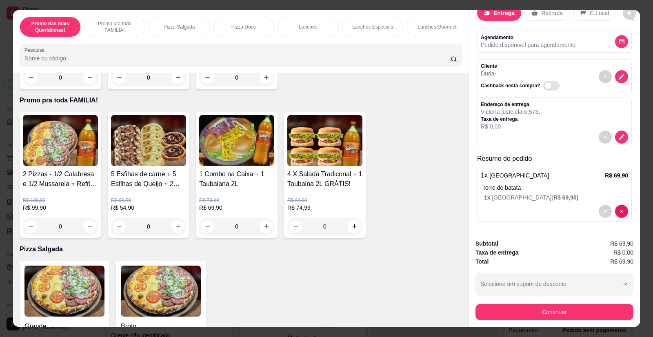
scroll to position [23, 0]
click at [631, 20] on icon "Close" at bounding box center [632, 18] width 7 height 7
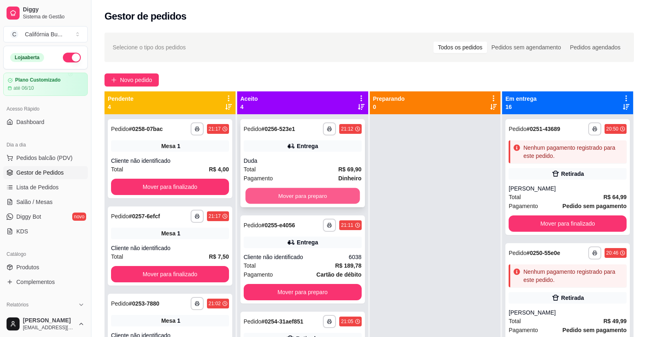
click at [292, 196] on button "Mover para preparo" at bounding box center [302, 196] width 114 height 16
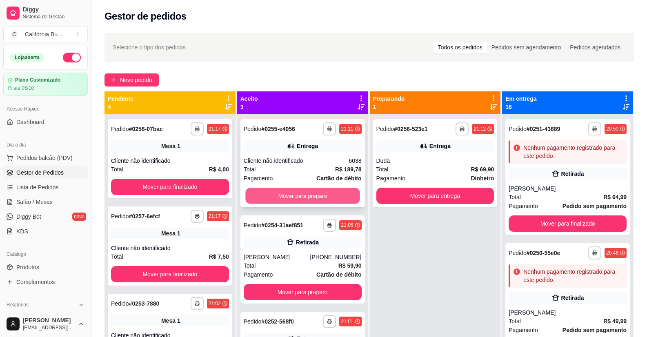
click at [303, 196] on button "Mover para preparo" at bounding box center [302, 196] width 114 height 16
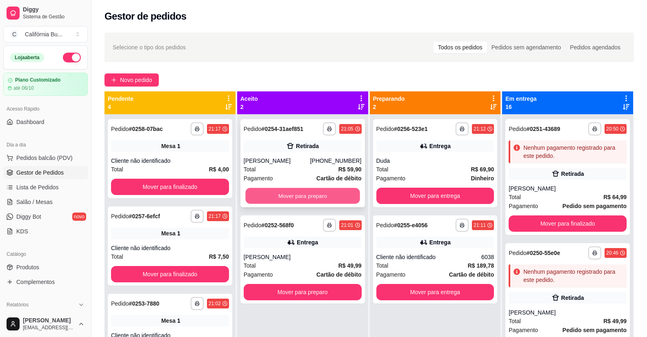
click at [302, 196] on button "Mover para preparo" at bounding box center [302, 196] width 114 height 16
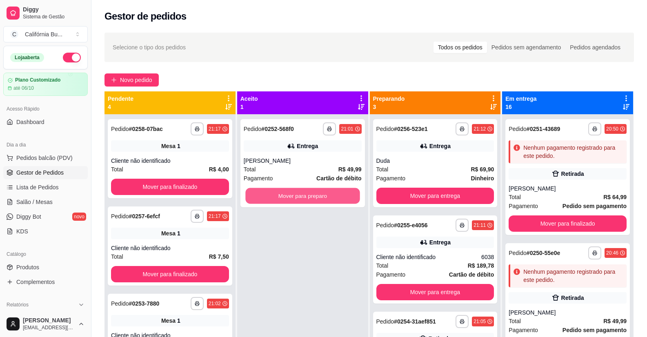
click at [302, 196] on button "Mover para preparo" at bounding box center [302, 196] width 114 height 16
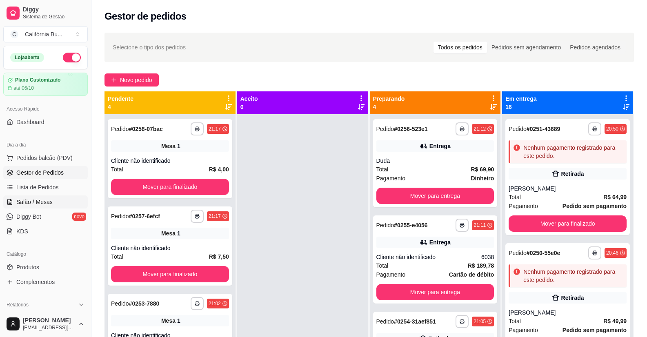
click at [41, 199] on span "Salão / Mesas" at bounding box center [34, 202] width 36 height 8
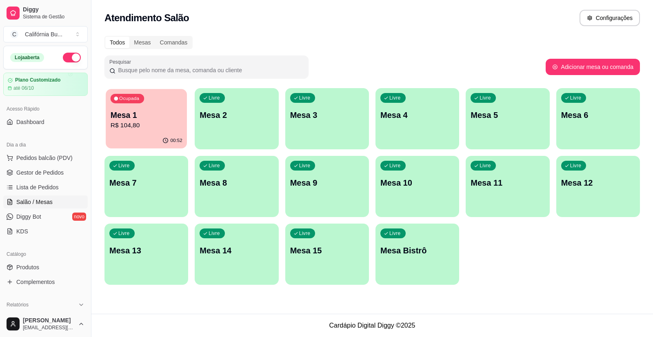
click at [147, 127] on p "R$ 104,80" at bounding box center [147, 125] width 72 height 9
click at [55, 155] on span "Pedidos balcão (PDV)" at bounding box center [44, 158] width 56 height 8
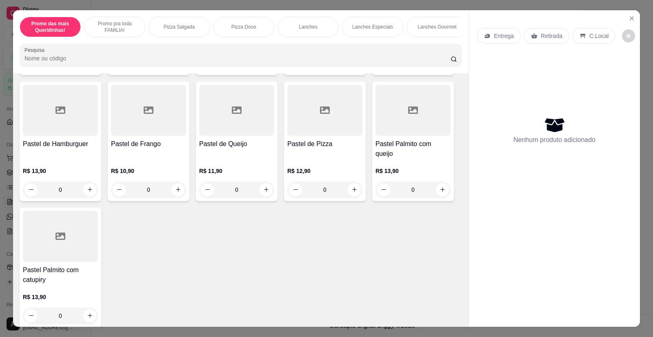
scroll to position [1797, 0]
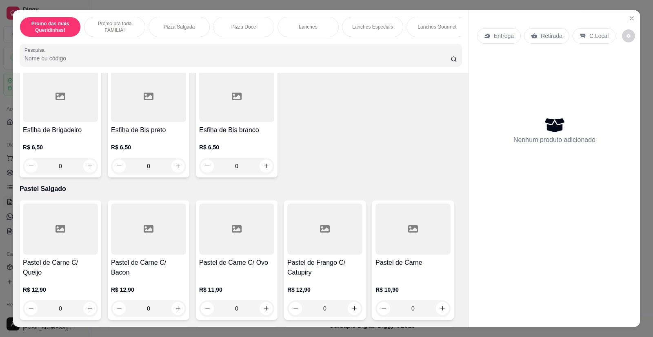
click at [460, 43] on div "Promo das mais Queridinhas! Promo pra toda FAMILIA! Pizza Salgada Pizza Doce La…" at bounding box center [241, 41] width 456 height 63
click at [633, 20] on button "Close" at bounding box center [632, 18] width 13 height 13
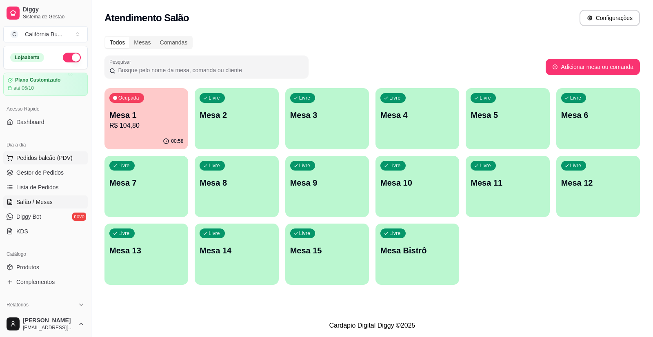
click at [50, 159] on span "Pedidos balcão (PDV)" at bounding box center [44, 158] width 56 height 8
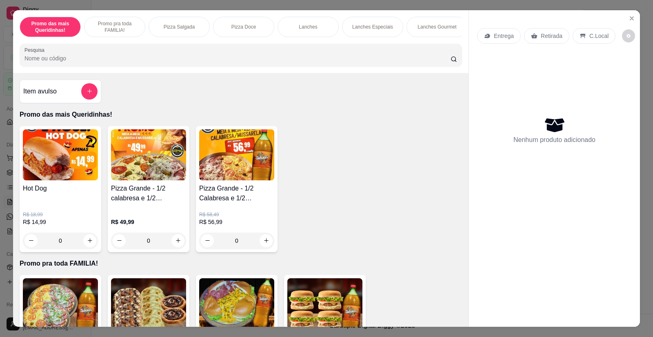
click at [60, 62] on input "Pesquisa" at bounding box center [237, 58] width 426 height 8
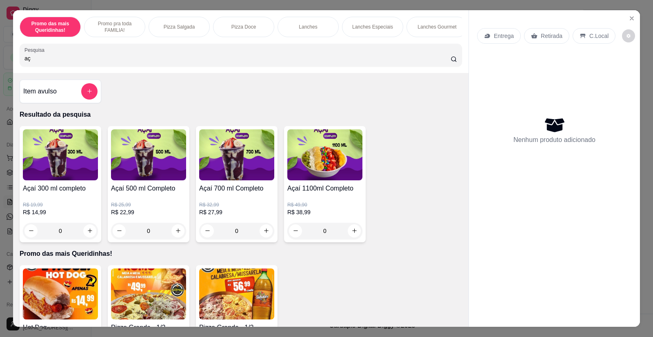
type input "a"
click at [77, 269] on img at bounding box center [60, 294] width 75 height 51
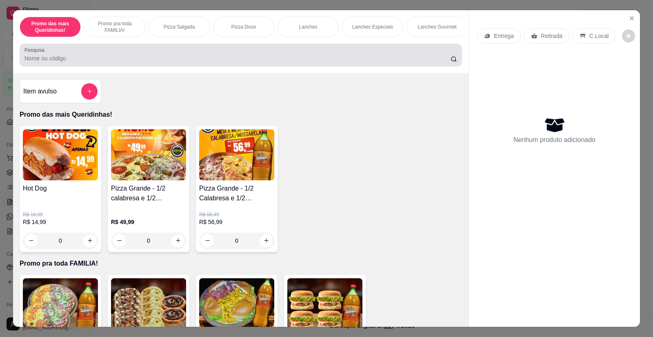
click at [53, 62] on input "Pesquisa" at bounding box center [237, 58] width 426 height 8
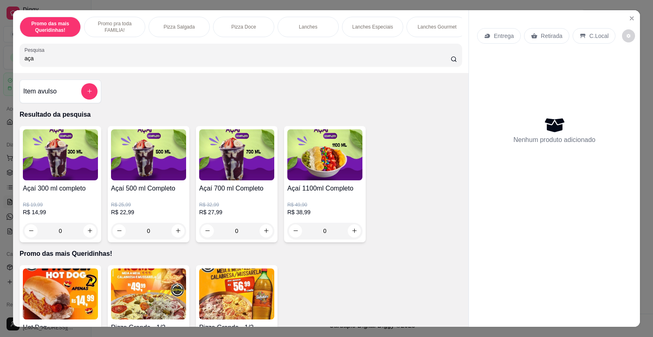
type input "aça"
click at [59, 179] on img at bounding box center [60, 154] width 75 height 51
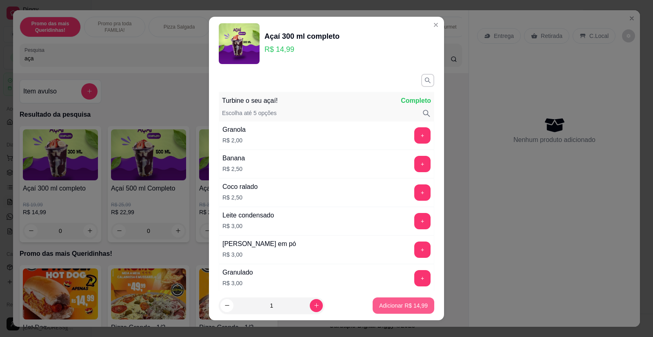
click at [397, 310] on p "Adicionar R$ 14,99" at bounding box center [403, 306] width 49 height 8
type input "1"
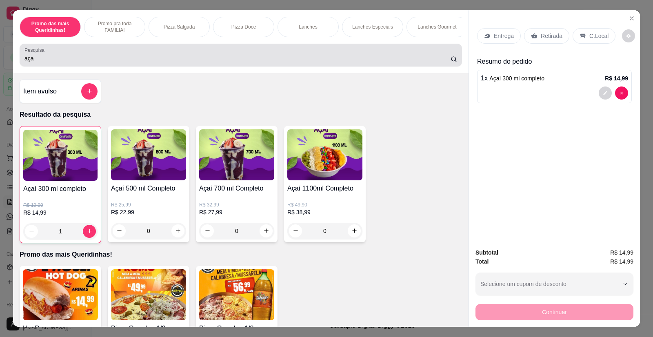
click at [91, 61] on input "aça" at bounding box center [237, 58] width 426 height 8
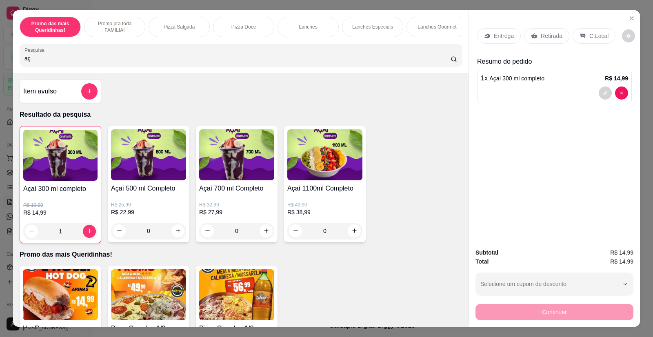
type input "a"
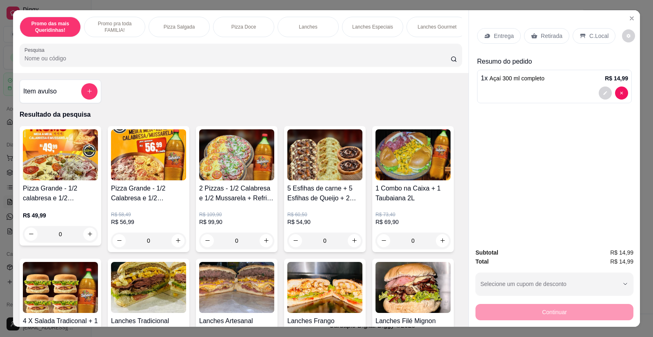
click at [91, 61] on input "Pesquisa" at bounding box center [237, 58] width 426 height 8
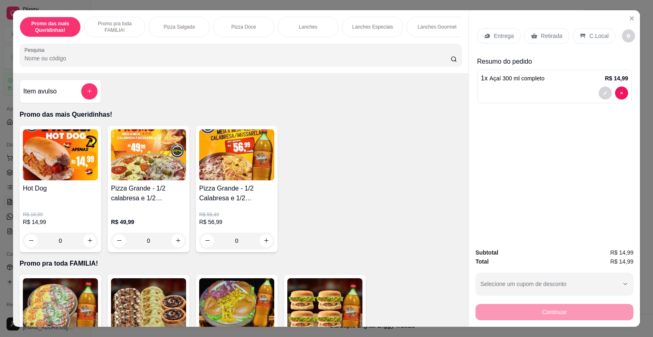
click at [174, 245] on div "0" at bounding box center [148, 241] width 75 height 16
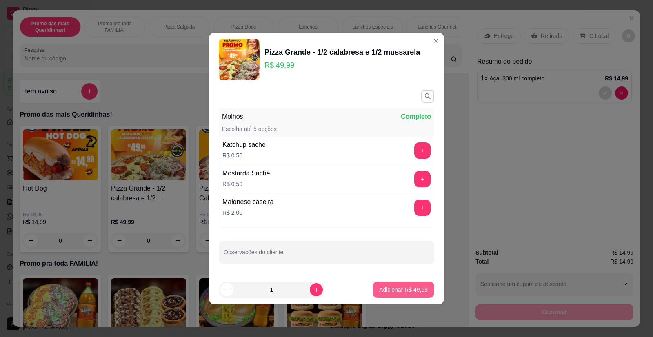
click at [381, 287] on p "Adicionar R$ 49,99" at bounding box center [403, 290] width 49 height 8
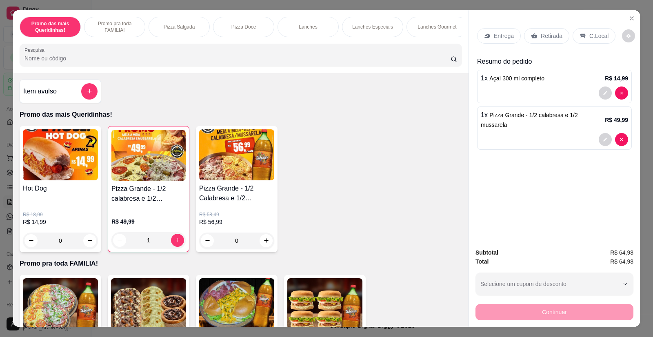
type input "1"
click at [310, 22] on div "Refrigerantes" at bounding box center [302, 27] width 61 height 20
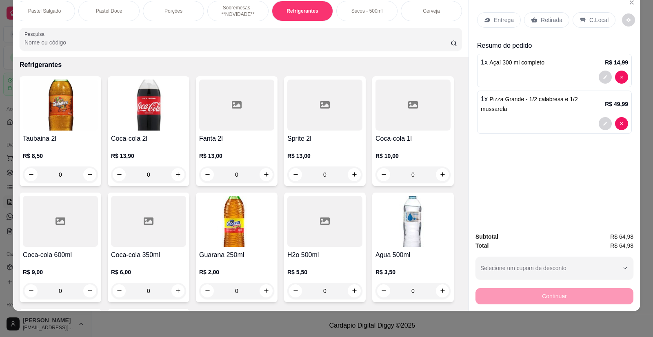
scroll to position [2770, 0]
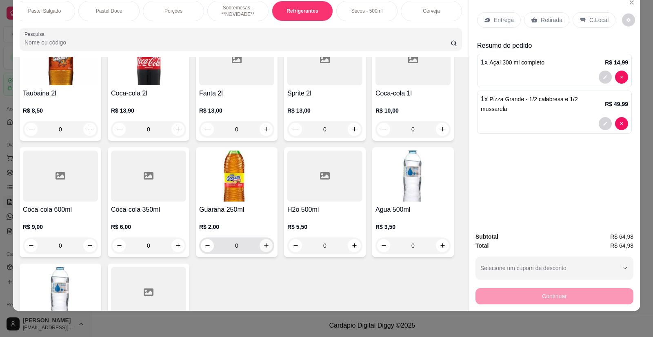
click at [263, 243] on icon "increase-product-quantity" at bounding box center [266, 246] width 6 height 6
type input "1"
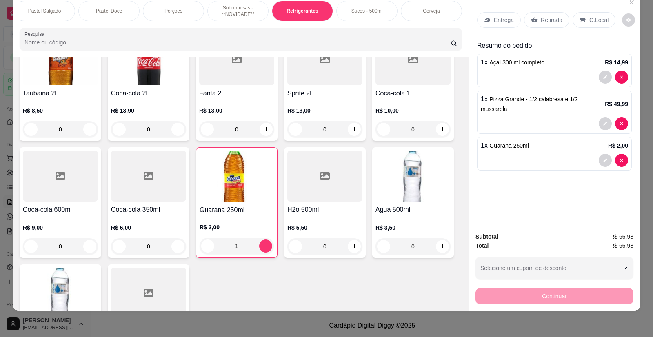
click at [543, 26] on div "Retirada" at bounding box center [546, 20] width 45 height 16
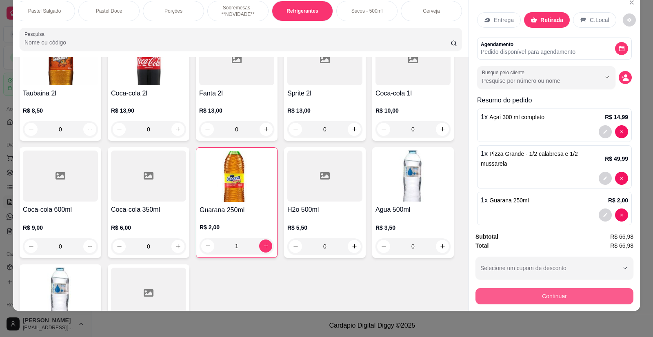
click at [557, 296] on button "Continuar" at bounding box center [555, 296] width 158 height 16
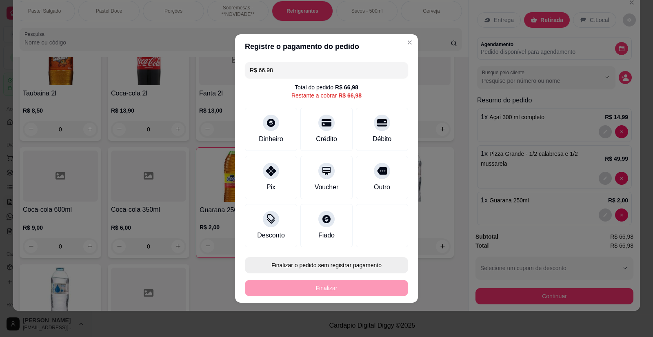
click at [365, 262] on button "Finalizar o pedido sem registrar pagamento" at bounding box center [326, 265] width 163 height 16
click at [381, 242] on button "Confirmar" at bounding box center [376, 242] width 30 height 13
type input "0"
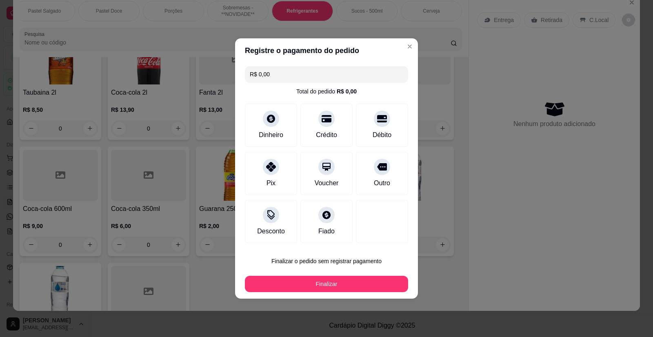
type input "R$ 0,00"
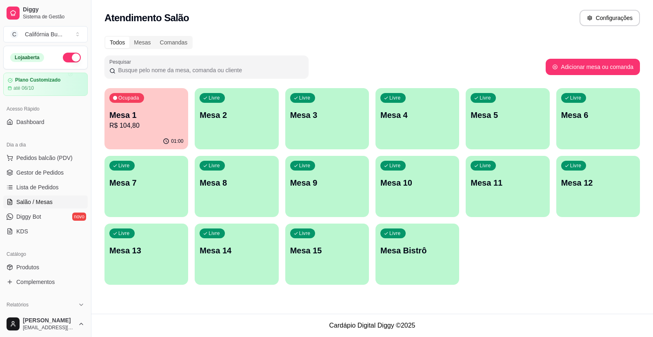
click at [599, 120] on p "Mesa 6" at bounding box center [598, 114] width 74 height 11
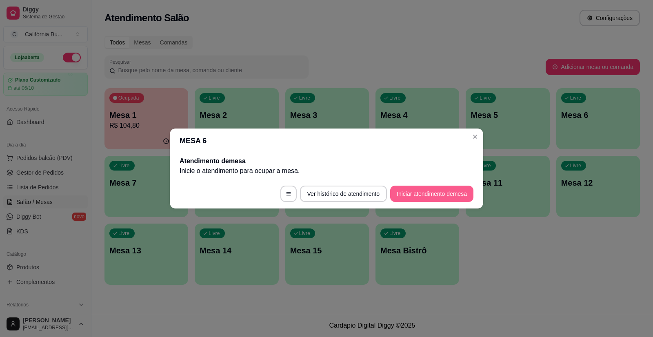
click at [437, 192] on button "Iniciar atendimento de mesa" at bounding box center [431, 194] width 83 height 16
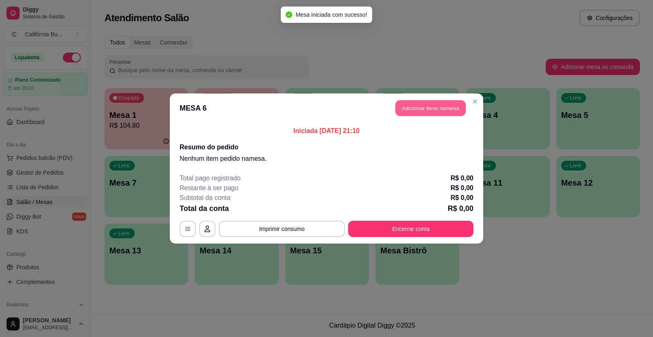
click at [449, 104] on button "Adicionar itens na mesa" at bounding box center [431, 108] width 70 height 16
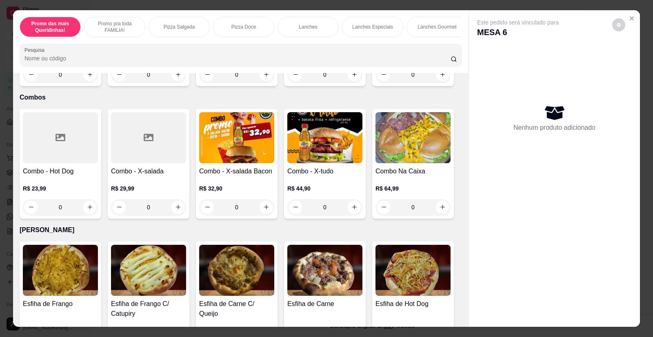
scroll to position [1143, 0]
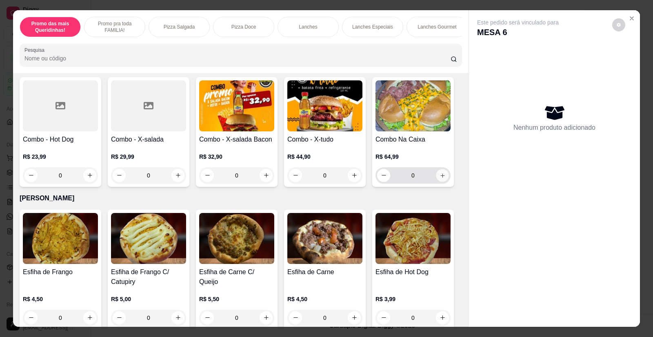
click at [441, 174] on icon "increase-product-quantity" at bounding box center [443, 176] width 4 height 4
type input "1"
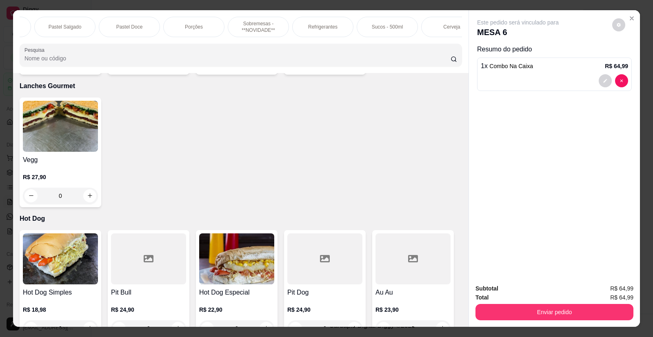
scroll to position [0, 702]
click at [304, 24] on p "Refrigerantes" at bounding box center [315, 27] width 29 height 7
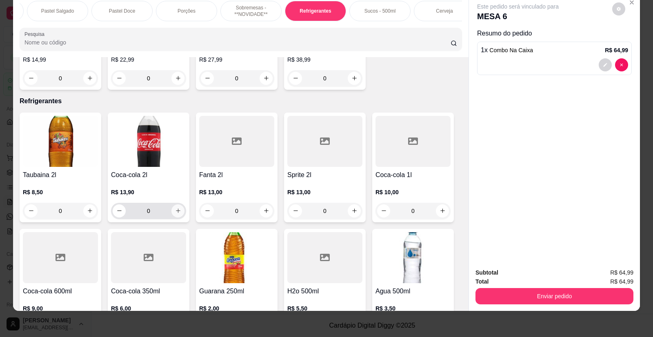
click at [177, 205] on button "increase-product-quantity" at bounding box center [177, 211] width 13 height 13
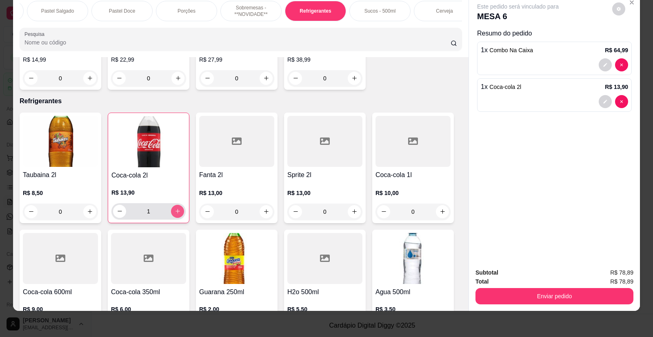
click at [177, 205] on button "increase-product-quantity" at bounding box center [177, 211] width 13 height 13
type input "2"
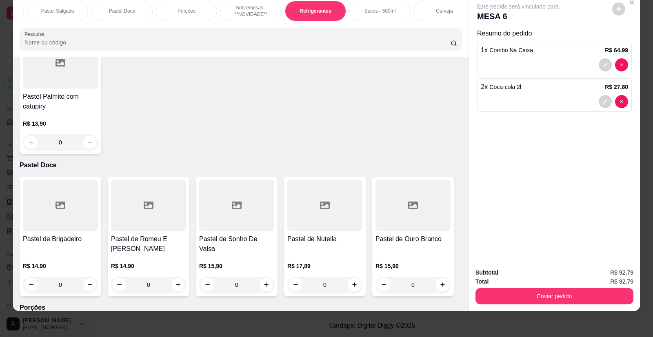
scroll to position [2198, 0]
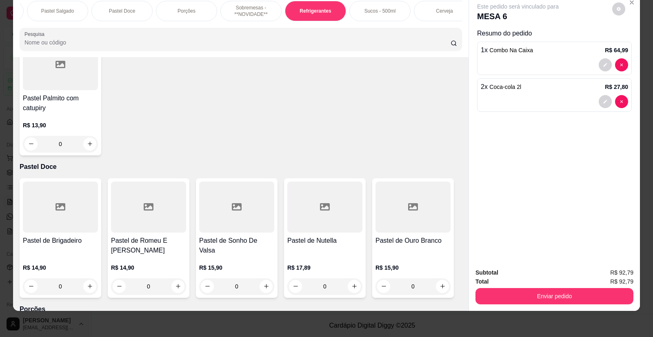
click at [453, 11] on div "Cerveja" at bounding box center [444, 11] width 61 height 20
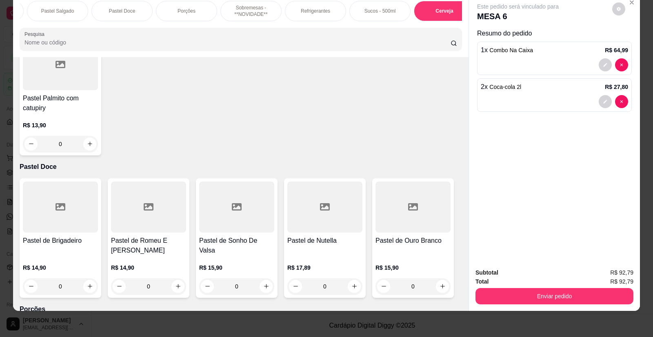
scroll to position [3198, 0]
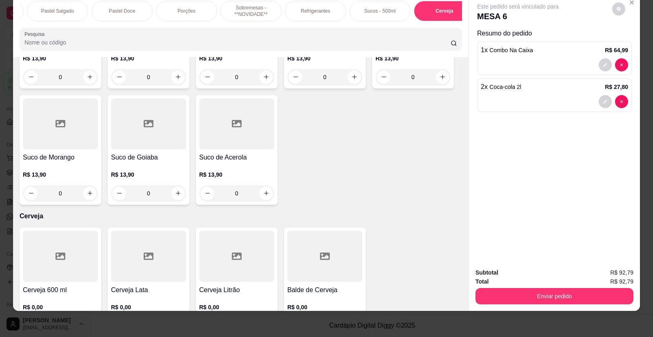
click at [75, 285] on h4 "Cerveja 600 ml" at bounding box center [60, 290] width 75 height 10
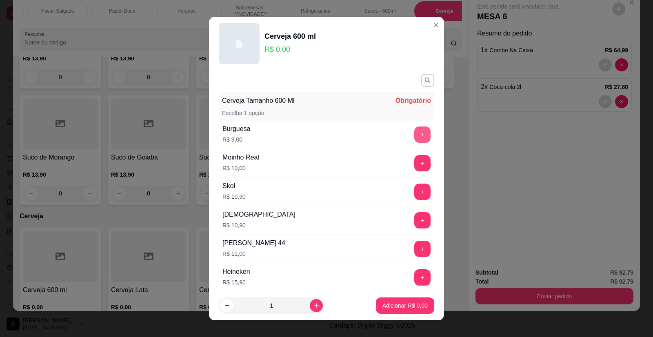
click at [414, 134] on button "+" at bounding box center [422, 135] width 16 height 16
click at [405, 310] on p "Adicionar R$ 18,00" at bounding box center [403, 306] width 49 height 8
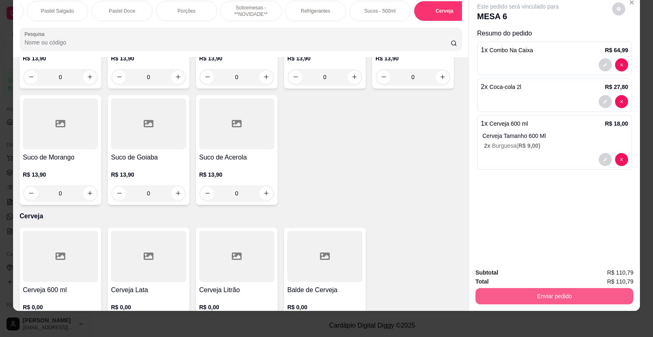
click at [539, 292] on button "Enviar pedido" at bounding box center [555, 296] width 158 height 16
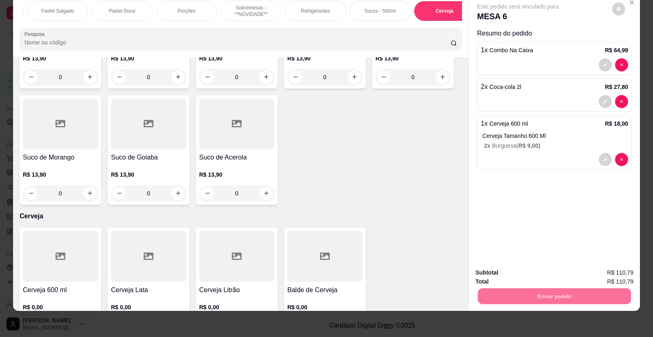
click at [622, 279] on button "Enviar pedido" at bounding box center [613, 277] width 46 height 16
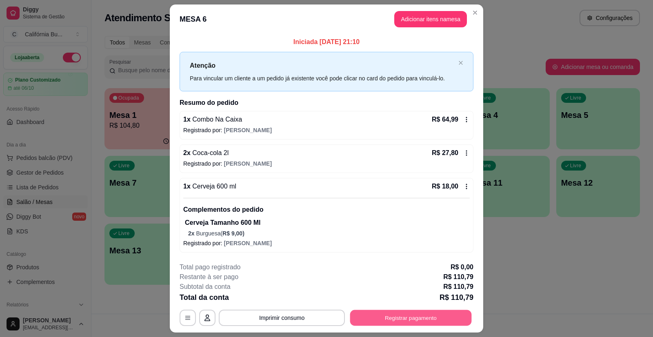
click at [409, 317] on button "Registrar pagamento" at bounding box center [411, 318] width 122 height 16
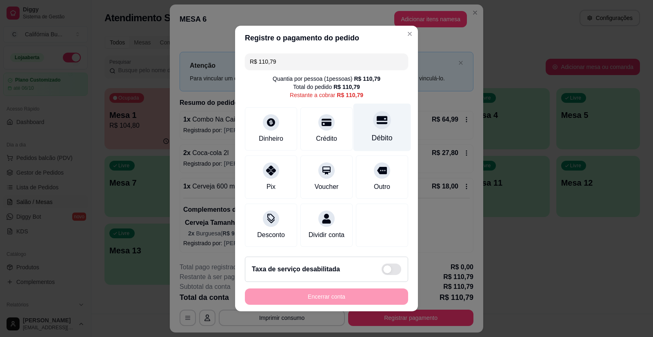
click at [372, 124] on div "Débito" at bounding box center [383, 128] width 58 height 48
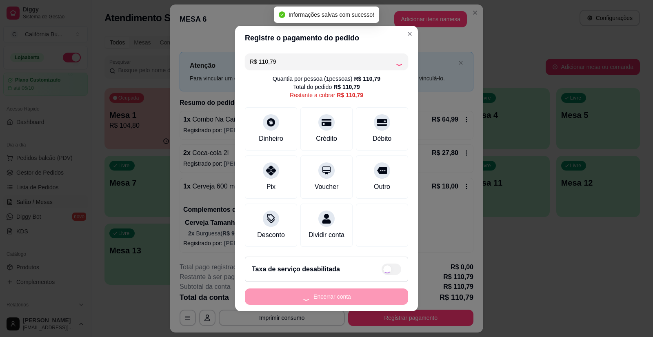
type input "R$ 0,00"
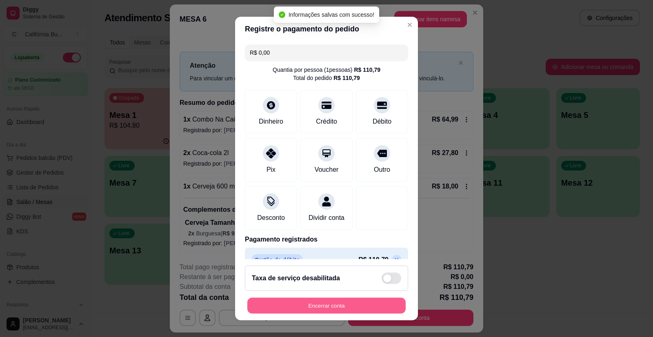
click at [336, 304] on button "Encerrar conta" at bounding box center [326, 306] width 158 height 16
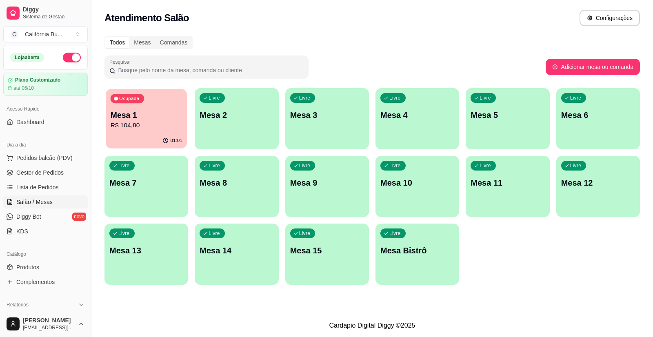
click at [153, 126] on p "R$ 104,80" at bounding box center [147, 125] width 72 height 9
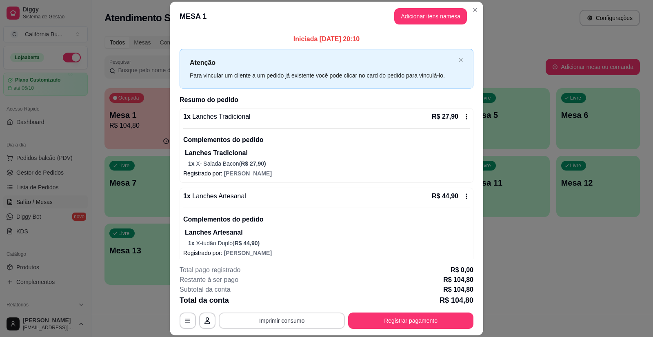
click at [311, 327] on button "Imprimir consumo" at bounding box center [282, 321] width 126 height 16
click at [285, 283] on button "Balcão" at bounding box center [281, 285] width 59 height 13
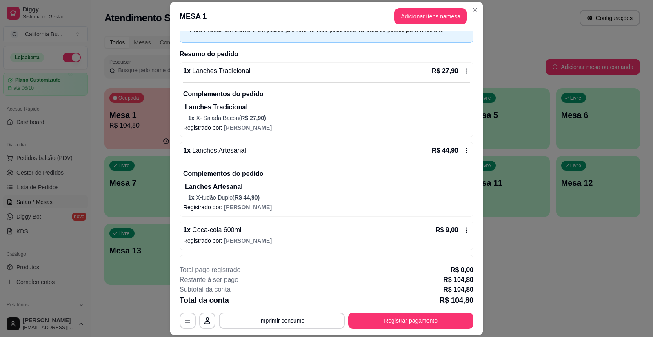
scroll to position [82, 0]
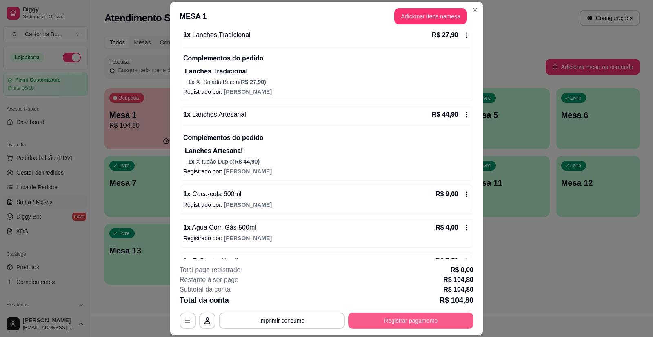
click at [425, 321] on button "Registrar pagamento" at bounding box center [410, 321] width 125 height 16
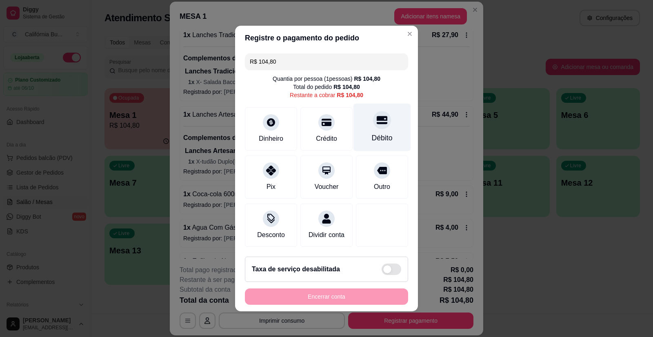
click at [377, 119] on icon at bounding box center [382, 120] width 11 height 8
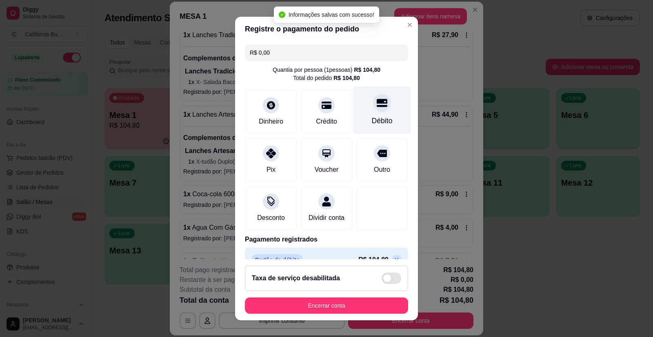
type input "R$ 0,00"
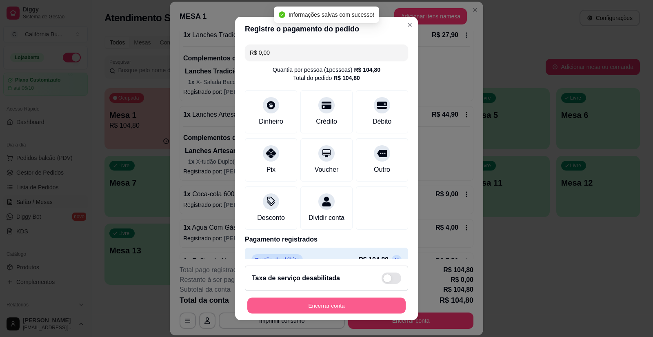
click at [331, 303] on button "Encerrar conta" at bounding box center [326, 306] width 158 height 16
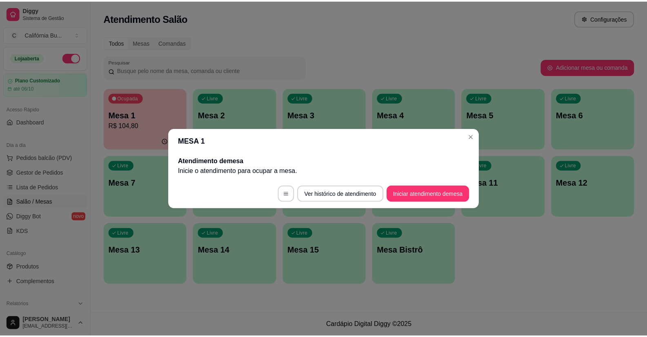
scroll to position [0, 0]
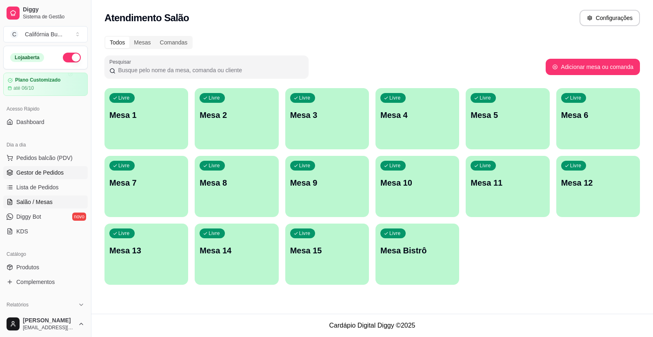
click at [51, 174] on span "Gestor de Pedidos" at bounding box center [39, 173] width 47 height 8
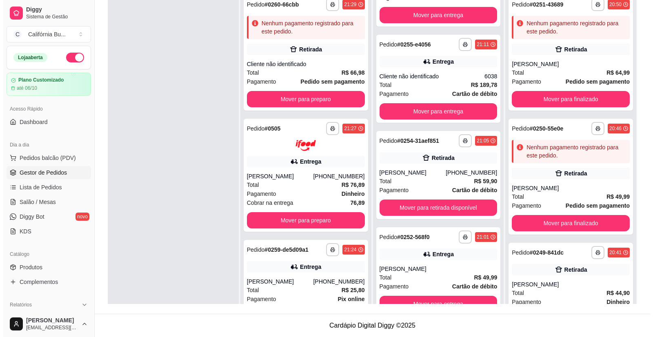
scroll to position [2, 0]
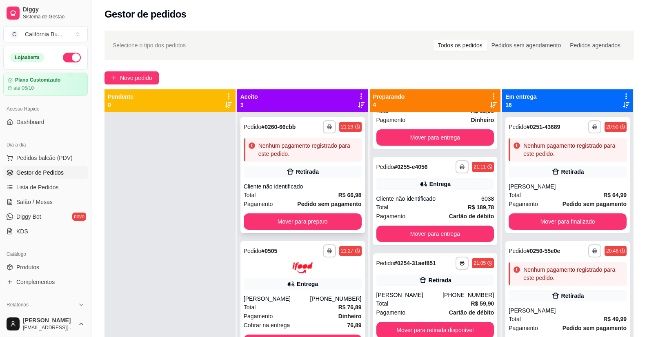
click at [290, 159] on div "Nenhum pagamento registrado para este pedido." at bounding box center [303, 149] width 118 height 23
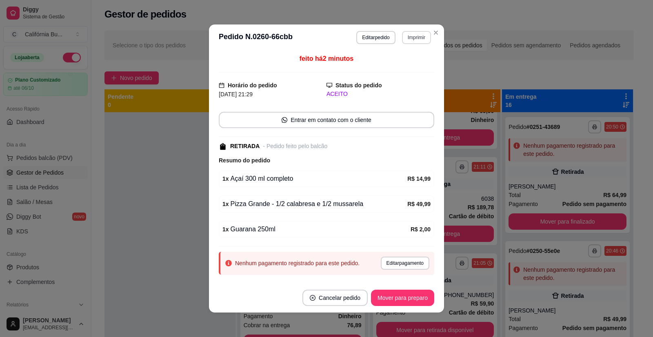
click at [420, 40] on button "Imprimir" at bounding box center [416, 37] width 29 height 13
click at [395, 67] on button "Balcão" at bounding box center [399, 66] width 59 height 13
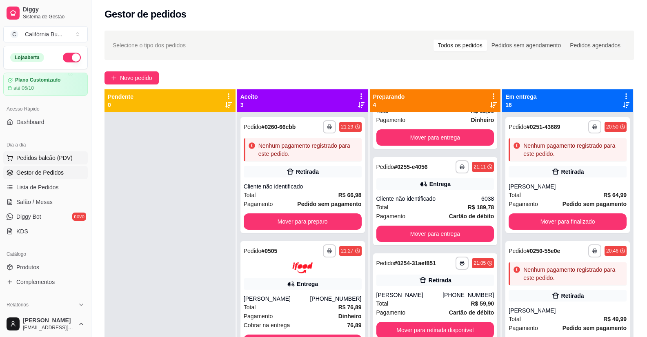
click at [45, 156] on span "Pedidos balcão (PDV)" at bounding box center [44, 158] width 56 height 8
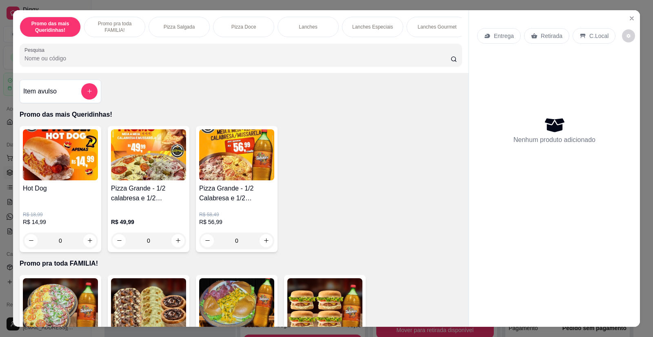
click at [264, 246] on div "0" at bounding box center [236, 241] width 75 height 16
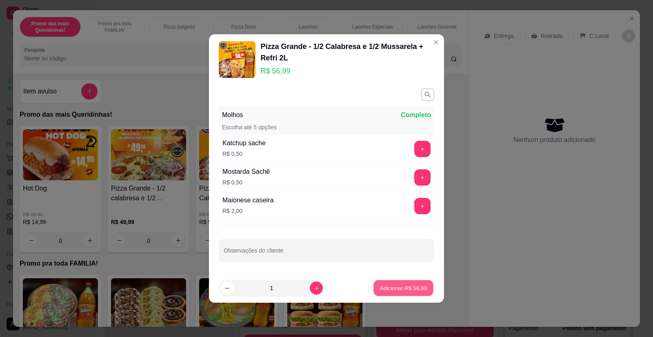
click at [383, 285] on p "Adicionar R$ 56,99" at bounding box center [403, 288] width 47 height 8
type input "1"
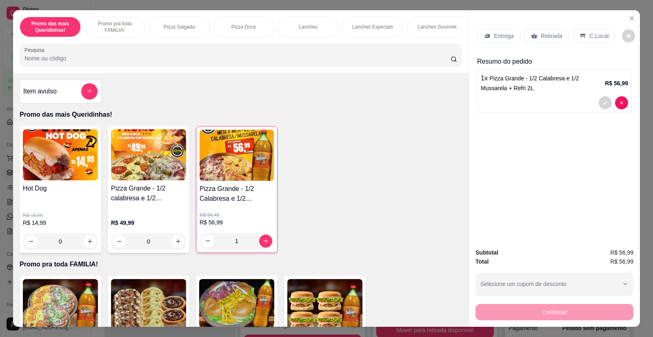
click at [499, 35] on p "Entrega" at bounding box center [504, 36] width 20 height 8
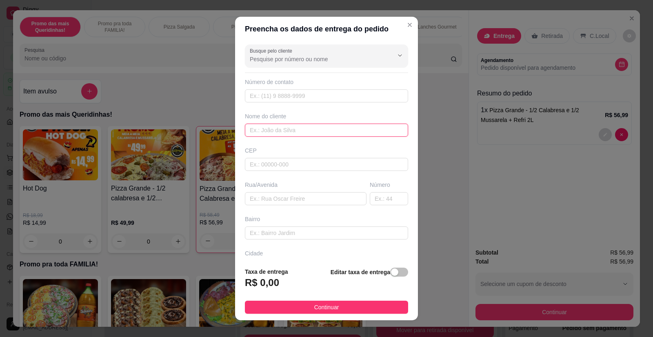
click at [267, 127] on input "text" at bounding box center [326, 130] width 163 height 13
type input "Isah"
click at [267, 206] on div "Busque pelo cliente Número de contato Nome do cliente Isah CEP Rua/[GEOGRAPHIC_…" at bounding box center [326, 150] width 183 height 219
click at [264, 200] on input "text" at bounding box center [306, 198] width 122 height 13
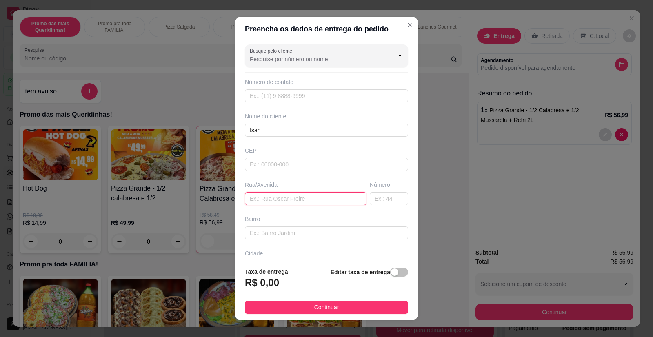
paste input "[STREET_ADDRESS]"
paste input "Bloco 20 apartamento 403"
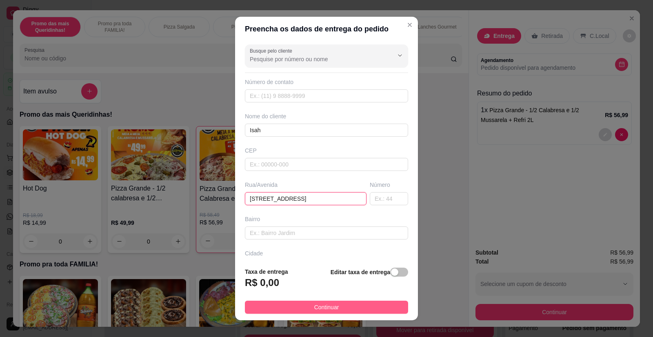
type input "[STREET_ADDRESS]"
click at [327, 305] on span "Continuar" at bounding box center [326, 307] width 25 height 9
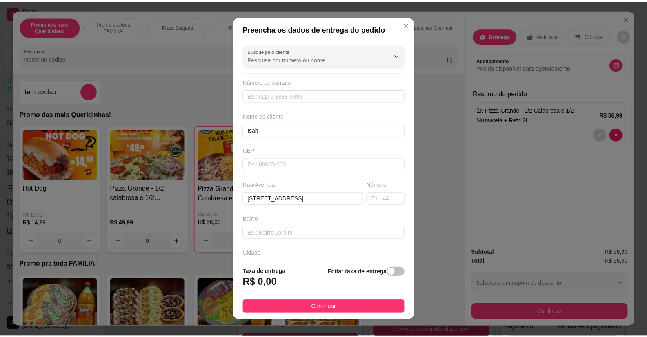
scroll to position [0, 0]
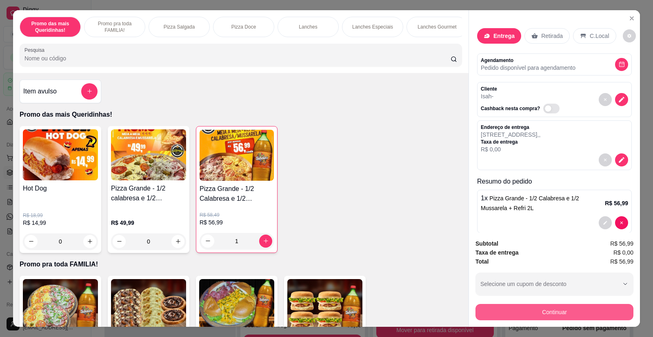
click at [510, 307] on button "Continuar" at bounding box center [555, 312] width 158 height 16
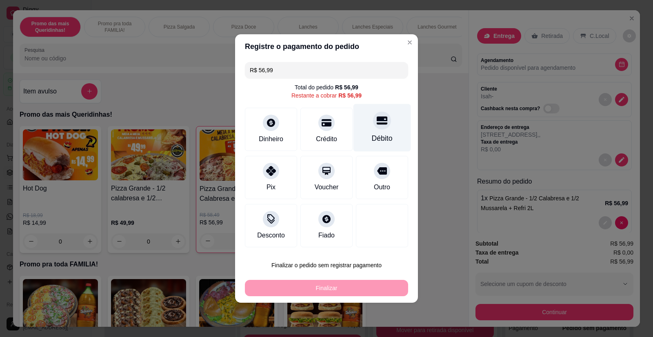
click at [375, 129] on div "Débito" at bounding box center [383, 128] width 58 height 48
type input "R$ 0,00"
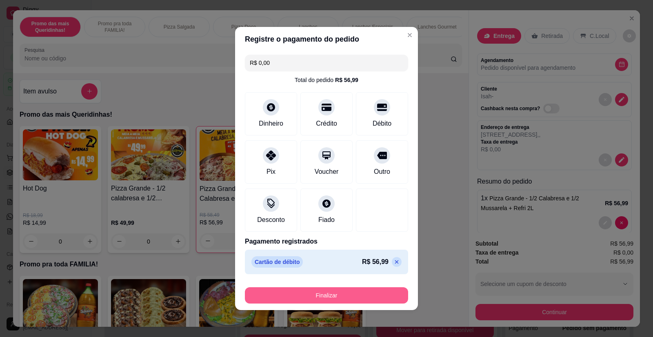
click at [341, 300] on button "Finalizar" at bounding box center [326, 295] width 163 height 16
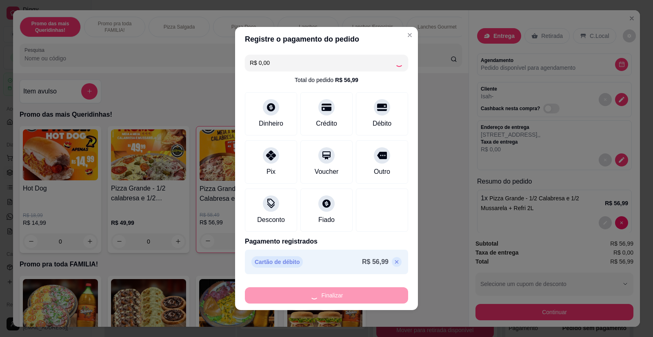
type input "0"
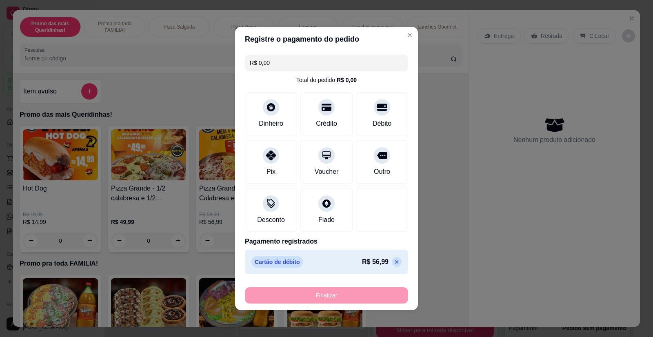
type input "-R$ 56,99"
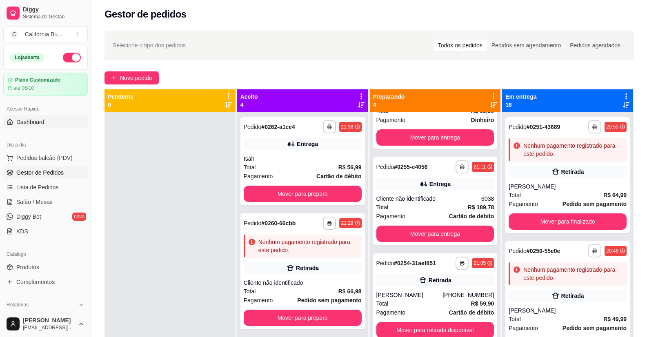
click at [31, 120] on span "Dashboard" at bounding box center [30, 122] width 28 height 8
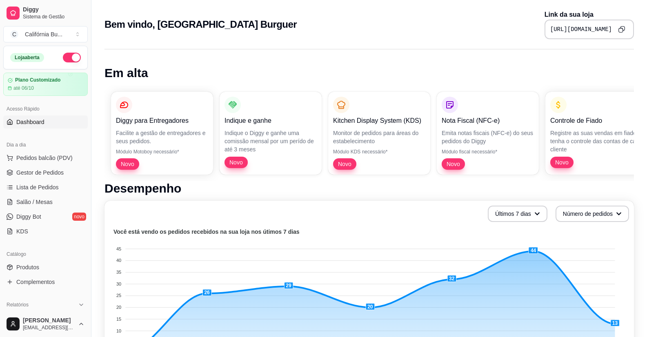
click at [624, 33] on icon "Copy to clipboard" at bounding box center [621, 29] width 7 height 7
click at [47, 175] on span "Gestor de Pedidos" at bounding box center [39, 173] width 47 height 8
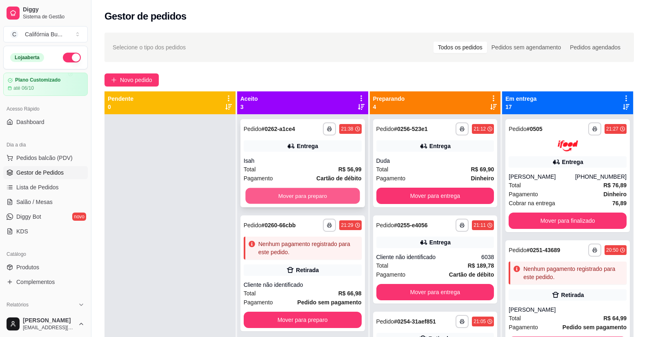
click at [287, 197] on button "Mover para preparo" at bounding box center [302, 196] width 114 height 16
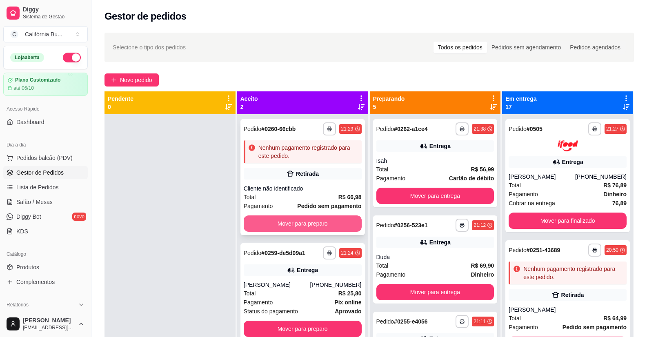
click at [296, 223] on button "Mover para preparo" at bounding box center [303, 224] width 118 height 16
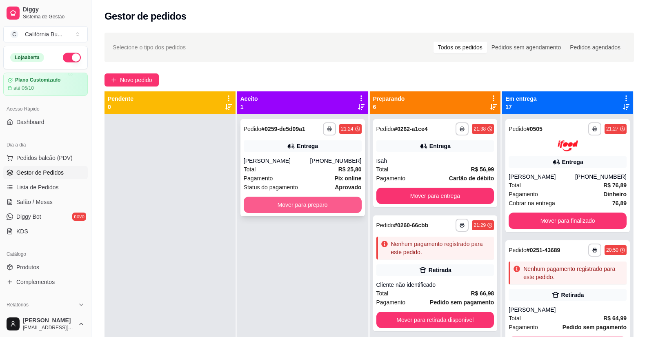
click at [311, 206] on button "Mover para preparo" at bounding box center [303, 205] width 118 height 16
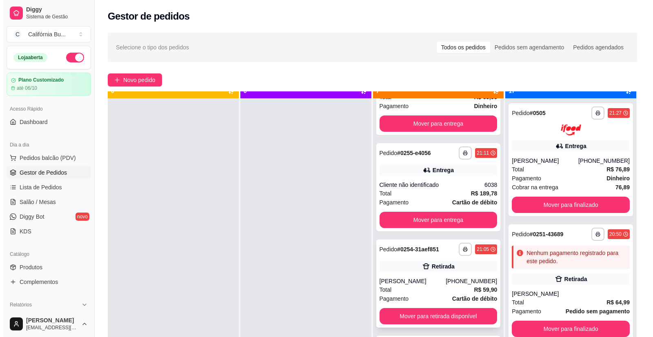
scroll to position [23, 0]
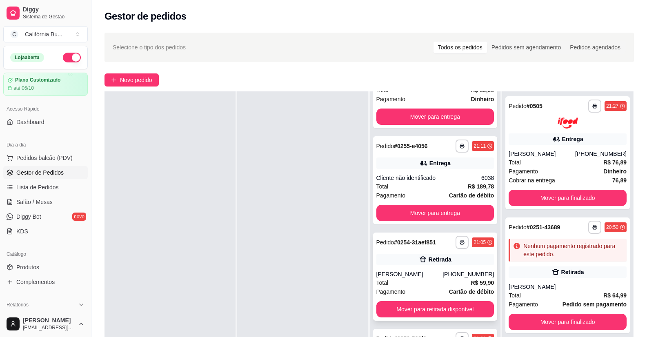
click at [438, 267] on div "**********" at bounding box center [435, 277] width 125 height 88
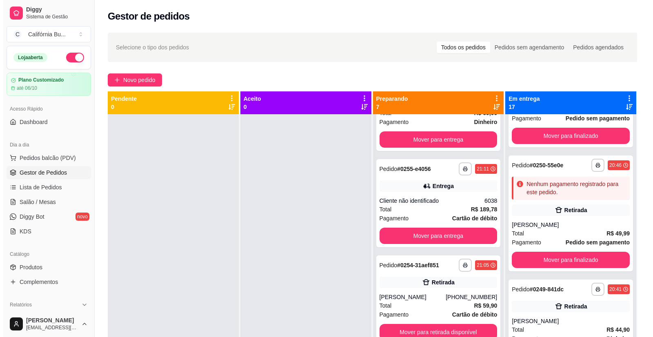
scroll to position [204, 0]
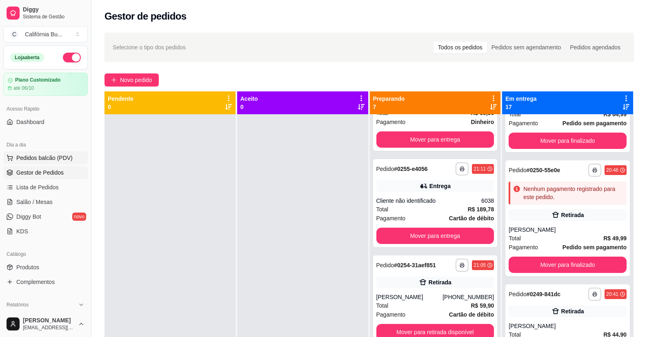
click at [47, 158] on span "Pedidos balcão (PDV)" at bounding box center [44, 158] width 56 height 8
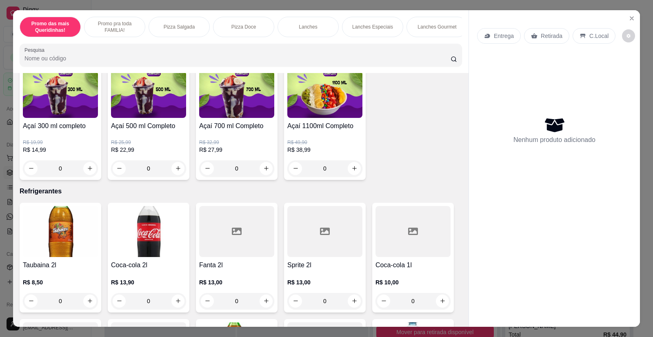
scroll to position [2572, 0]
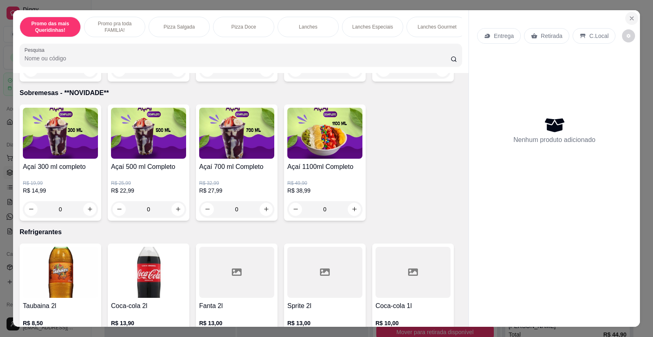
click at [630, 17] on icon "Close" at bounding box center [631, 18] width 3 height 3
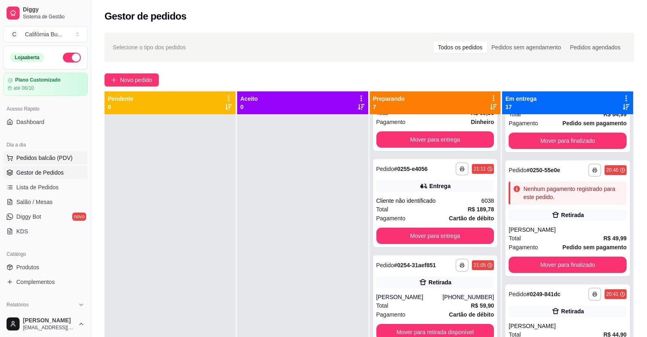
click at [60, 161] on span "Pedidos balcão (PDV)" at bounding box center [44, 158] width 56 height 8
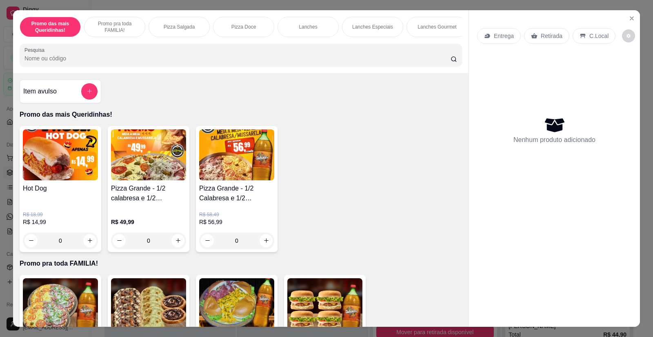
click at [175, 247] on div "0" at bounding box center [148, 241] width 75 height 16
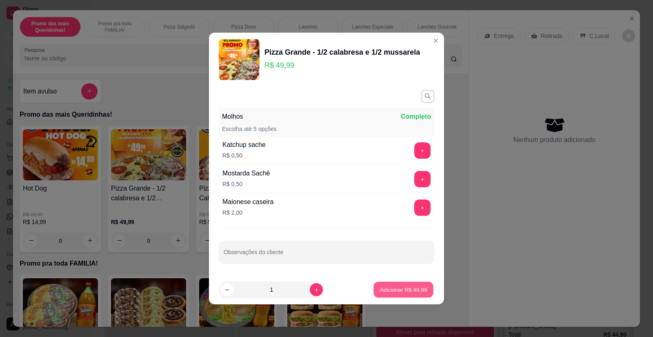
click at [392, 285] on button "Adicionar R$ 49,99" at bounding box center [404, 290] width 60 height 16
type input "1"
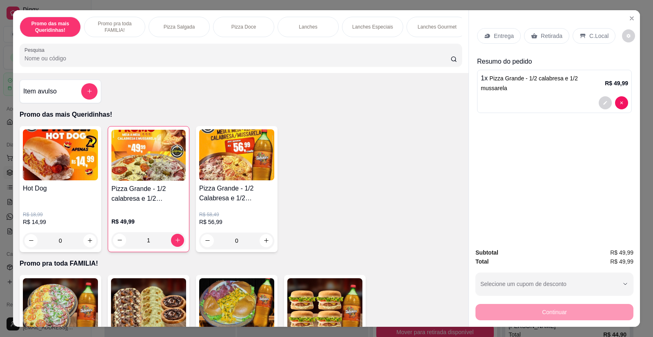
click at [490, 36] on div "Entrega" at bounding box center [499, 36] width 44 height 16
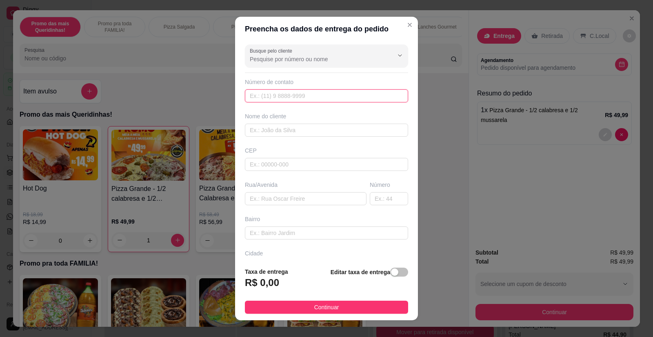
click at [269, 98] on input "text" at bounding box center [326, 95] width 163 height 13
type input "3147"
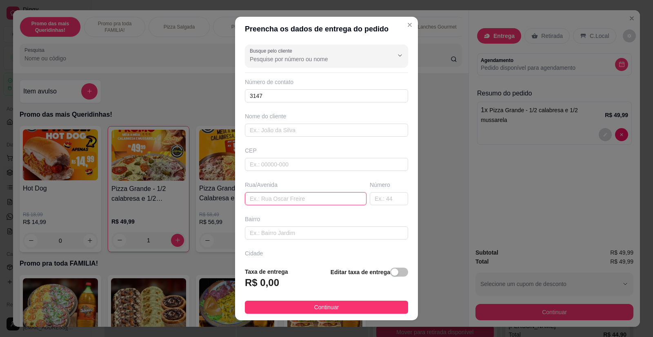
click at [272, 203] on input "text" at bounding box center [306, 198] width 122 height 13
click at [269, 200] on input "text" at bounding box center [306, 198] width 122 height 13
click at [286, 200] on input "text" at bounding box center [306, 198] width 122 height 13
paste input "[PERSON_NAME] 339, BL 4 AP 2 Condomínio [GEOGRAPHIC_DATA]"
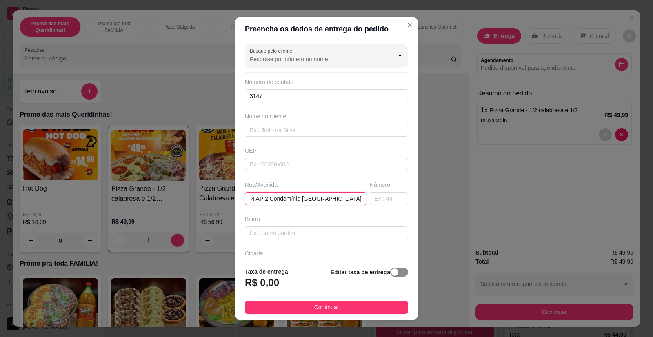
type input "[PERSON_NAME] 339, BL 4 AP 2 Condomínio [GEOGRAPHIC_DATA]"
click at [394, 273] on span "button" at bounding box center [399, 272] width 18 height 9
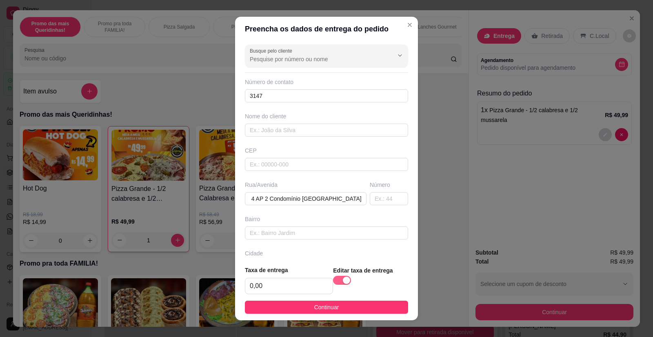
scroll to position [0, 0]
click at [272, 284] on input "0,00" at bounding box center [288, 286] width 87 height 16
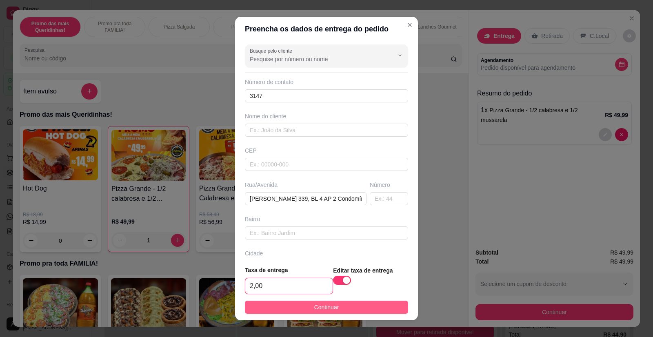
type input "2,00"
click at [314, 306] on span "Continuar" at bounding box center [326, 307] width 25 height 9
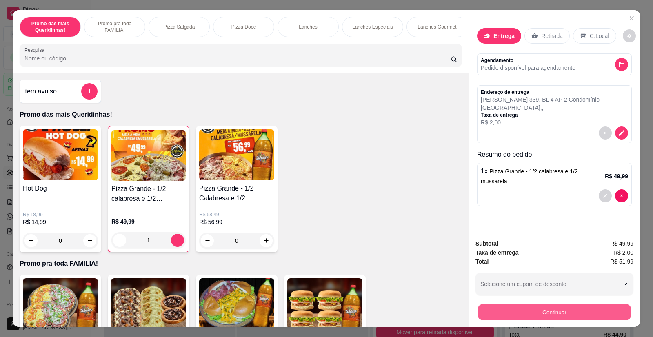
click at [526, 313] on button "Continuar" at bounding box center [554, 313] width 153 height 16
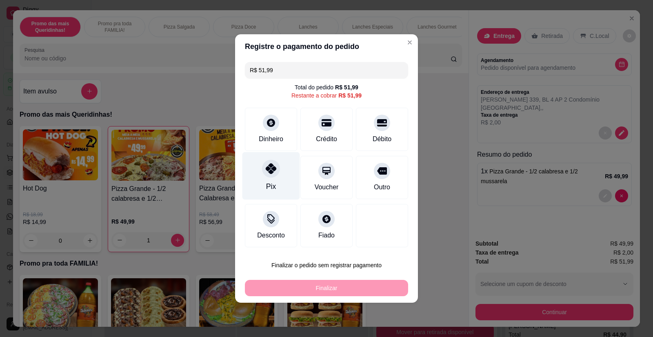
click at [276, 176] on div at bounding box center [271, 169] width 18 height 18
type input "R$ 0,00"
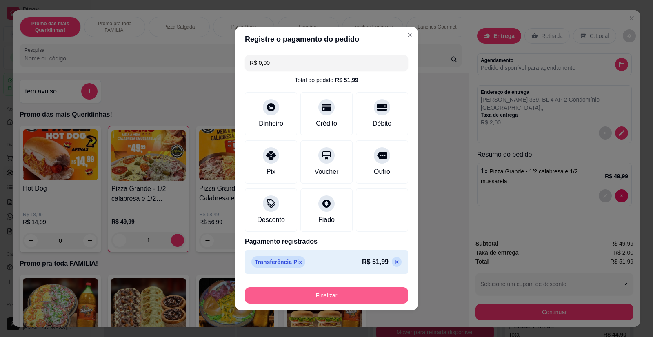
click at [310, 292] on button "Finalizar" at bounding box center [326, 295] width 163 height 16
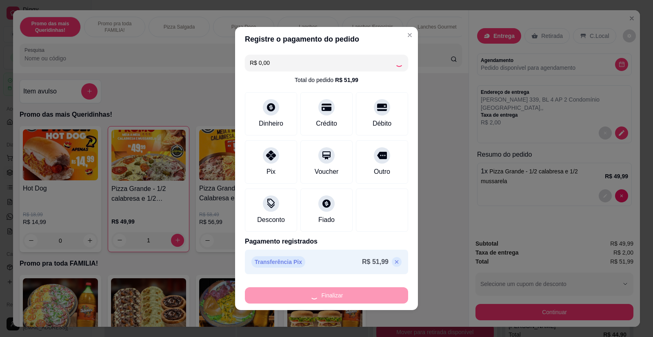
type input "0"
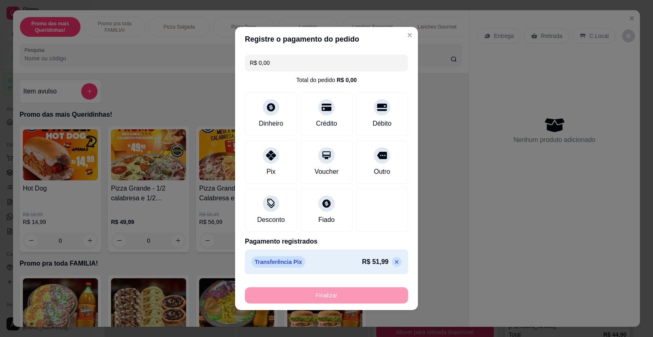
type input "-R$ 51,99"
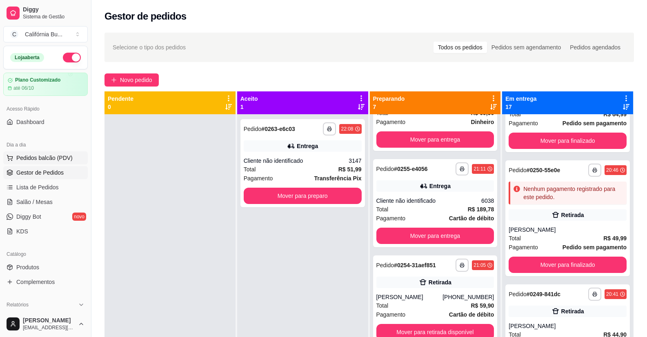
click at [45, 158] on span "Pedidos balcão (PDV)" at bounding box center [44, 158] width 56 height 8
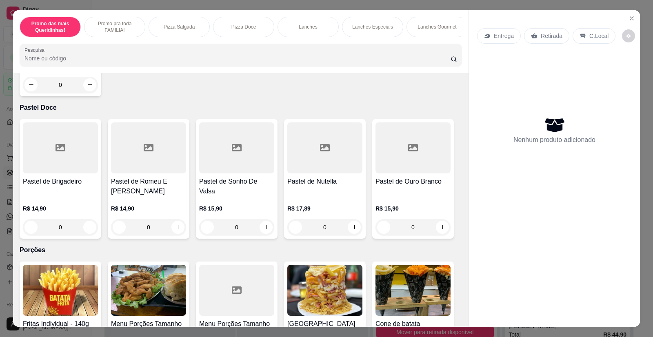
scroll to position [2287, 0]
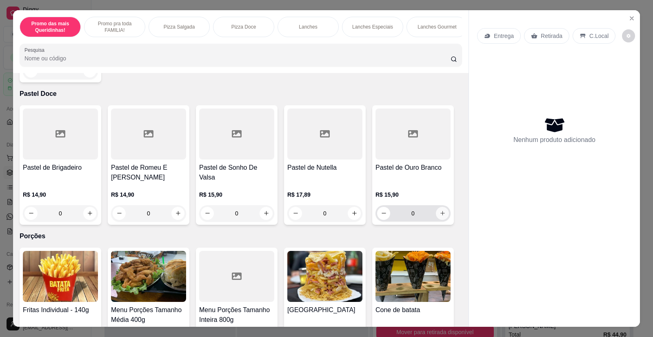
click at [440, 210] on icon "increase-product-quantity" at bounding box center [443, 213] width 6 height 6
type input "1"
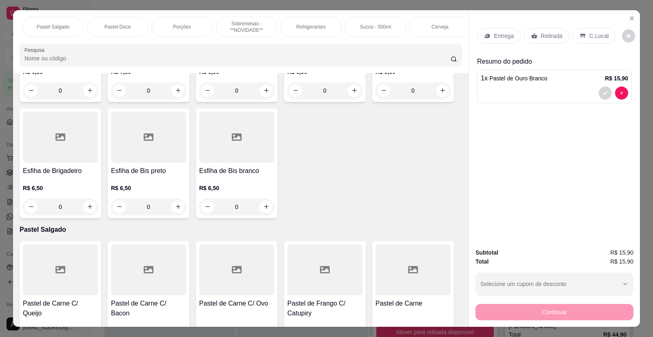
scroll to position [0, 715]
click at [301, 29] on p "Refrigerantes" at bounding box center [302, 27] width 29 height 7
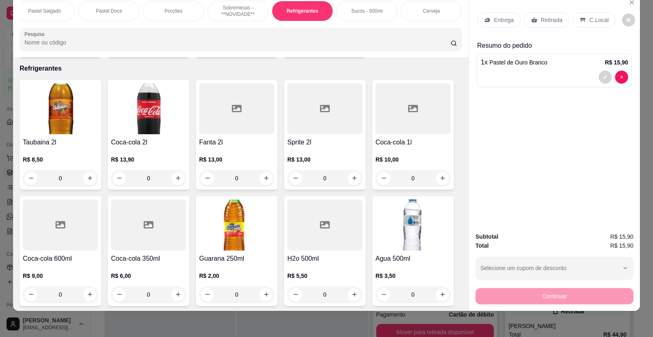
scroll to position [2729, 0]
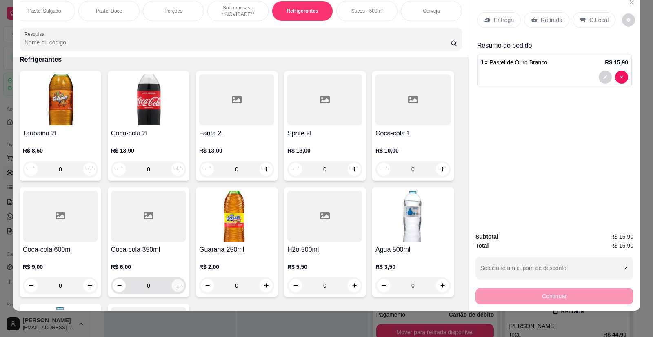
click at [176, 283] on icon "increase-product-quantity" at bounding box center [178, 286] width 6 height 6
type input "1"
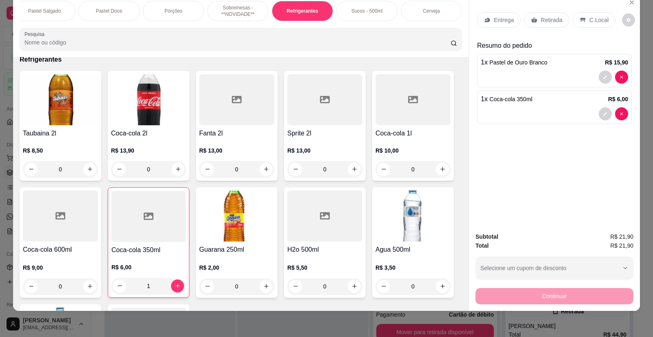
click at [505, 17] on p "Entrega" at bounding box center [504, 20] width 20 height 8
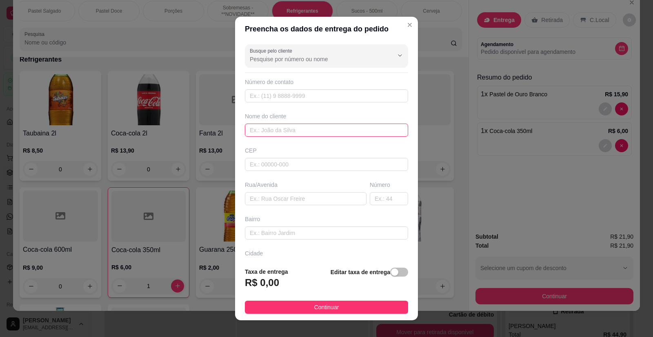
click at [279, 128] on input "text" at bounding box center [326, 130] width 163 height 13
type input "[PERSON_NAME]"
paste input "[STREET_ADDRESS][PERSON_NAME]"
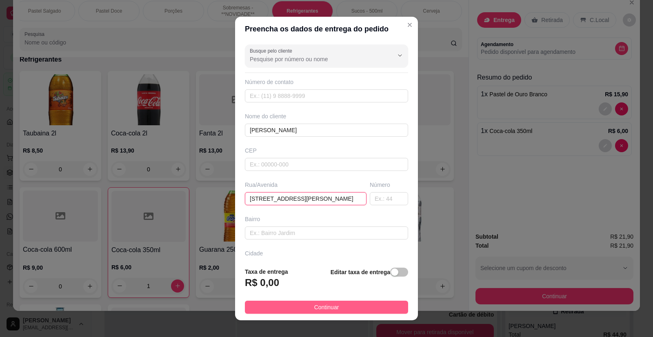
type input "[STREET_ADDRESS][PERSON_NAME]"
click at [344, 303] on button "Continuar" at bounding box center [326, 307] width 163 height 13
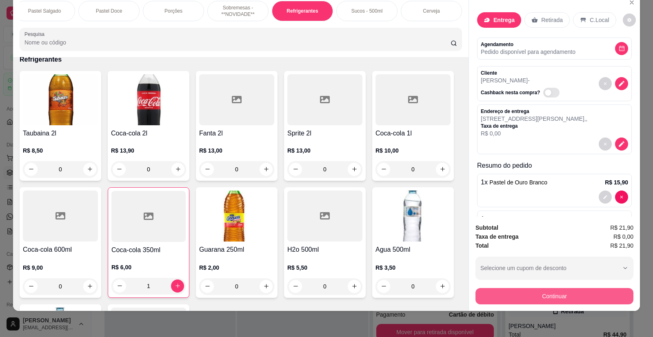
click at [526, 295] on button "Continuar" at bounding box center [555, 296] width 158 height 16
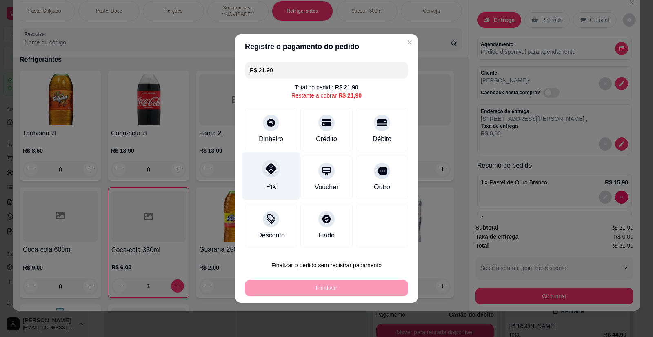
click at [272, 178] on div "Pix" at bounding box center [272, 176] width 58 height 48
type input "R$ 0,00"
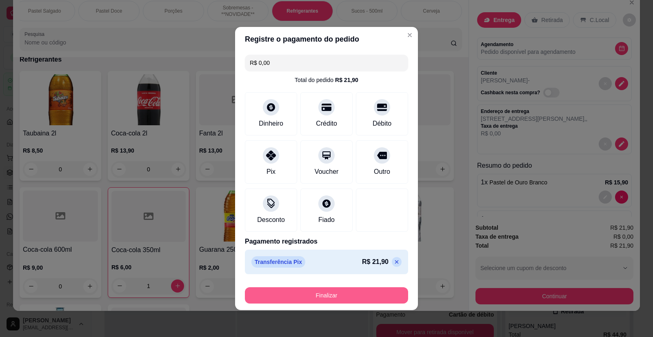
click at [321, 296] on button "Finalizar" at bounding box center [326, 295] width 163 height 16
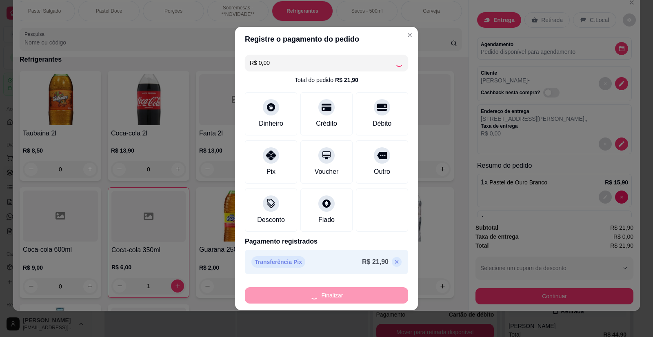
type input "0"
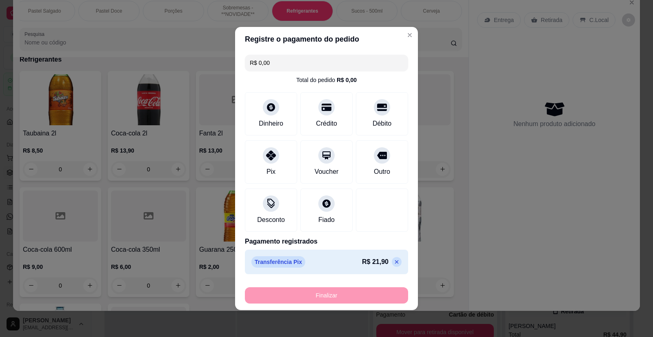
type input "-R$ 21,90"
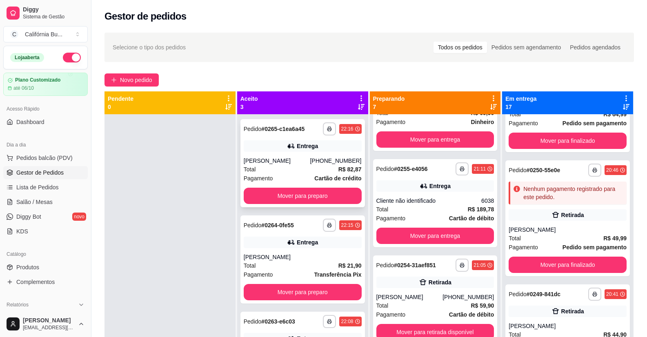
click at [314, 154] on div "**********" at bounding box center [303, 163] width 125 height 88
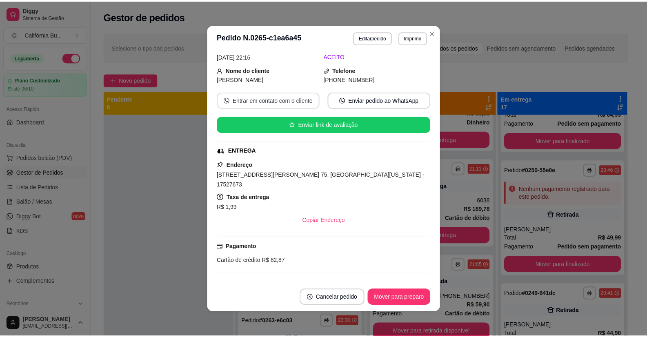
scroll to position [163, 0]
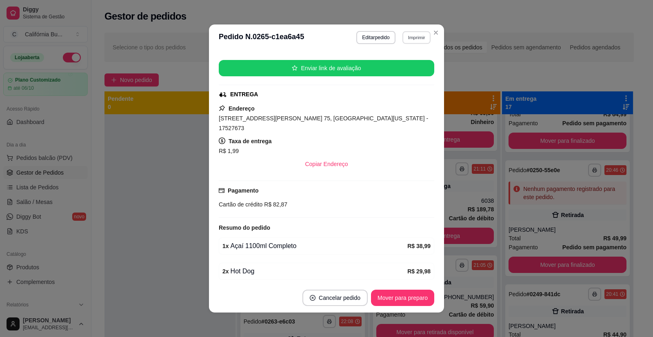
click at [409, 38] on button "Imprimir" at bounding box center [417, 37] width 28 height 13
click at [388, 67] on button "Balcão" at bounding box center [399, 66] width 59 height 13
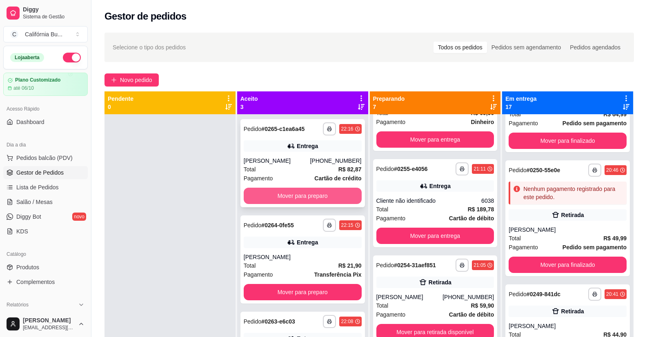
click at [291, 195] on button "Mover para preparo" at bounding box center [303, 196] width 118 height 16
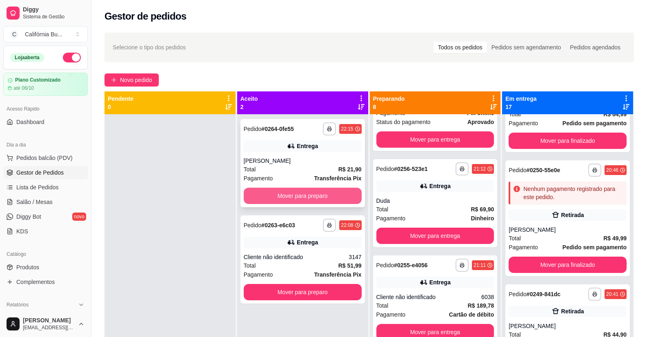
scroll to position [479, 0]
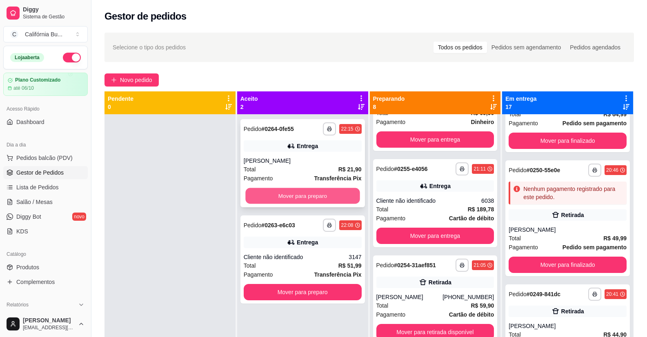
click at [296, 195] on button "Mover para preparo" at bounding box center [302, 196] width 114 height 16
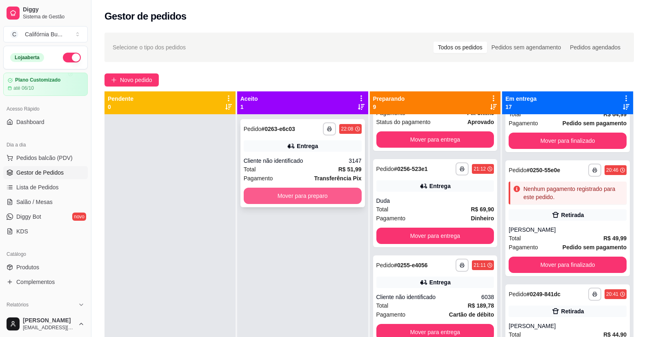
scroll to position [575, 0]
click at [298, 195] on button "Mover para preparo" at bounding box center [303, 196] width 118 height 16
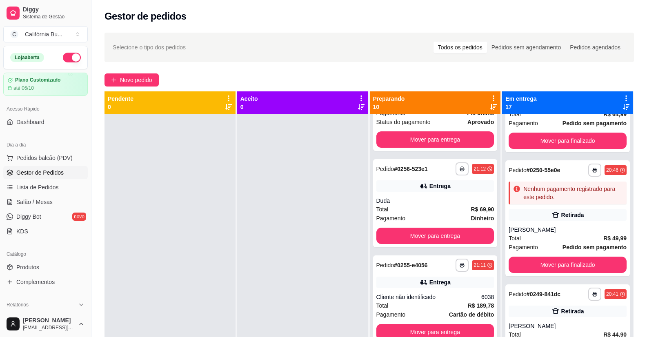
scroll to position [671, 0]
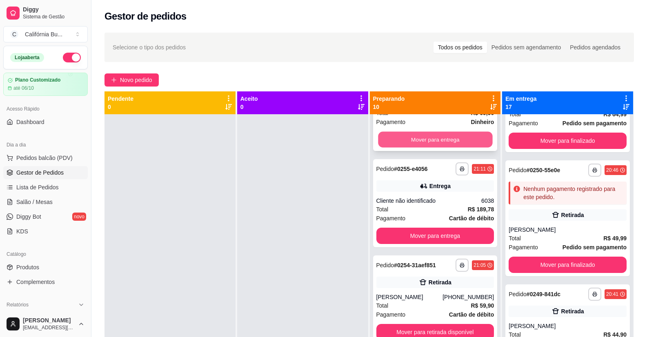
click at [435, 144] on button "Mover para entrega" at bounding box center [435, 140] width 114 height 16
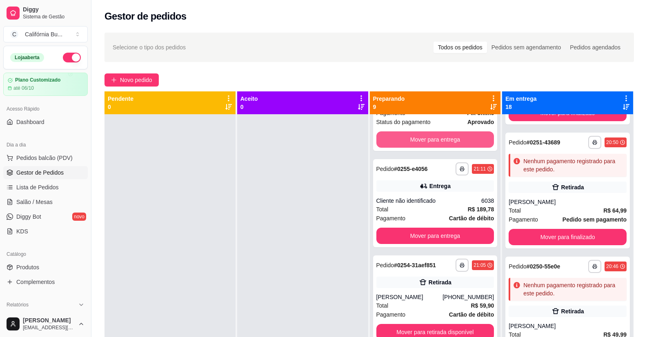
scroll to position [301, 0]
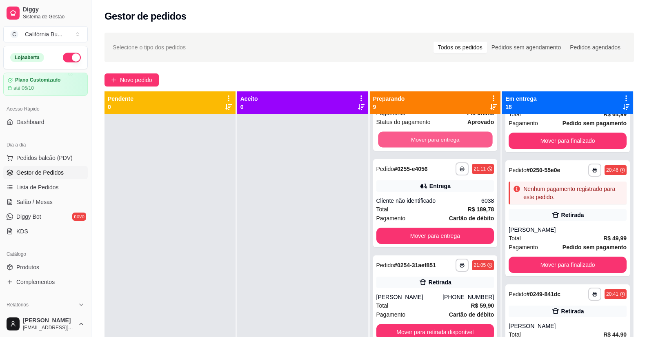
click at [435, 144] on button "Mover para entrega" at bounding box center [435, 140] width 114 height 16
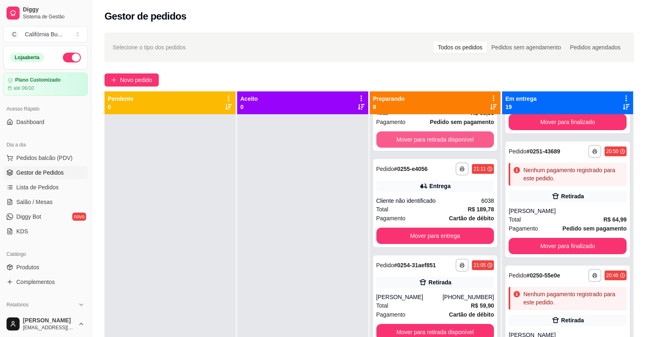
scroll to position [406, 0]
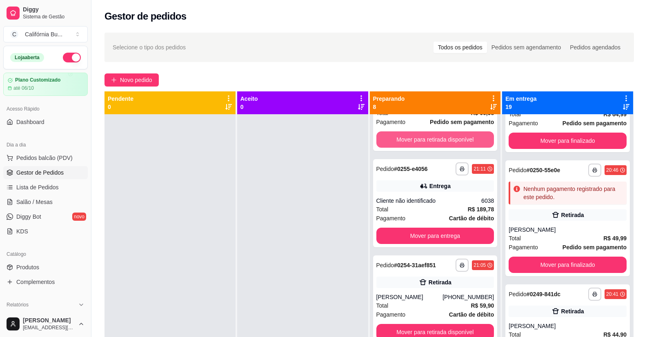
click at [435, 144] on button "Mover para retirada disponível" at bounding box center [435, 139] width 118 height 16
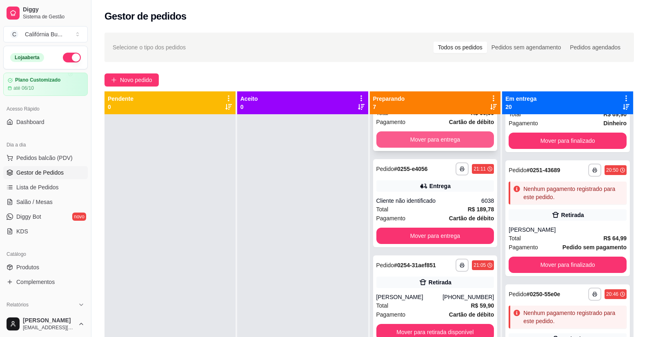
scroll to position [530, 0]
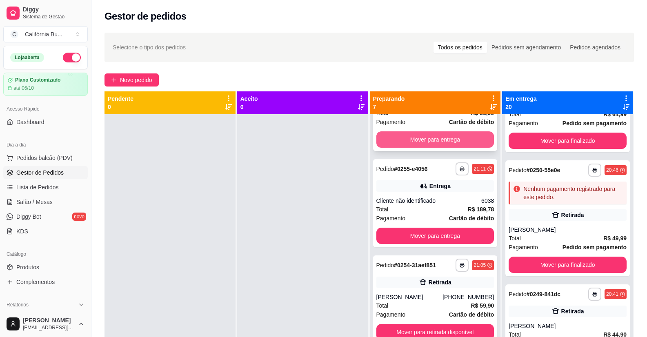
click at [431, 141] on button "Mover para entrega" at bounding box center [435, 139] width 118 height 16
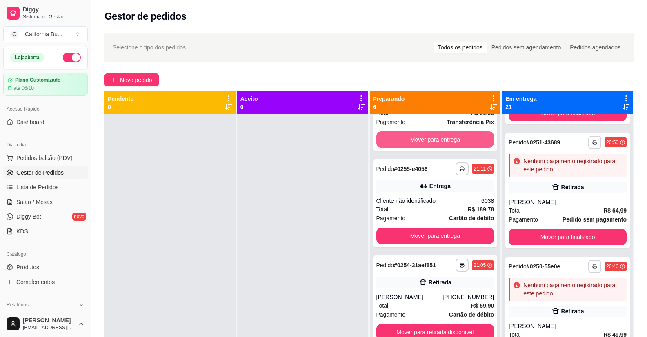
scroll to position [626, 0]
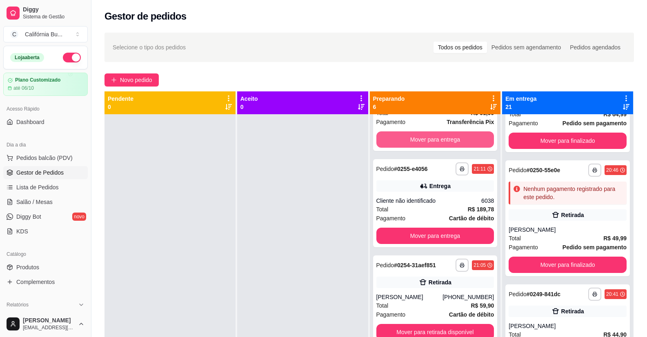
click at [431, 141] on button "Mover para entrega" at bounding box center [435, 139] width 118 height 16
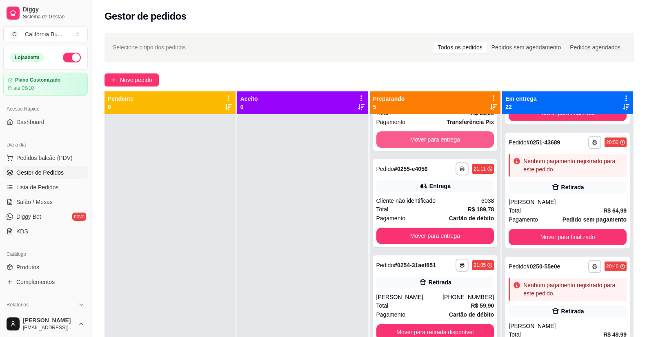
scroll to position [723, 0]
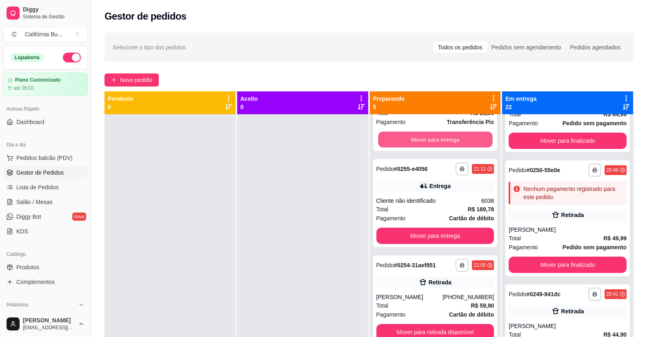
click at [431, 141] on button "Mover para entrega" at bounding box center [435, 140] width 114 height 16
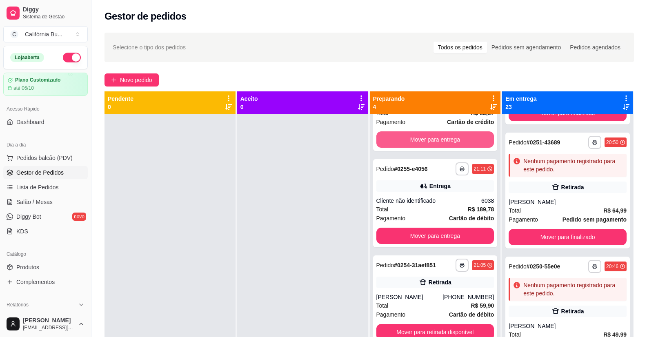
scroll to position [819, 0]
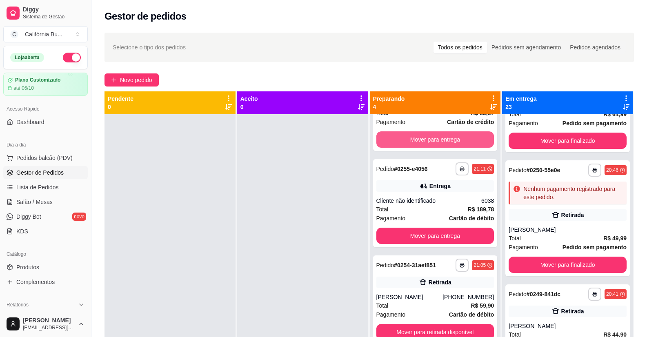
click at [431, 141] on button "Mover para entrega" at bounding box center [435, 139] width 118 height 16
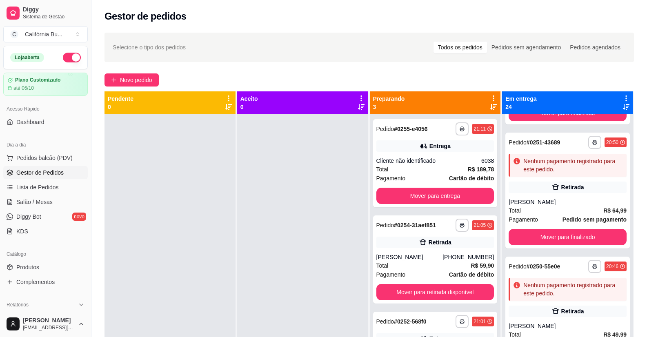
scroll to position [915, 0]
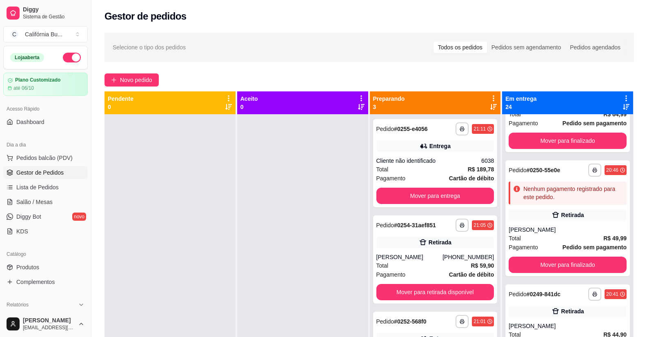
click at [431, 141] on div "Entrega" at bounding box center [435, 145] width 118 height 11
click at [442, 199] on button "Mover para entrega" at bounding box center [435, 196] width 118 height 16
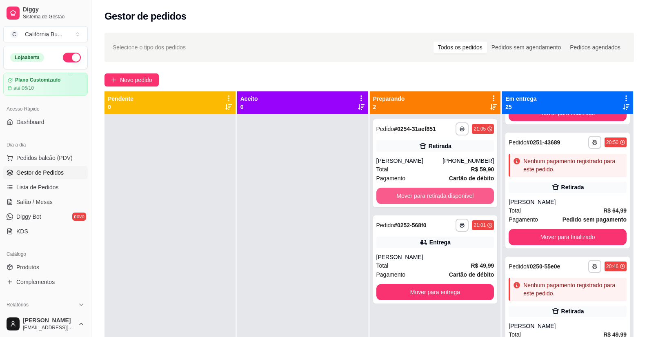
scroll to position [1012, 0]
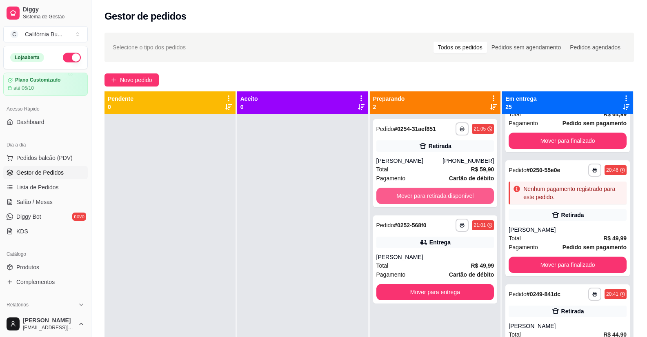
click at [442, 199] on button "Mover para retirada disponível" at bounding box center [435, 196] width 118 height 16
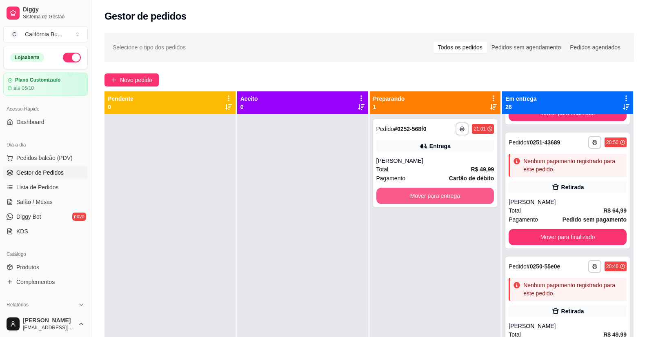
scroll to position [1108, 0]
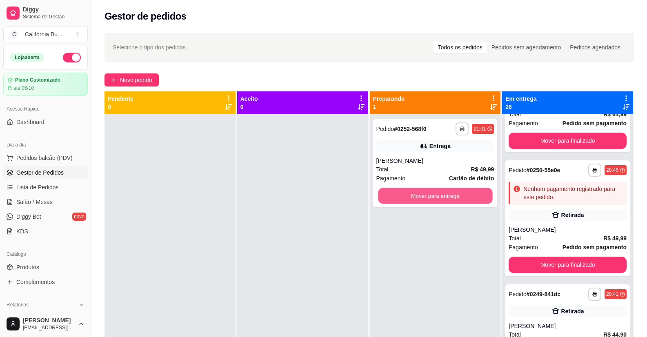
click at [442, 199] on button "Mover para entrega" at bounding box center [435, 196] width 114 height 16
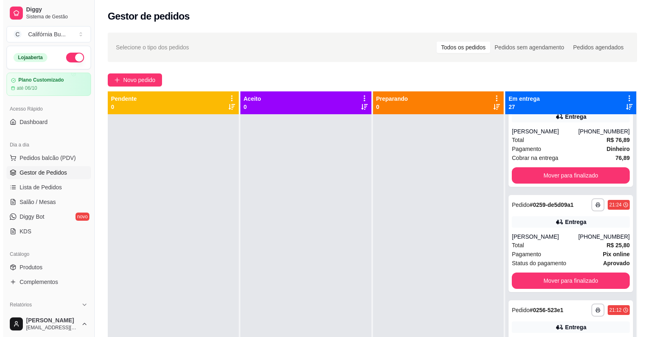
scroll to position [572, 0]
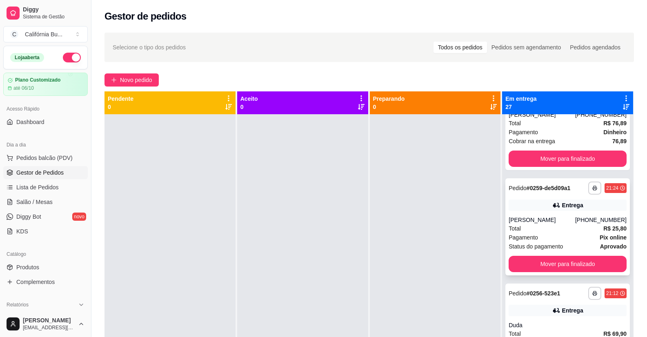
click at [538, 231] on div "Total R$ 25,80" at bounding box center [568, 228] width 118 height 9
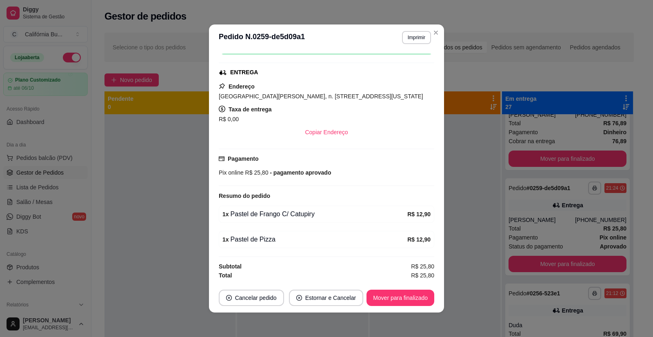
scroll to position [2, 0]
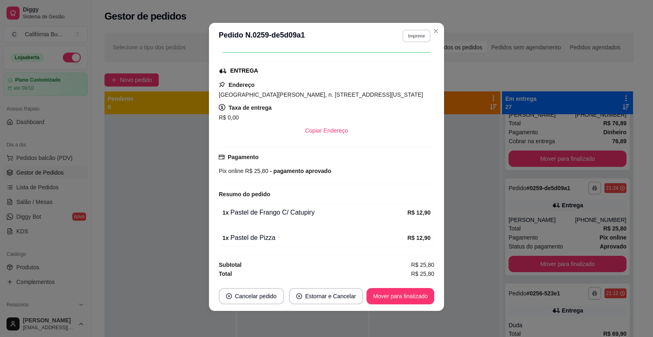
click at [418, 35] on button "Imprimir" at bounding box center [417, 35] width 28 height 13
click at [400, 62] on button "Balcão" at bounding box center [399, 64] width 59 height 13
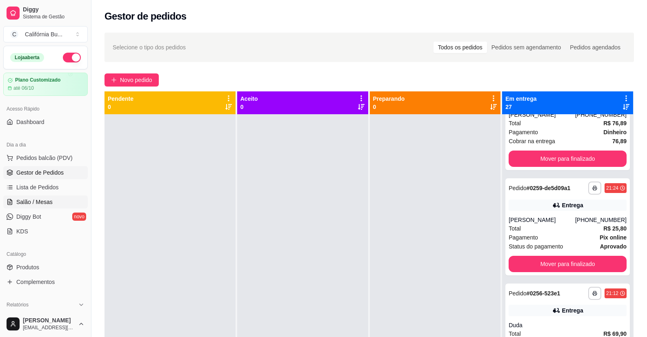
click at [42, 204] on span "Salão / Mesas" at bounding box center [34, 202] width 36 height 8
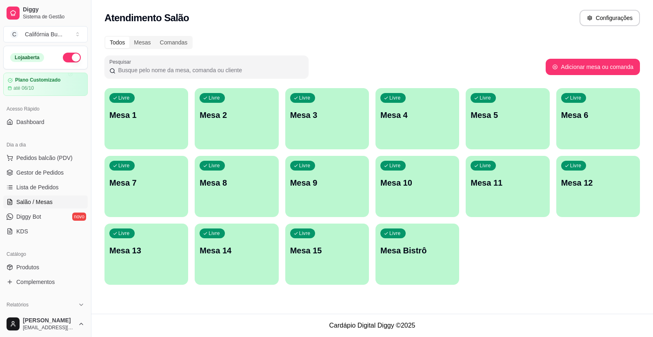
click at [580, 136] on div "Livre Mesa 6" at bounding box center [599, 113] width 84 height 51
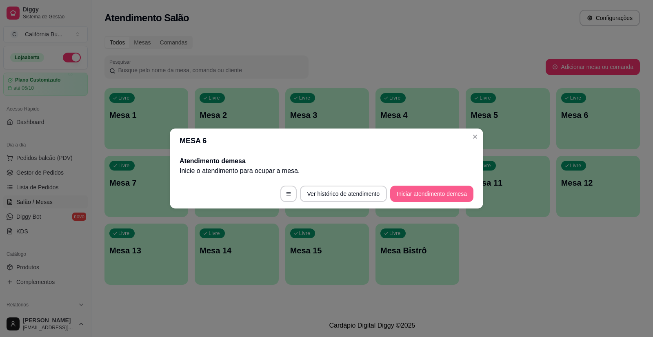
click at [455, 197] on button "Iniciar atendimento de mesa" at bounding box center [431, 194] width 83 height 16
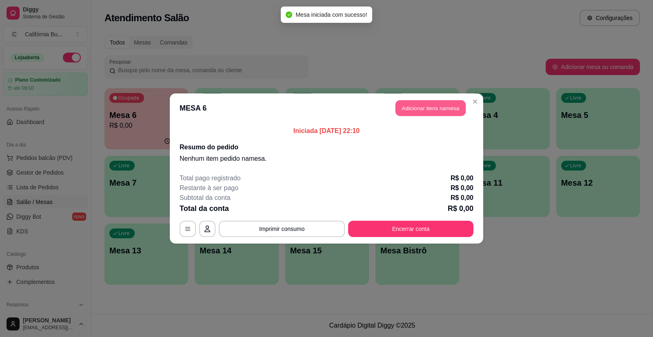
click at [432, 114] on button "Adicionar itens na mesa" at bounding box center [431, 108] width 70 height 16
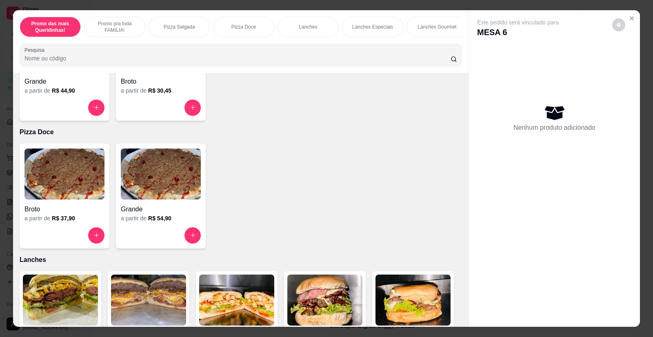
scroll to position [327, 0]
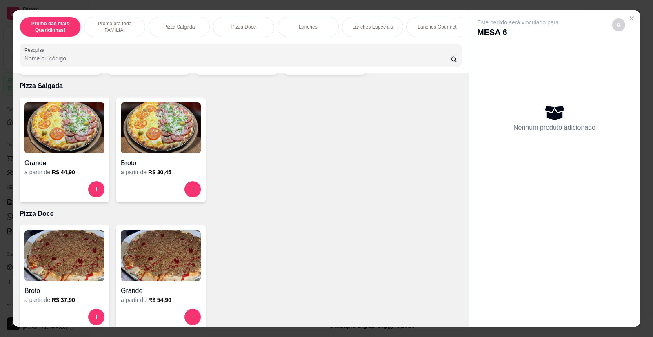
click at [64, 140] on img at bounding box center [64, 127] width 80 height 51
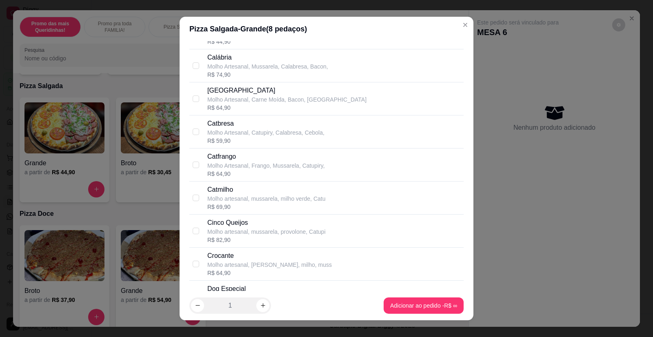
scroll to position [408, 0]
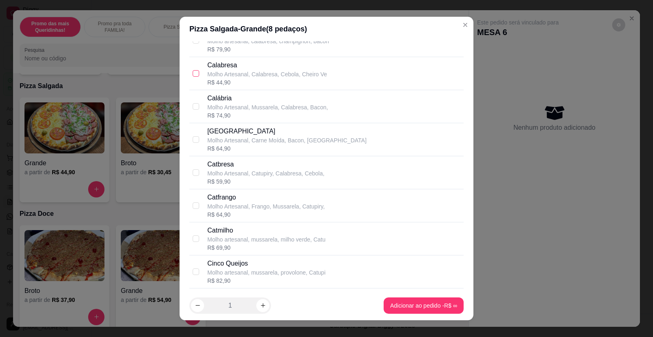
click at [193, 73] on input "checkbox" at bounding box center [196, 73] width 7 height 7
checkbox input "true"
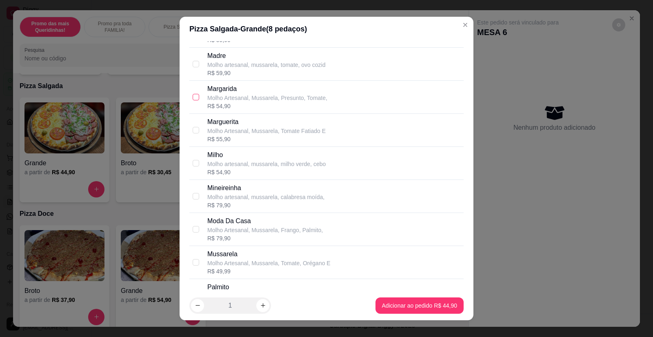
click at [194, 98] on input "checkbox" at bounding box center [196, 97] width 7 height 7
checkbox input "true"
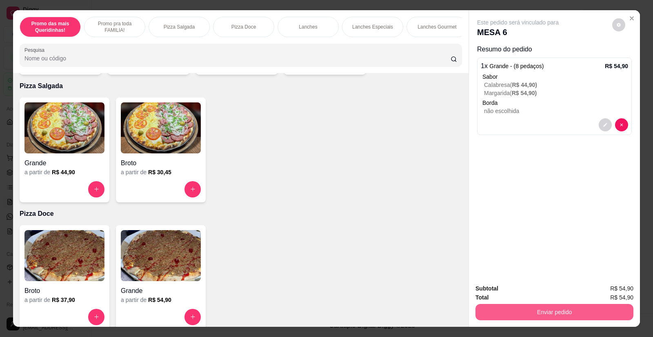
click at [557, 310] on button "Enviar pedido" at bounding box center [555, 312] width 158 height 16
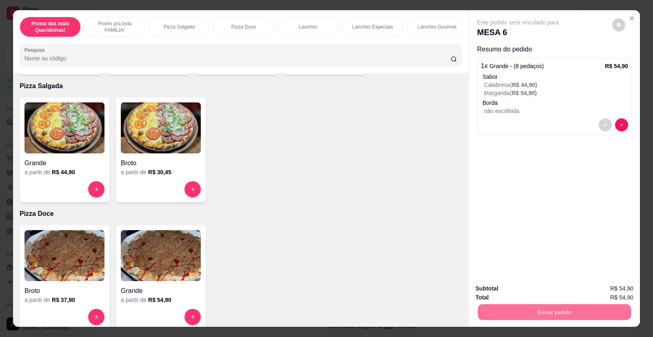
click at [609, 287] on button "Enviar pedido" at bounding box center [613, 293] width 46 height 16
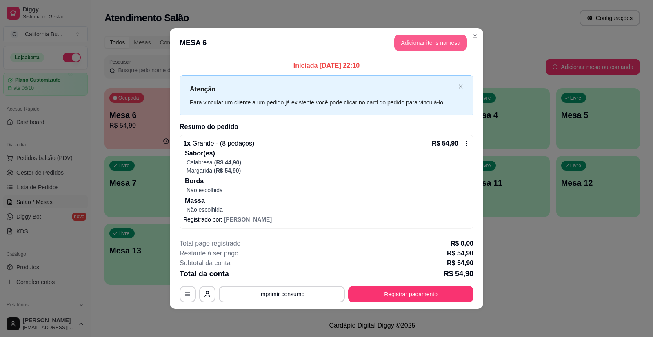
click at [424, 45] on button "Adicionar itens na mesa" at bounding box center [430, 43] width 73 height 16
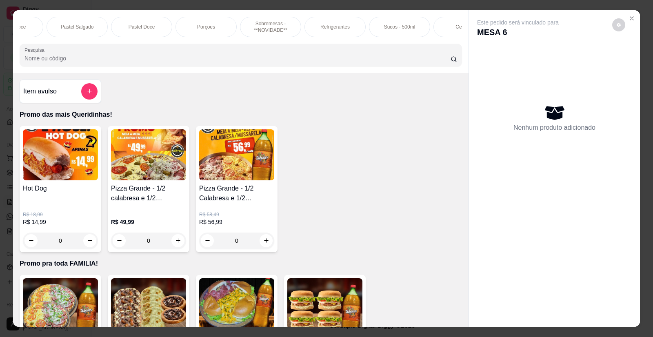
scroll to position [0, 686]
click at [327, 24] on p "Refrigerantes" at bounding box center [331, 27] width 29 height 7
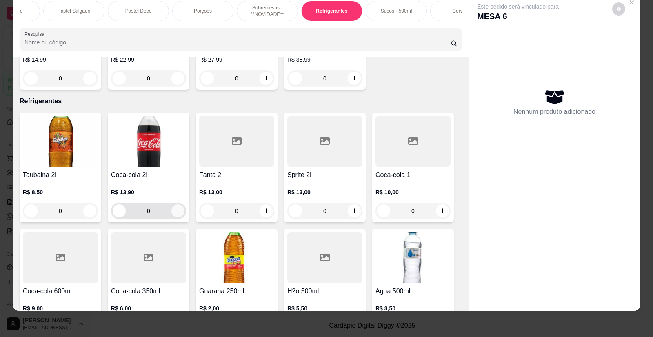
click at [176, 208] on icon "increase-product-quantity" at bounding box center [178, 211] width 6 height 6
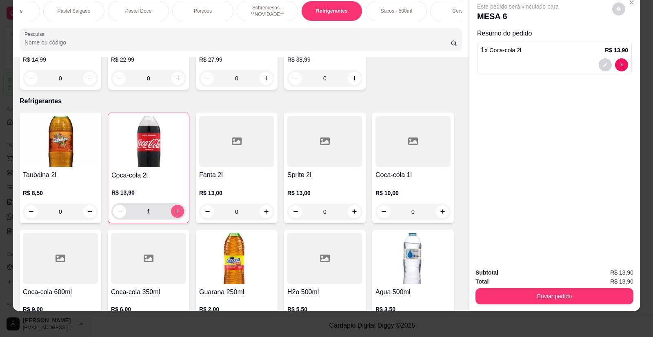
type input "1"
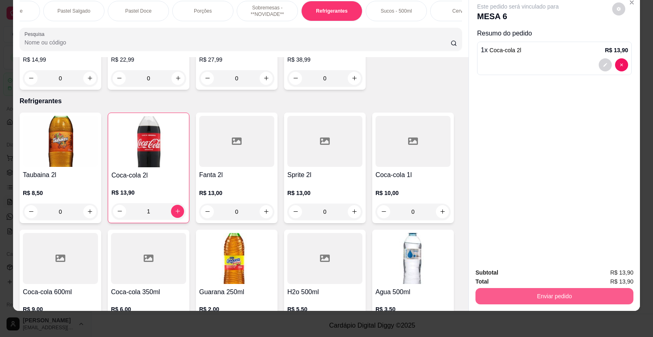
click at [523, 295] on button "Enviar pedido" at bounding box center [555, 296] width 158 height 16
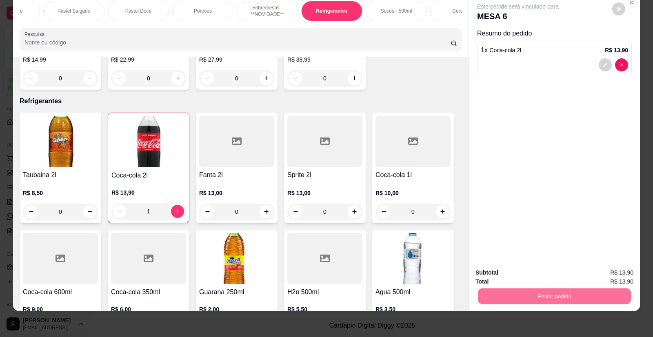
click at [615, 276] on button "Enviar pedido" at bounding box center [613, 277] width 46 height 16
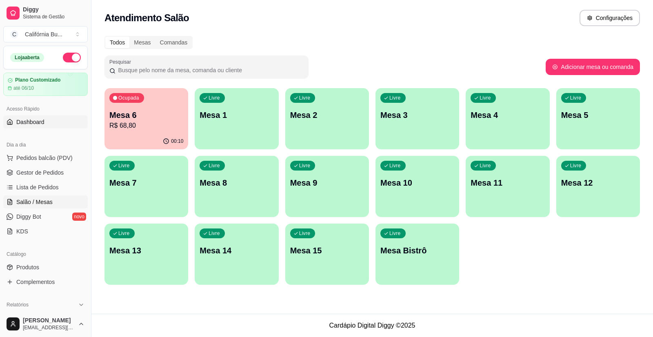
click at [41, 122] on span "Dashboard" at bounding box center [30, 122] width 28 height 8
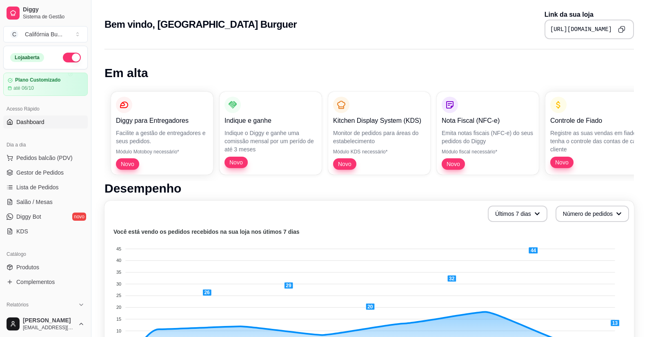
click at [621, 30] on icon "Copy to clipboard" at bounding box center [621, 29] width 7 height 7
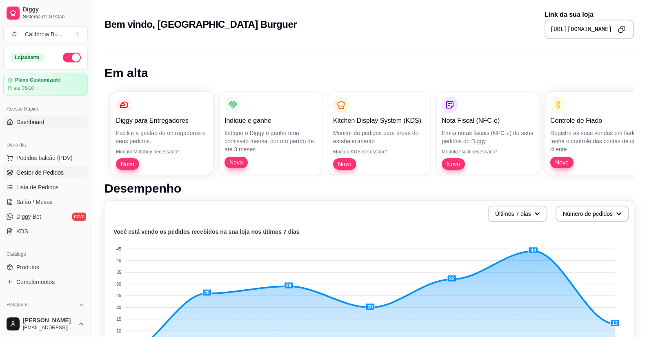
click at [49, 174] on span "Gestor de Pedidos" at bounding box center [39, 173] width 47 height 8
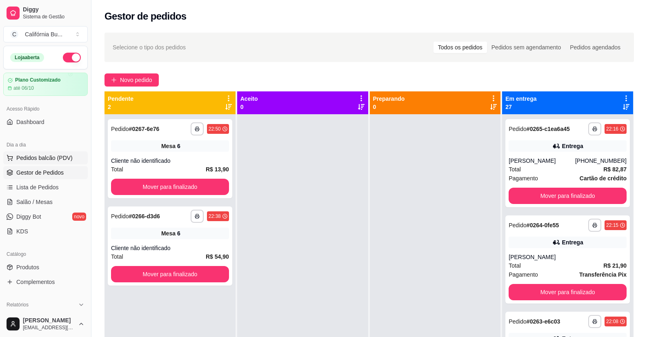
click at [61, 161] on span "Pedidos balcão (PDV)" at bounding box center [44, 158] width 56 height 8
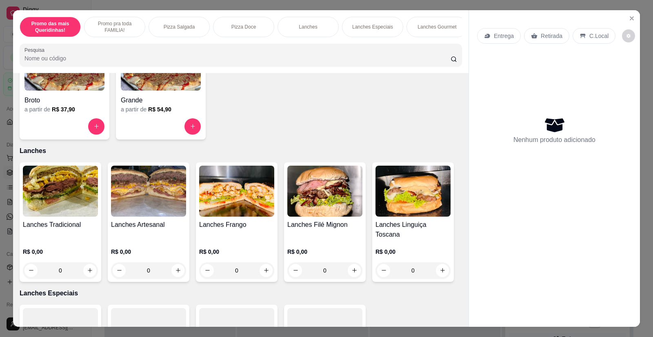
scroll to position [572, 0]
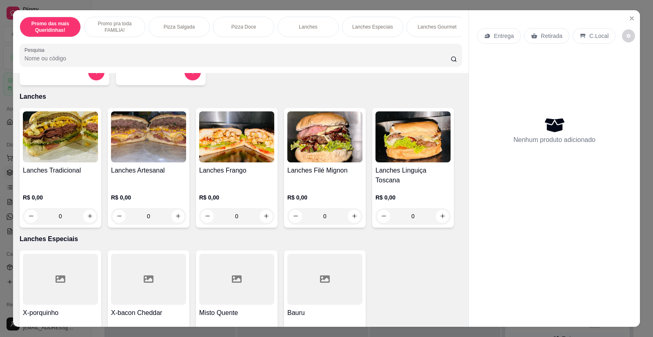
click at [149, 163] on img at bounding box center [148, 136] width 75 height 51
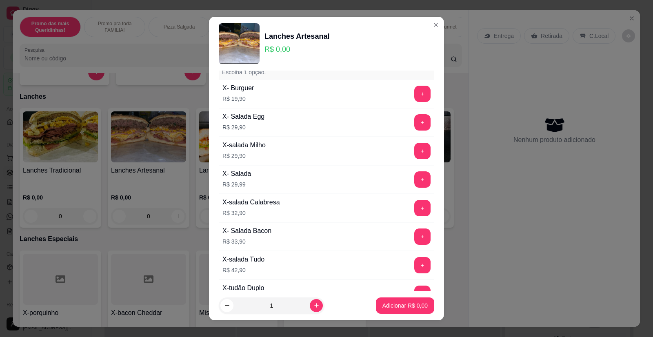
scroll to position [82, 0]
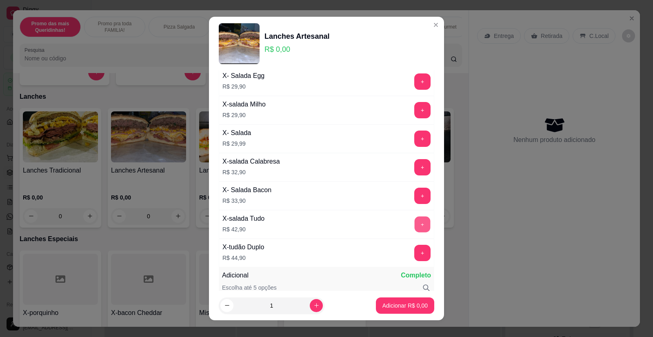
click at [415, 224] on button "+" at bounding box center [423, 225] width 16 height 16
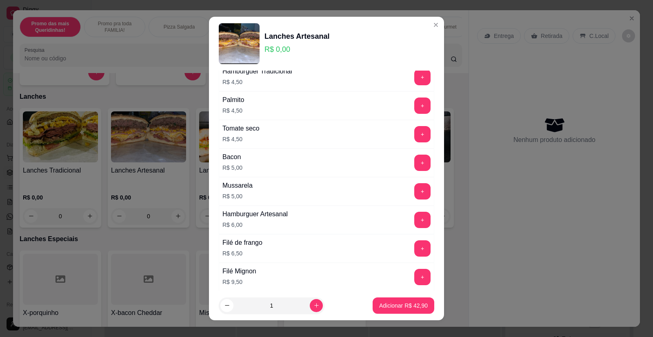
scroll to position [653, 0]
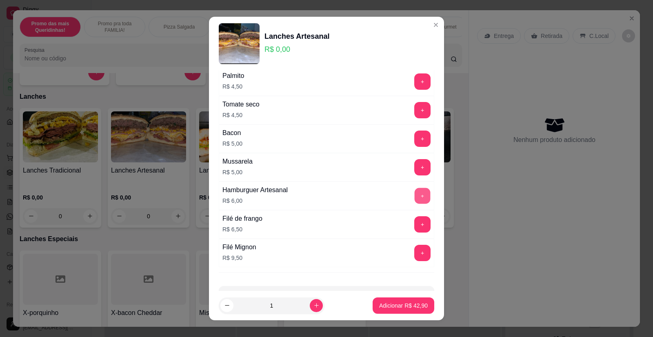
click at [415, 198] on button "+" at bounding box center [423, 196] width 16 height 16
click at [395, 302] on p "Adicionar R$ 48,90" at bounding box center [403, 306] width 47 height 8
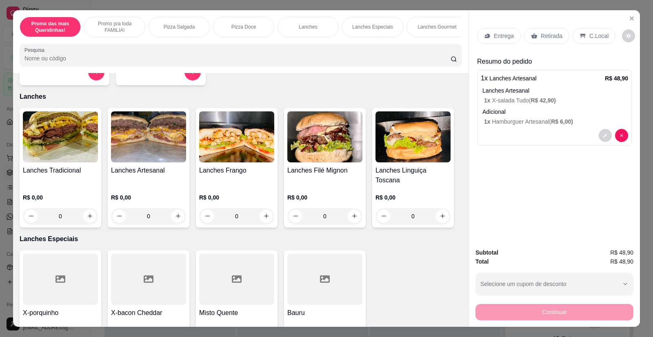
click at [546, 34] on p "Retirada" at bounding box center [552, 36] width 22 height 8
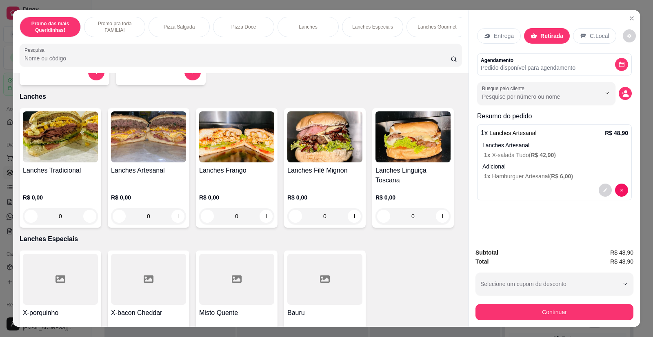
click at [623, 96] on icon "decrease-product-quantity" at bounding box center [626, 95] width 6 height 3
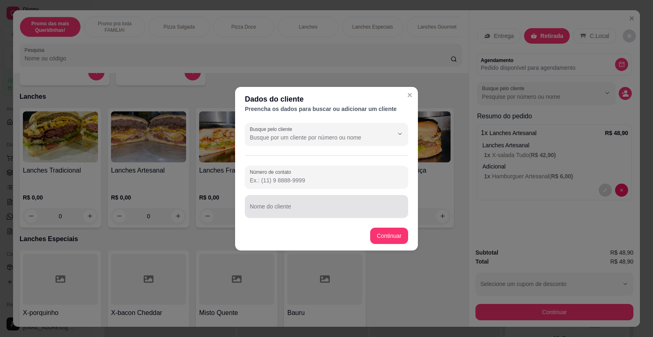
click at [310, 211] on input "Nome do cliente" at bounding box center [327, 210] width 154 height 8
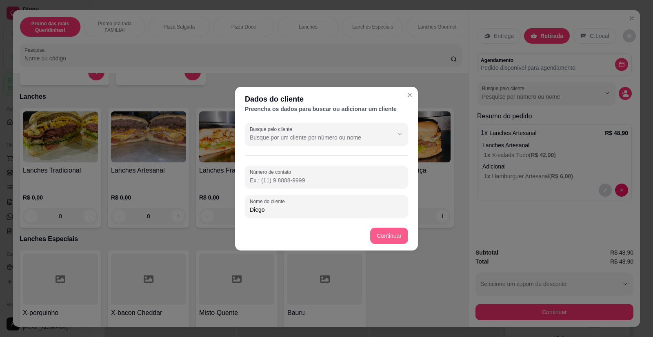
type input "Diego"
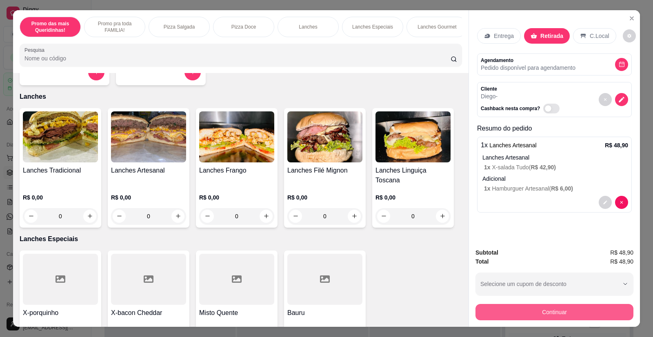
click at [539, 313] on button "Continuar" at bounding box center [555, 312] width 158 height 16
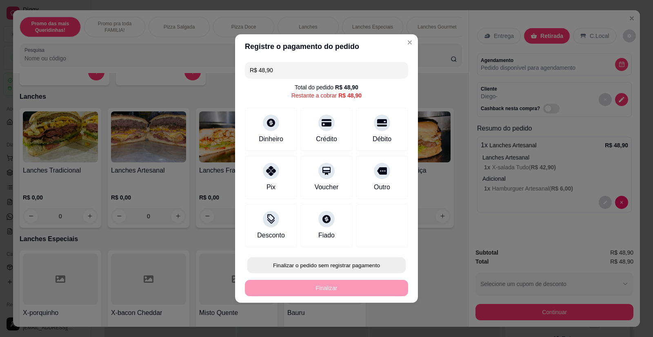
click at [349, 265] on button "Finalizar o pedido sem registrar pagamento" at bounding box center [326, 266] width 158 height 16
click at [379, 246] on button "Confirmar" at bounding box center [376, 242] width 29 height 12
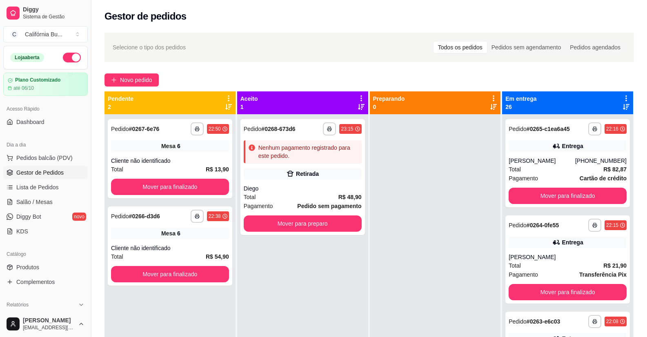
click at [296, 56] on div "Selecione o tipo dos pedidos Todos os pedidos Pedidos sem agendamento Pedidos a…" at bounding box center [370, 47] width 530 height 29
click at [43, 155] on span "Pedidos balcão (PDV)" at bounding box center [44, 158] width 56 height 8
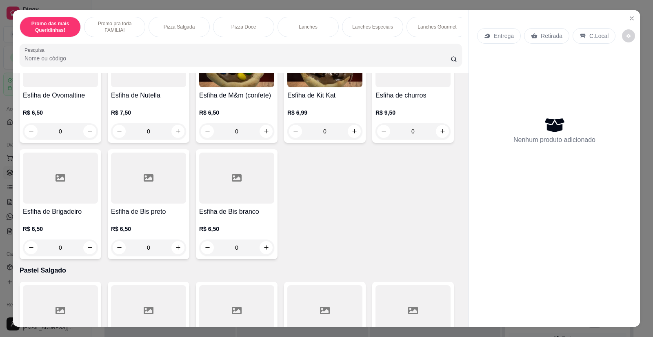
scroll to position [1919, 0]
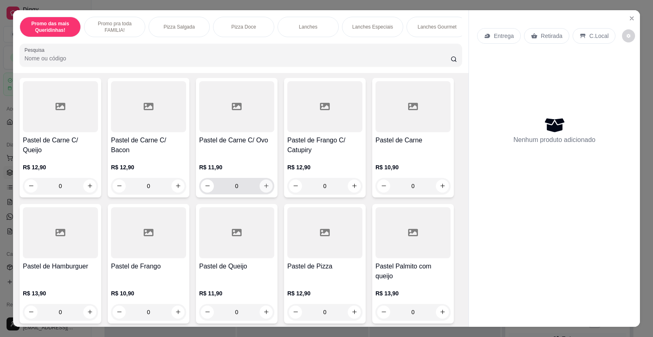
click at [263, 183] on icon "increase-product-quantity" at bounding box center [266, 186] width 6 height 6
type input "1"
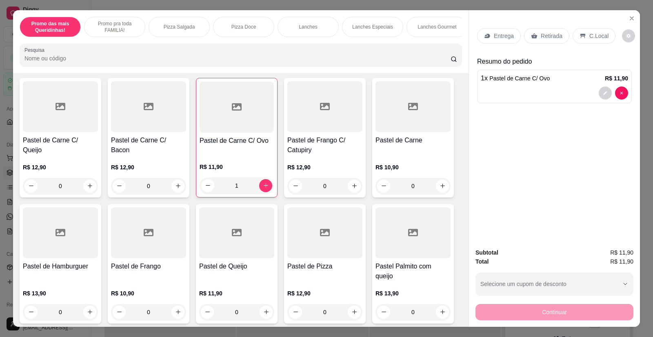
click at [546, 37] on p "Retirada" at bounding box center [552, 36] width 22 height 8
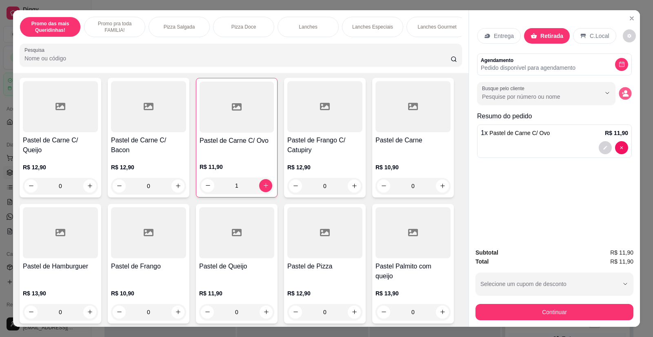
click at [623, 96] on icon "decrease-product-quantity" at bounding box center [626, 95] width 6 height 3
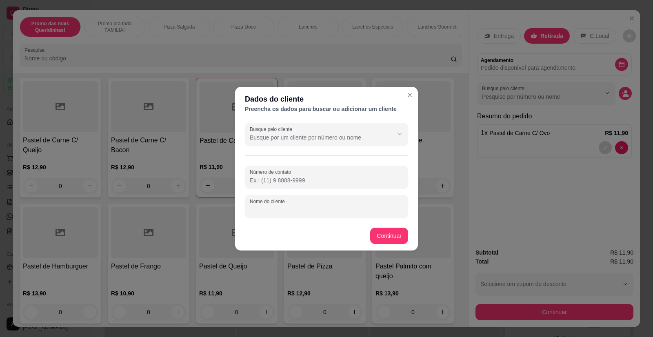
click at [273, 209] on input "Nome do cliente" at bounding box center [327, 210] width 154 height 8
type input "Rit"
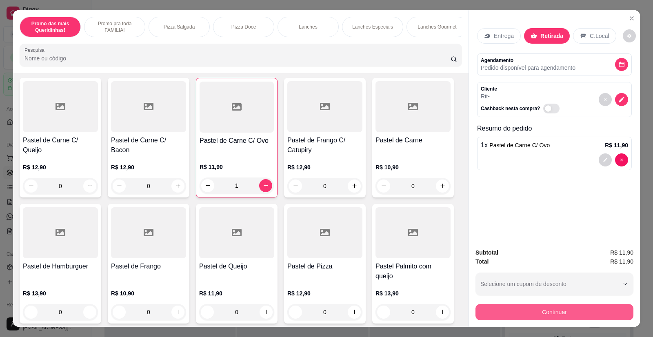
click at [560, 313] on button "Continuar" at bounding box center [555, 312] width 158 height 16
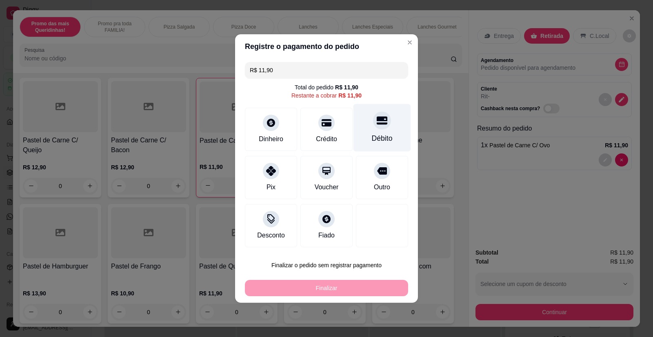
click at [373, 122] on div at bounding box center [382, 120] width 18 height 18
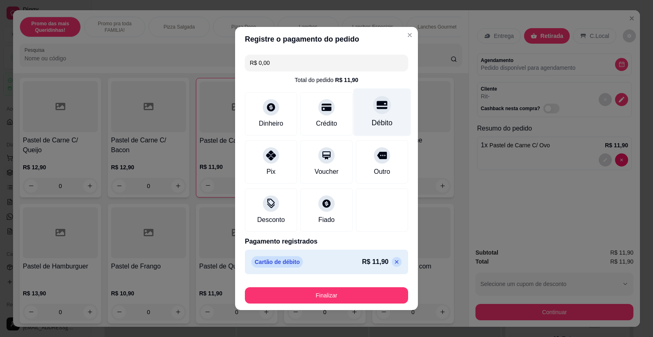
type input "R$ 0,00"
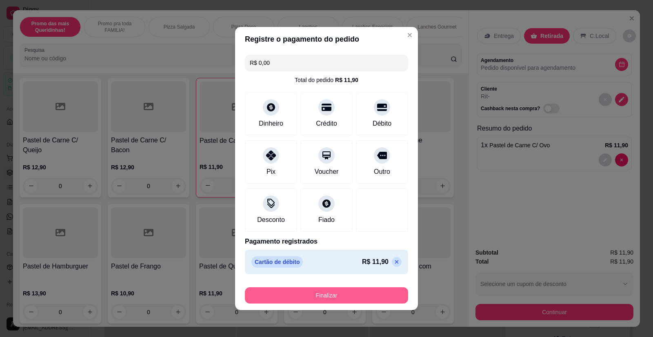
click at [341, 298] on button "Finalizar" at bounding box center [326, 295] width 163 height 16
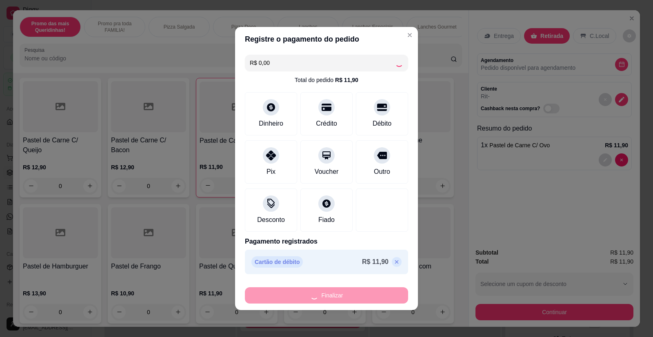
type input "0"
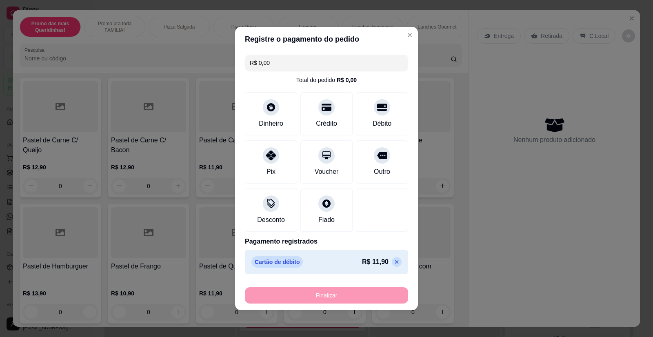
type input "-R$ 11,90"
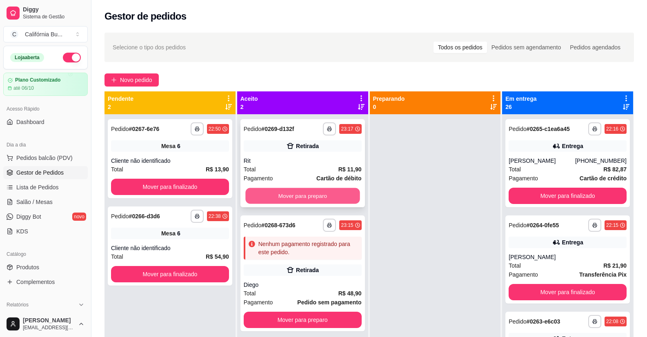
click at [300, 200] on button "Mover para preparo" at bounding box center [302, 196] width 114 height 16
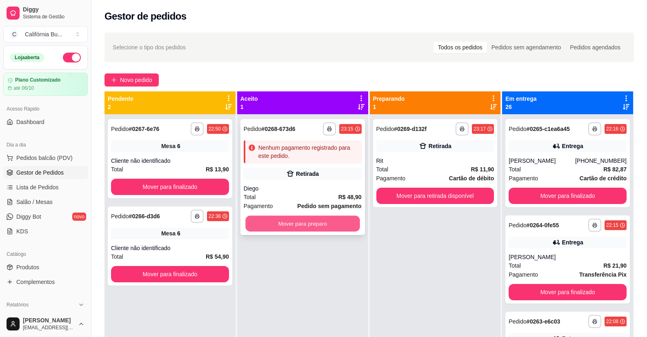
click at [319, 227] on button "Mover para preparo" at bounding box center [302, 224] width 114 height 16
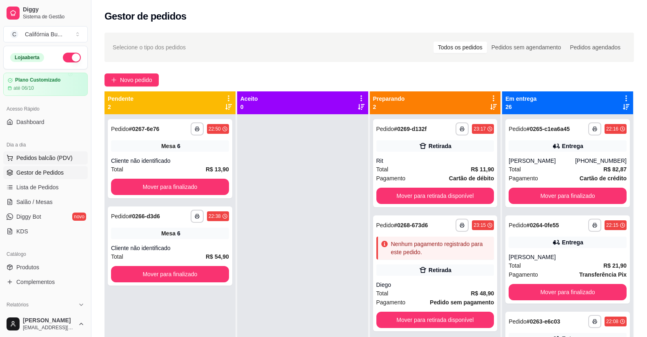
click at [40, 161] on span "Pedidos balcão (PDV)" at bounding box center [44, 158] width 56 height 8
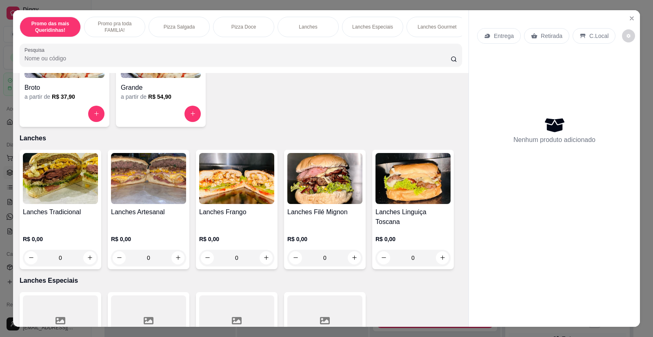
scroll to position [531, 0]
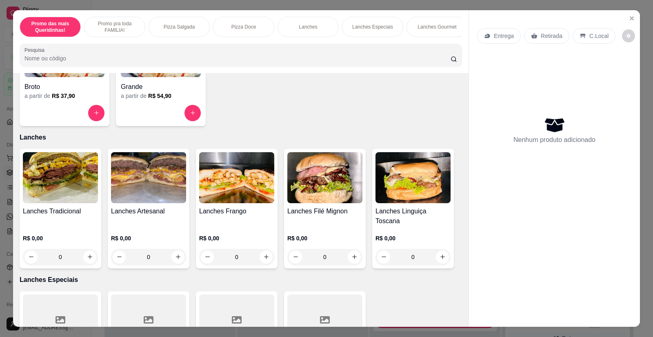
click at [155, 187] on img at bounding box center [148, 177] width 75 height 51
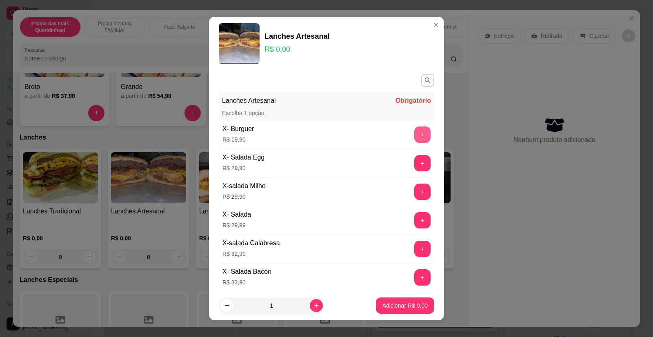
click at [414, 133] on button "+" at bounding box center [422, 135] width 16 height 16
click at [392, 305] on p "Adicionar R$ 19,90" at bounding box center [403, 306] width 49 height 8
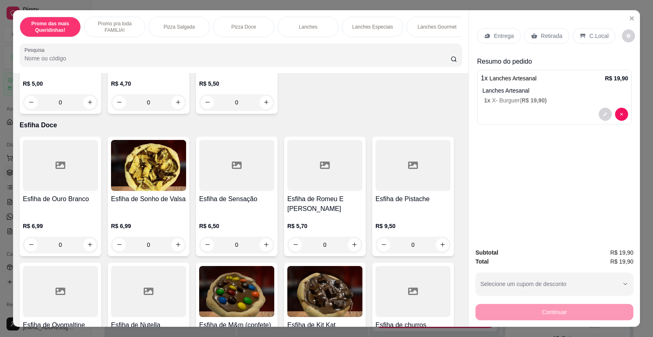
scroll to position [1592, 0]
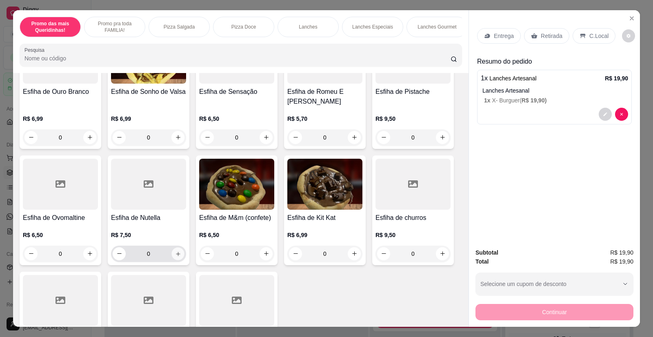
click at [175, 251] on icon "increase-product-quantity" at bounding box center [178, 254] width 6 height 6
type input "1"
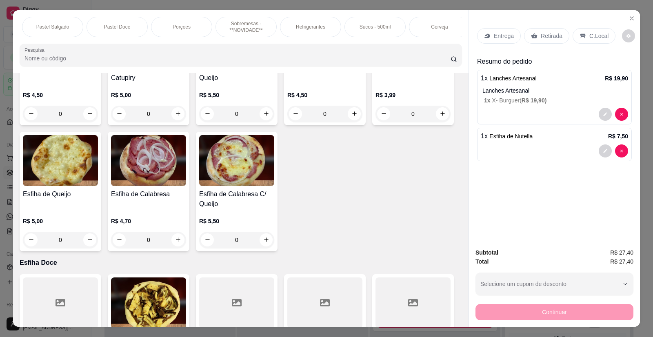
scroll to position [0, 715]
click at [304, 28] on p "Refrigerantes" at bounding box center [302, 27] width 29 height 7
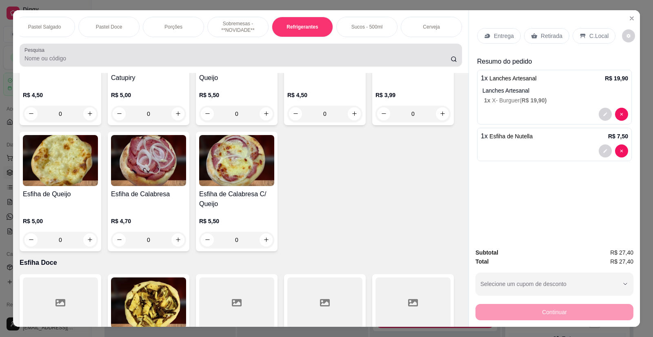
scroll to position [16, 0]
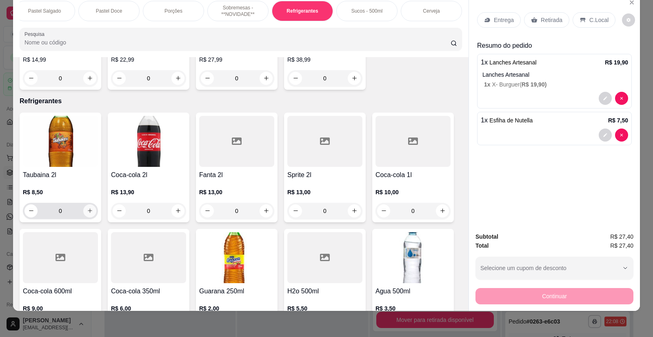
click at [83, 205] on button "increase-product-quantity" at bounding box center [89, 211] width 13 height 13
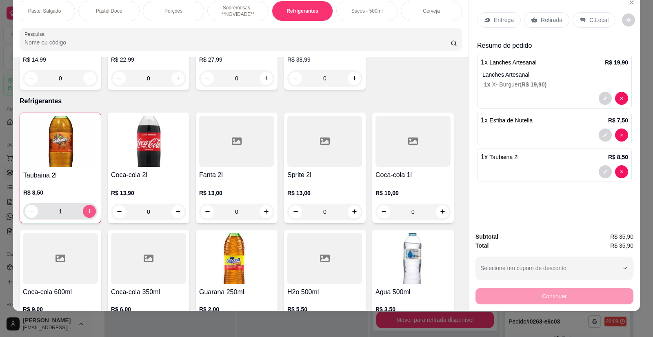
type input "1"
click at [489, 21] on div "Entrega" at bounding box center [499, 20] width 44 height 16
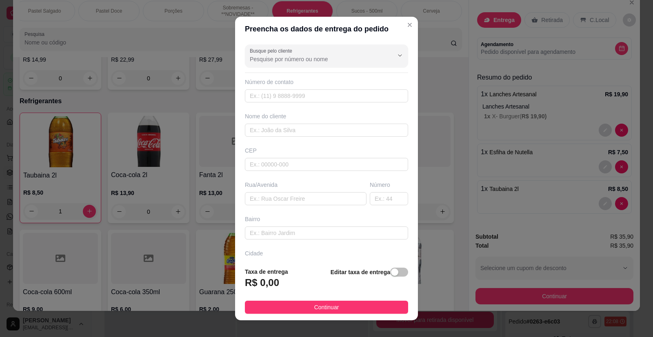
click at [274, 138] on div "Busque pelo cliente Número de contato Nome do cliente CEP Rua/[GEOGRAPHIC_DATA]" at bounding box center [326, 150] width 183 height 219
click at [276, 134] on input "text" at bounding box center [326, 130] width 163 height 13
type input "Lais"
paste input "[PERSON_NAME] 130"
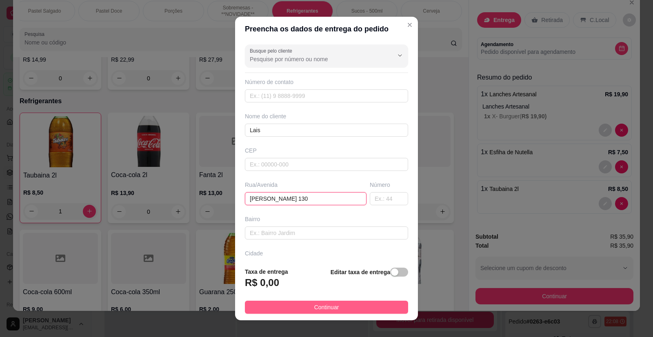
type input "[PERSON_NAME] 130"
click at [343, 309] on button "Continuar" at bounding box center [326, 307] width 163 height 13
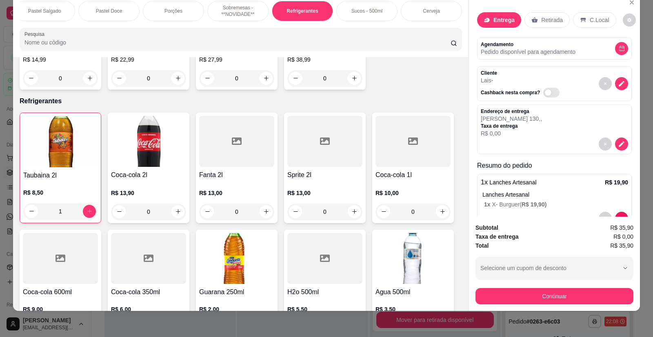
click at [530, 291] on button "Continuar" at bounding box center [555, 296] width 158 height 16
click at [521, 296] on button "Continuar" at bounding box center [555, 296] width 158 height 16
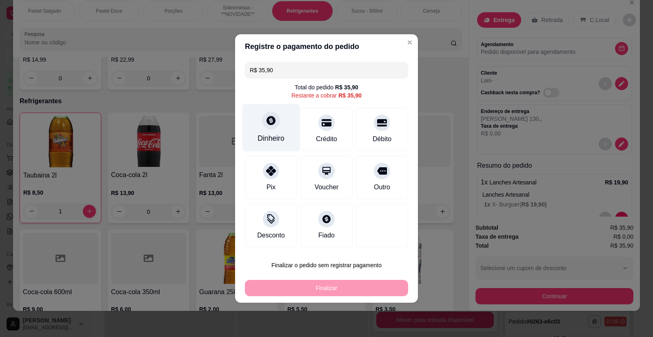
click at [270, 122] on icon at bounding box center [271, 120] width 11 height 11
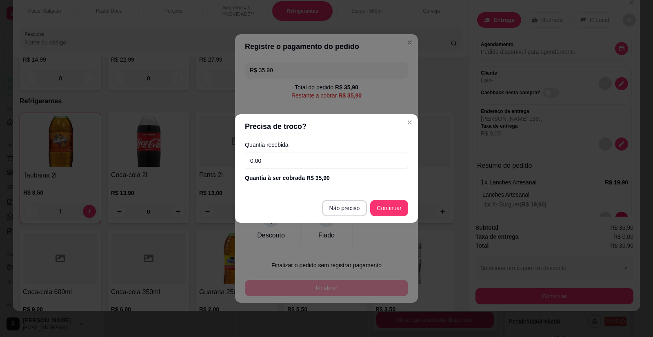
click at [272, 161] on input "0,00" at bounding box center [326, 161] width 163 height 16
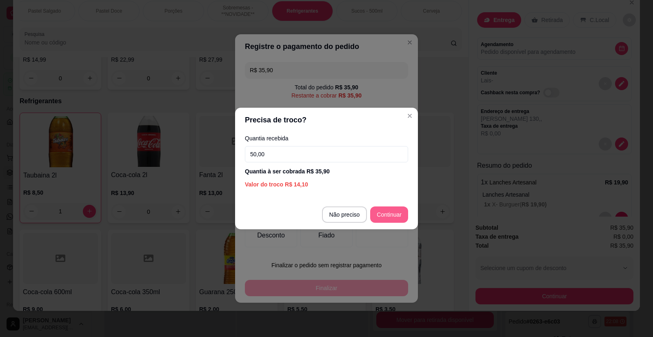
type input "50,00"
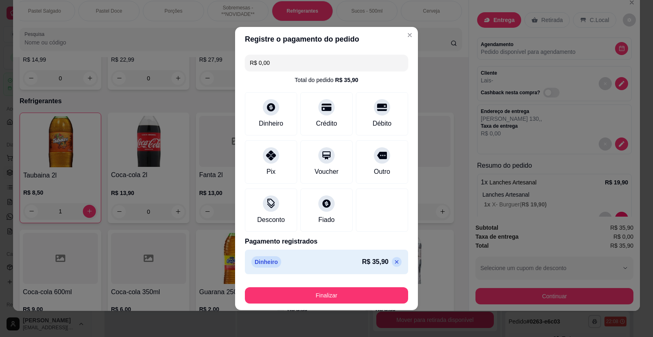
type input "R$ 0,00"
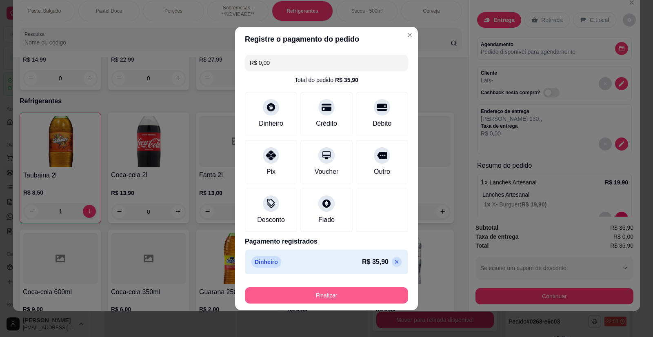
click at [329, 297] on button "Finalizar" at bounding box center [326, 295] width 163 height 16
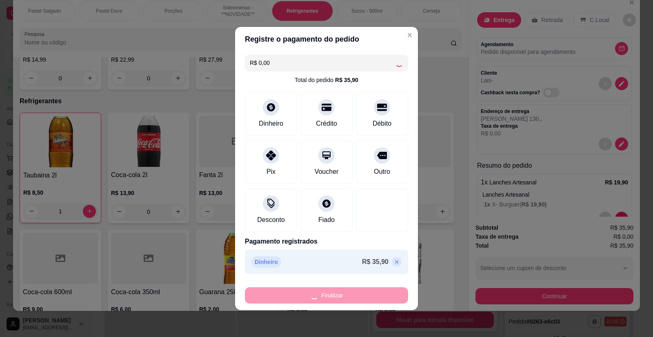
type input "0"
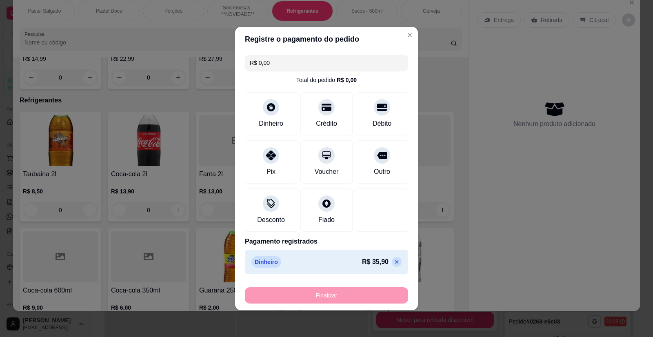
type input "-R$ 35,90"
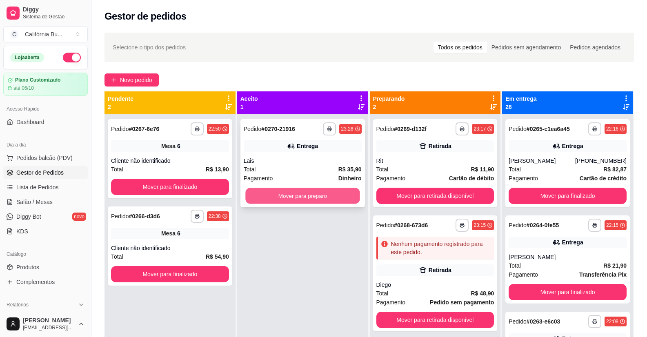
click at [294, 194] on button "Mover para preparo" at bounding box center [302, 196] width 114 height 16
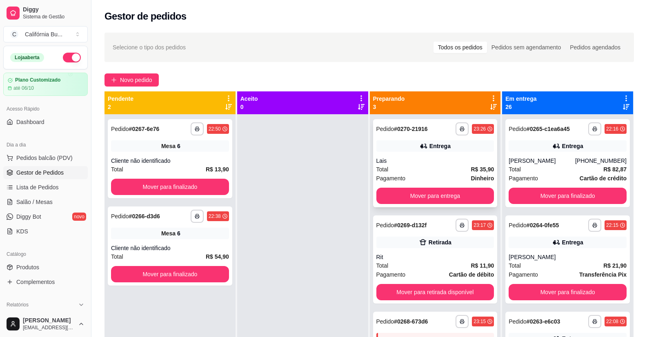
click at [453, 164] on div "Lais" at bounding box center [435, 161] width 118 height 8
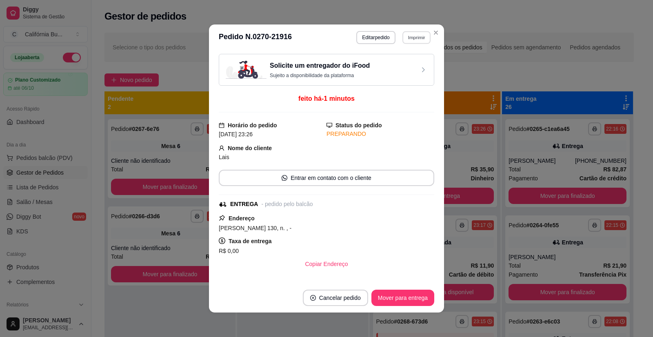
click at [414, 36] on button "Imprimir" at bounding box center [417, 37] width 28 height 13
click at [404, 62] on button "Balcão" at bounding box center [398, 66] width 57 height 13
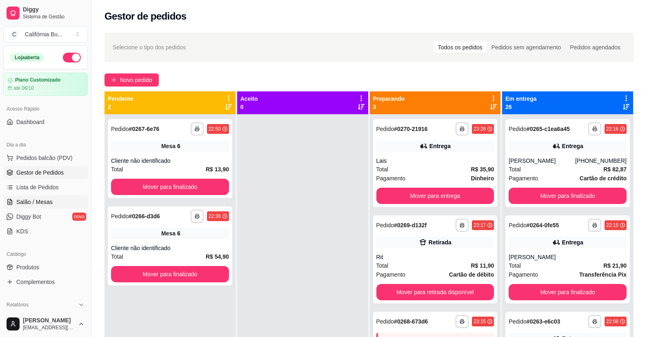
click at [27, 205] on span "Salão / Mesas" at bounding box center [34, 202] width 36 height 8
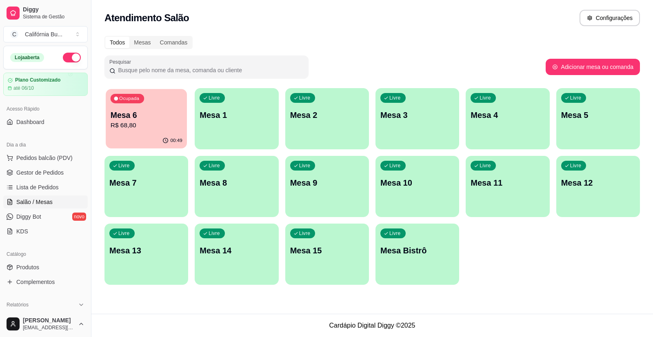
click at [156, 120] on p "Mesa 6" at bounding box center [147, 115] width 72 height 11
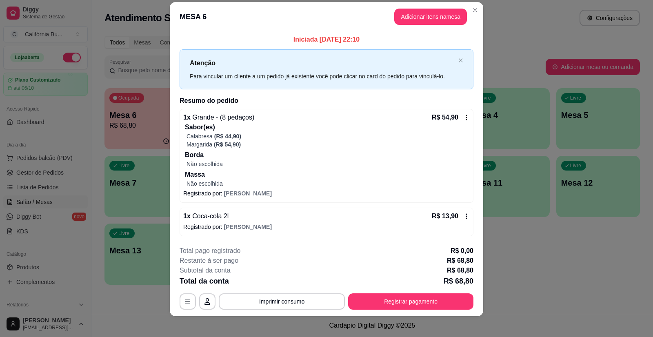
scroll to position [15, 0]
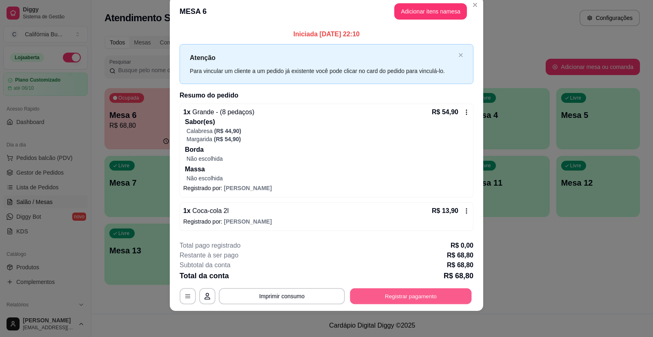
click at [399, 300] on button "Registrar pagamento" at bounding box center [411, 296] width 122 height 16
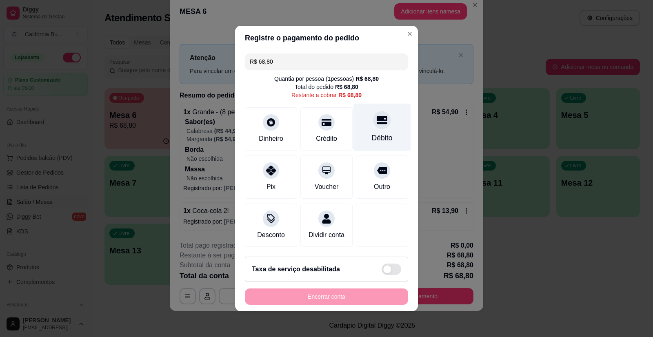
click at [378, 121] on div at bounding box center [382, 120] width 18 height 18
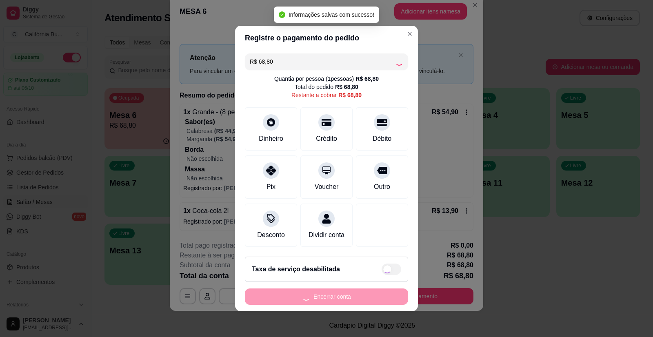
type input "R$ 0,00"
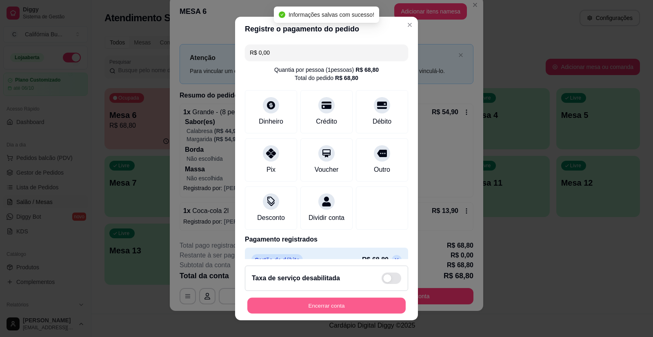
click at [352, 306] on button "Encerrar conta" at bounding box center [326, 306] width 158 height 16
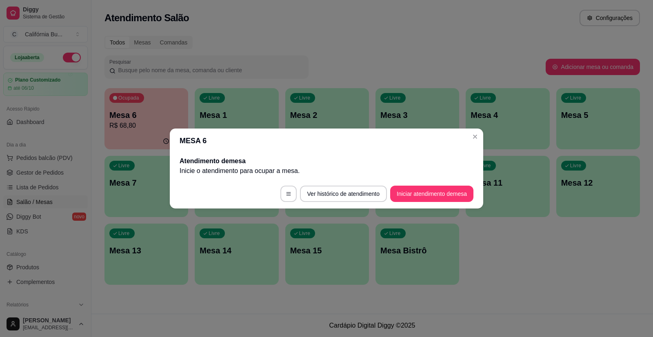
scroll to position [0, 0]
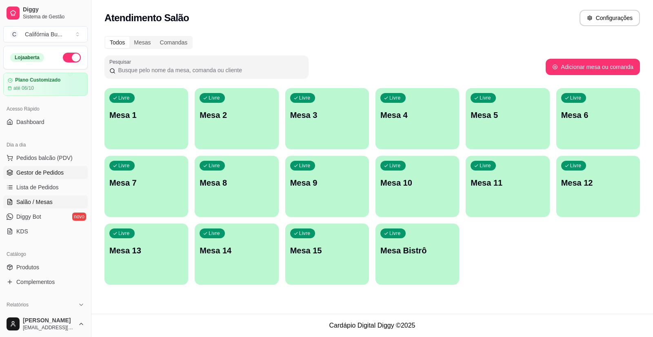
click at [36, 171] on span "Gestor de Pedidos" at bounding box center [39, 173] width 47 height 8
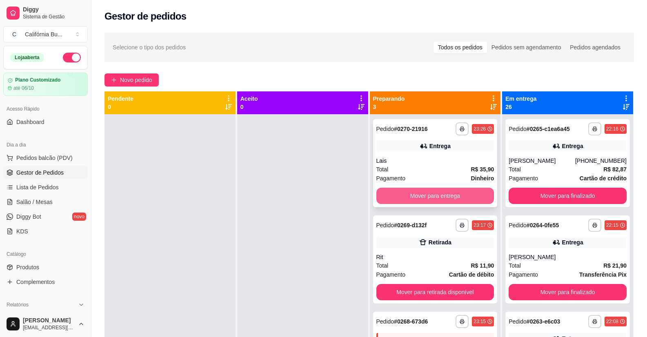
click at [441, 199] on button "Mover para entrega" at bounding box center [435, 196] width 118 height 16
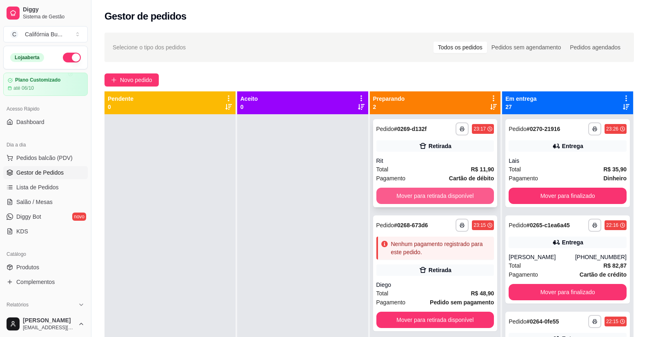
click at [445, 199] on button "Mover para retirada disponível" at bounding box center [435, 196] width 118 height 16
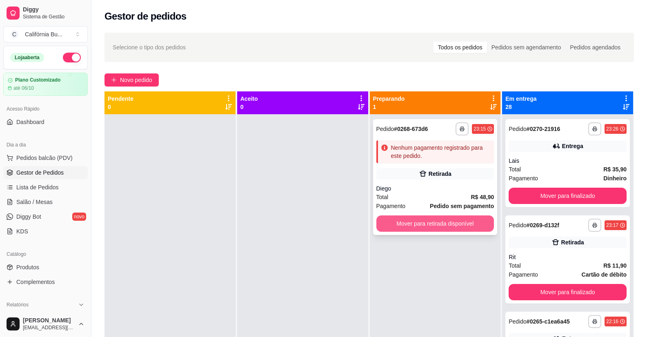
click at [439, 223] on button "Mover para retirada disponível" at bounding box center [435, 224] width 118 height 16
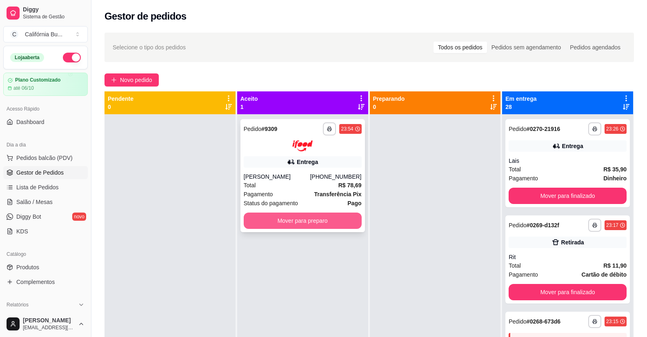
click at [309, 218] on button "Mover para preparo" at bounding box center [303, 221] width 118 height 16
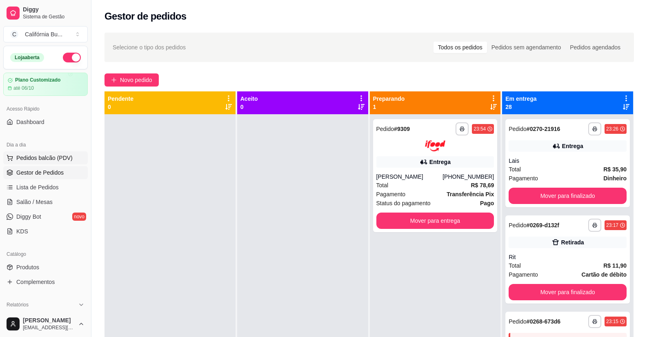
click at [25, 157] on span "Pedidos balcão (PDV)" at bounding box center [44, 158] width 56 height 8
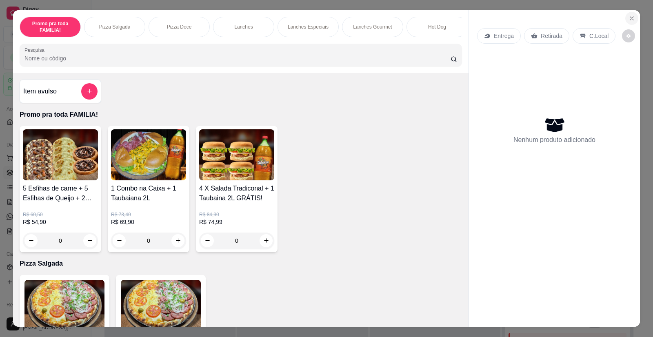
click at [629, 14] on button "Close" at bounding box center [632, 18] width 13 height 13
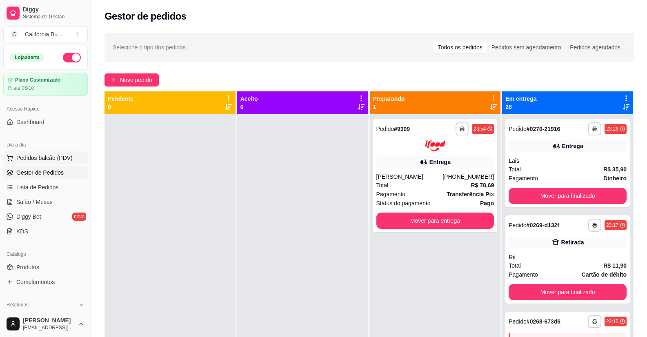
click at [45, 155] on span "Pedidos balcão (PDV)" at bounding box center [44, 158] width 56 height 8
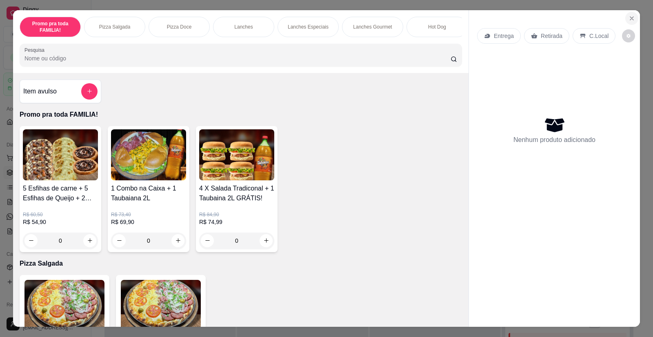
click at [629, 18] on icon "Close" at bounding box center [632, 18] width 7 height 7
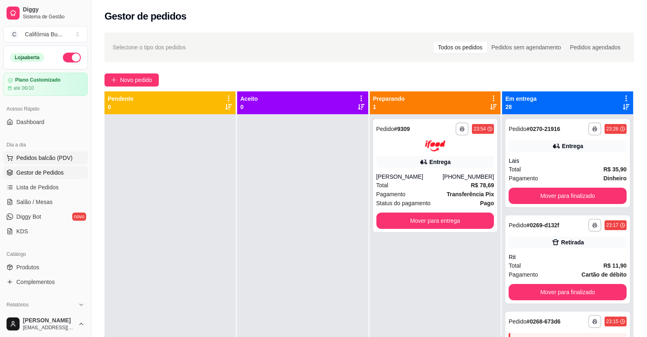
click at [61, 159] on span "Pedidos balcão (PDV)" at bounding box center [44, 158] width 56 height 8
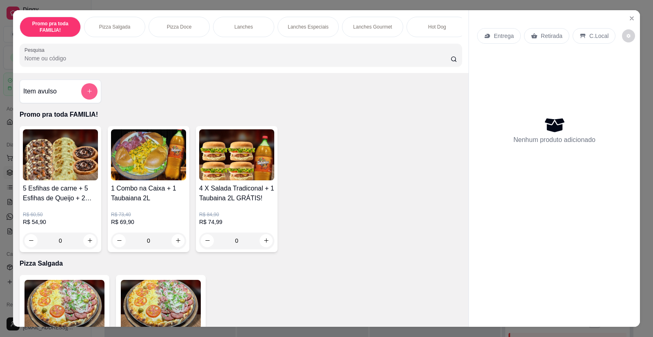
click at [84, 100] on button "add-separate-item" at bounding box center [89, 91] width 16 height 16
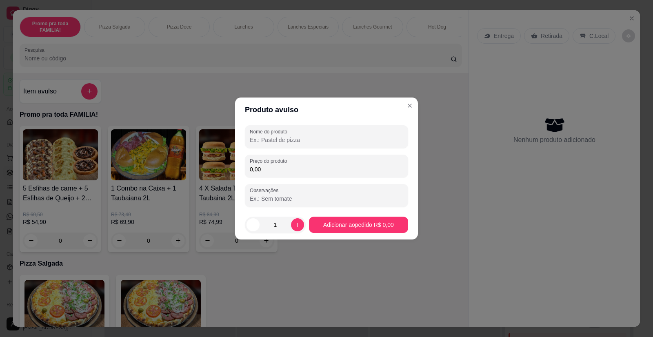
click at [281, 139] on input "Nome do produto" at bounding box center [327, 140] width 154 height 8
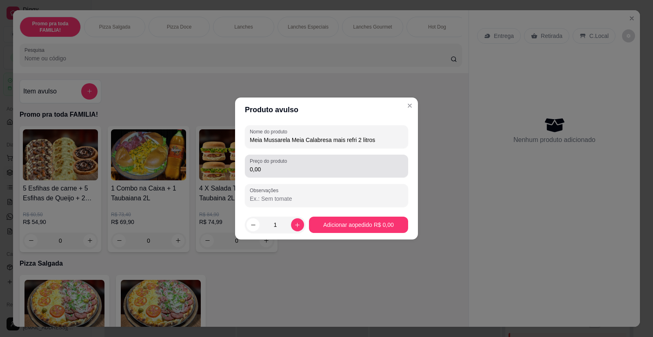
type input "Meia Mussarela Meia Calabresa mais refri 2 litros"
click at [268, 166] on input "0,00" at bounding box center [327, 169] width 154 height 8
type input "56,99"
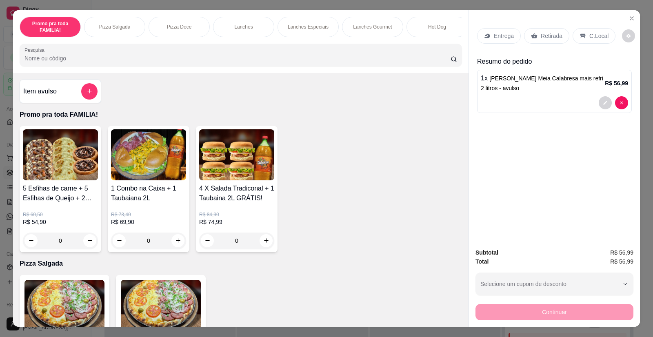
click at [502, 34] on p "Entrega" at bounding box center [504, 36] width 20 height 8
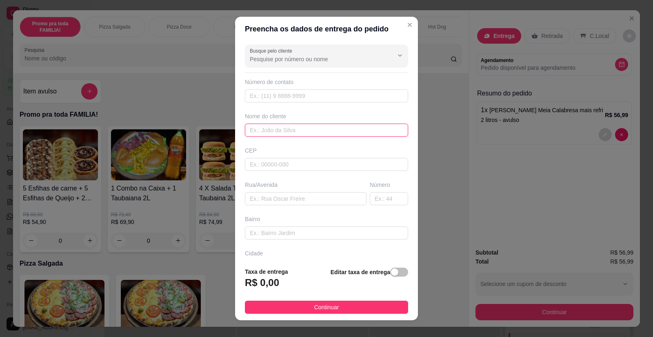
click at [270, 134] on input "text" at bounding box center [326, 130] width 163 height 13
type input "Cassio"
paste input "[PERSON_NAME] 440"
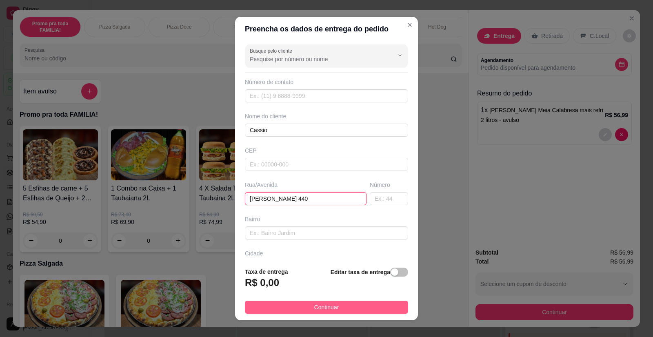
type input "[PERSON_NAME] 440"
click at [344, 307] on button "Continuar" at bounding box center [326, 307] width 163 height 13
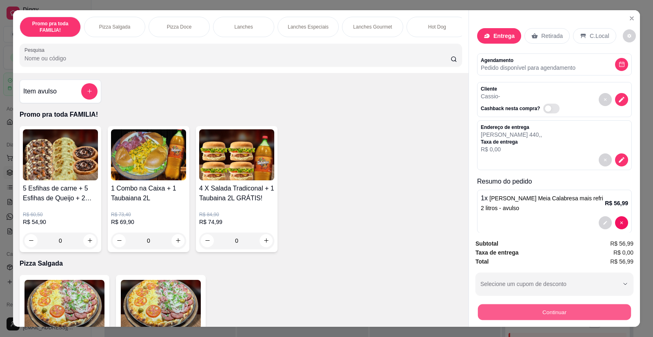
click at [490, 309] on button "Continuar" at bounding box center [554, 313] width 153 height 16
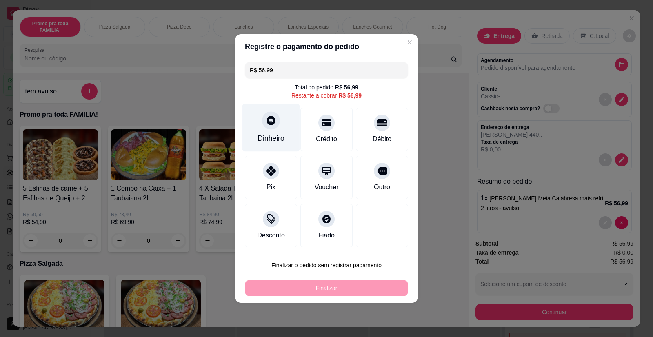
click at [276, 123] on div at bounding box center [271, 120] width 18 height 18
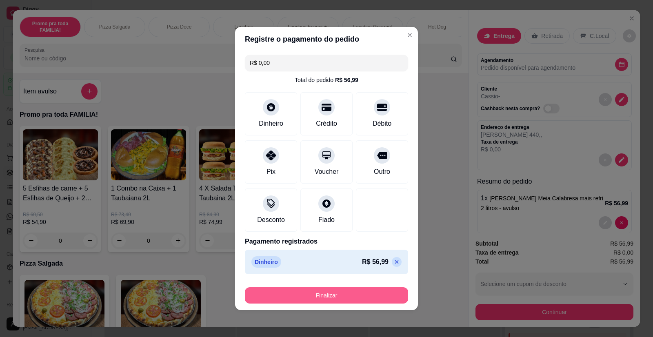
click at [340, 290] on button "Finalizar" at bounding box center [326, 295] width 163 height 16
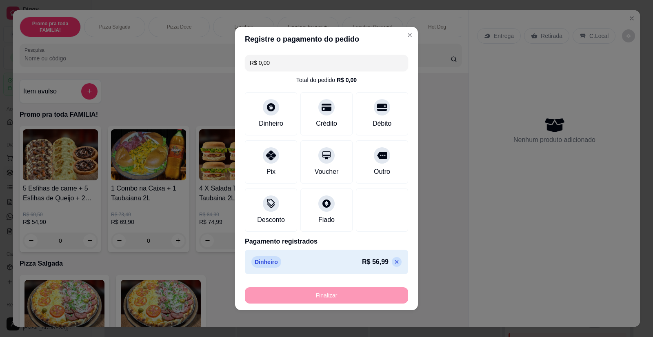
type input "-R$ 56,99"
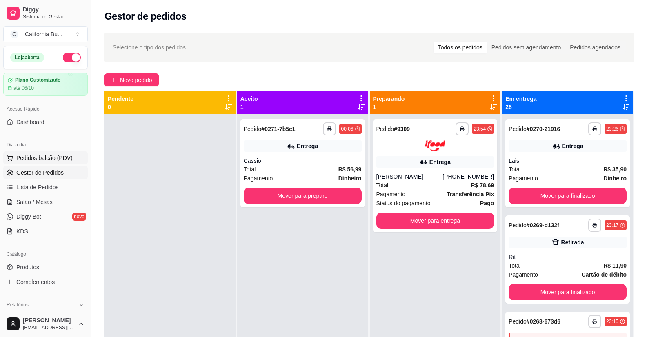
click at [51, 158] on span "Pedidos balcão (PDV)" at bounding box center [44, 158] width 56 height 8
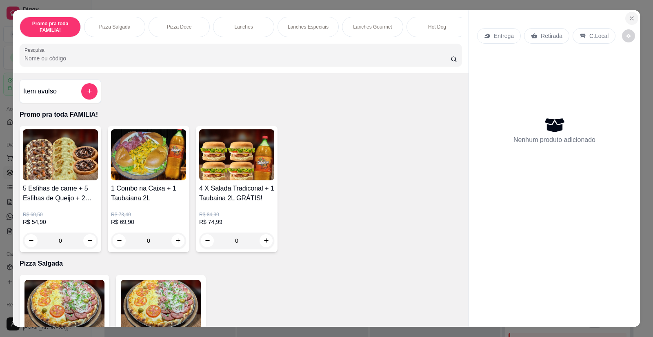
click at [629, 20] on icon "Close" at bounding box center [632, 18] width 7 height 7
